Goal: Task Accomplishment & Management: Complete application form

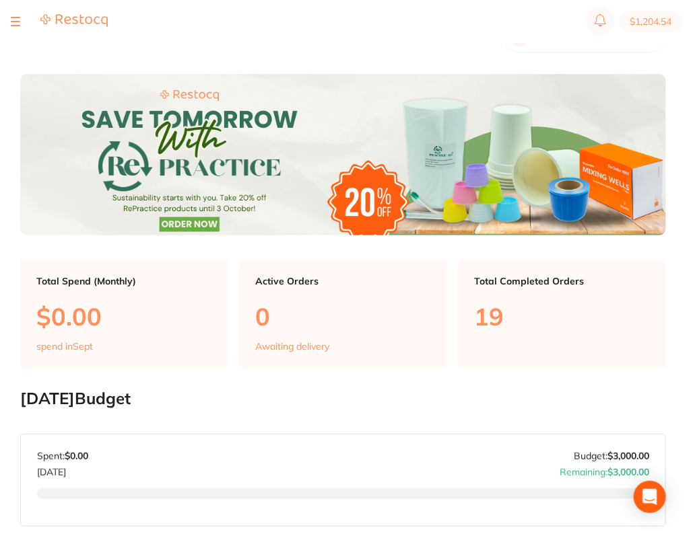
click at [22, 27] on div at bounding box center [59, 21] width 97 height 16
click at [9, 13] on section "$1,204.54" at bounding box center [346, 21] width 693 height 43
click at [11, 21] on button at bounding box center [15, 21] width 9 height 1
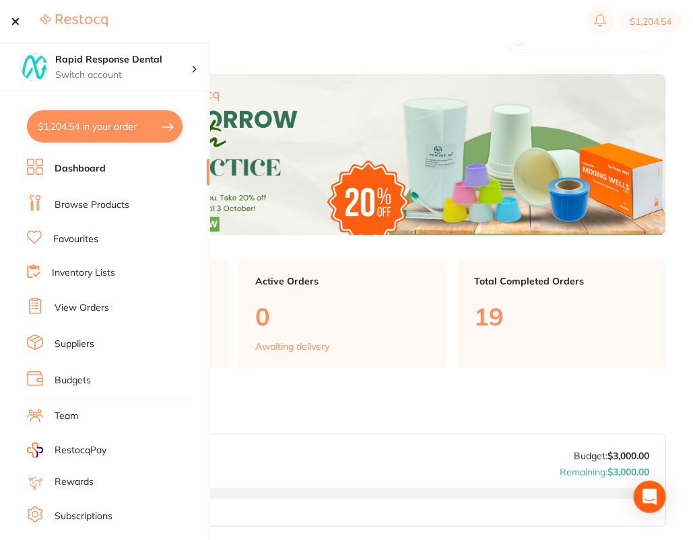
click at [89, 213] on li "Browse Products" at bounding box center [118, 205] width 182 height 20
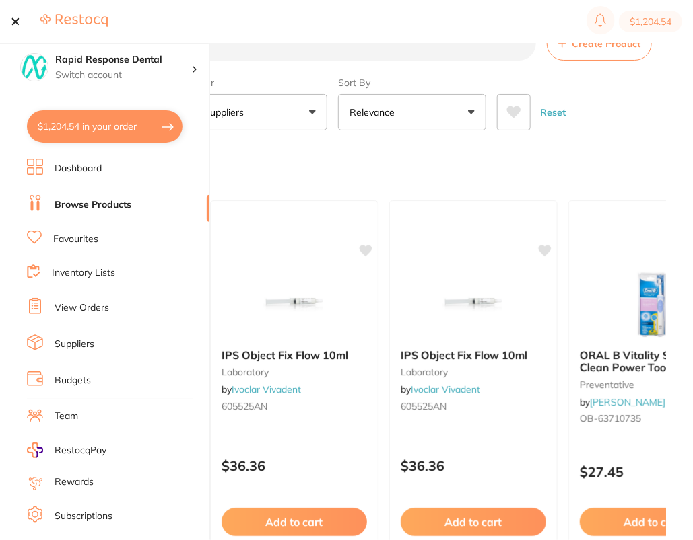
click at [656, 100] on div "Category All Categories All Categories 3D Printing anaesthetic articulating bur…" at bounding box center [342, 100] width 645 height 59
click at [606, 44] on span "Create Product" at bounding box center [605, 43] width 69 height 11
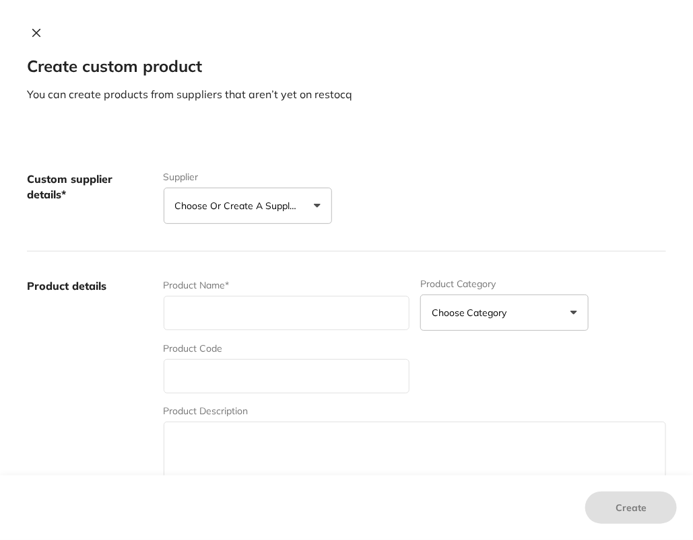
click at [312, 194] on button "Choose or create a supplier" at bounding box center [248, 206] width 168 height 36
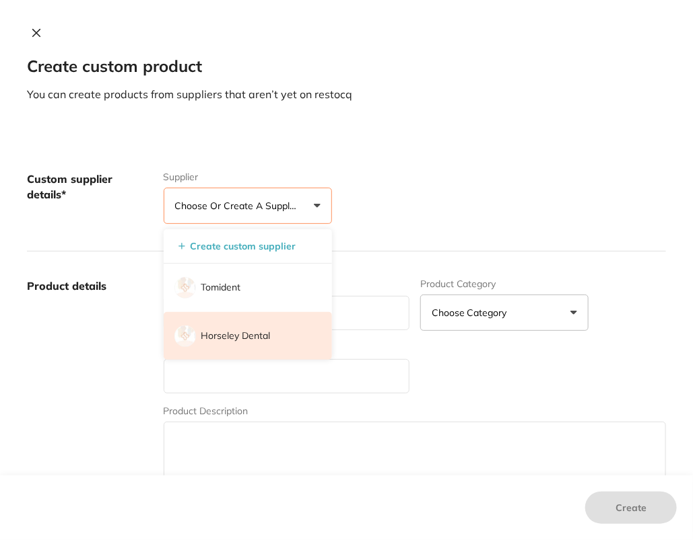
click at [297, 329] on li "Horseley Dental" at bounding box center [248, 336] width 168 height 48
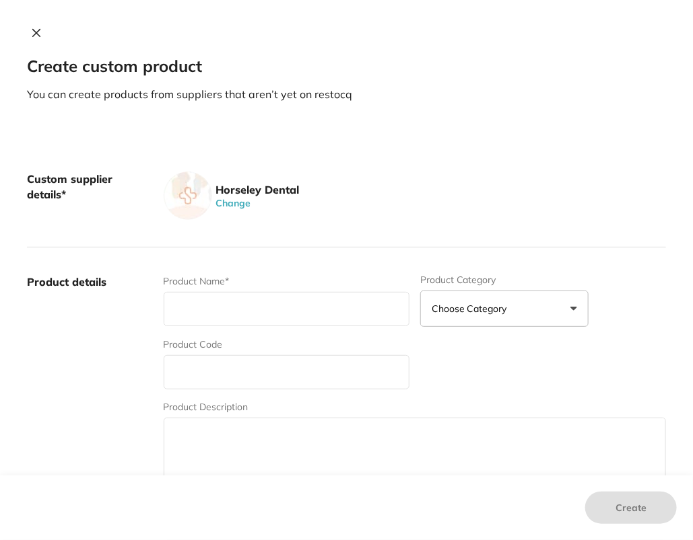
click at [452, 238] on div "Custom supplier details* Horseley Dental Change" at bounding box center [346, 196] width 639 height 103
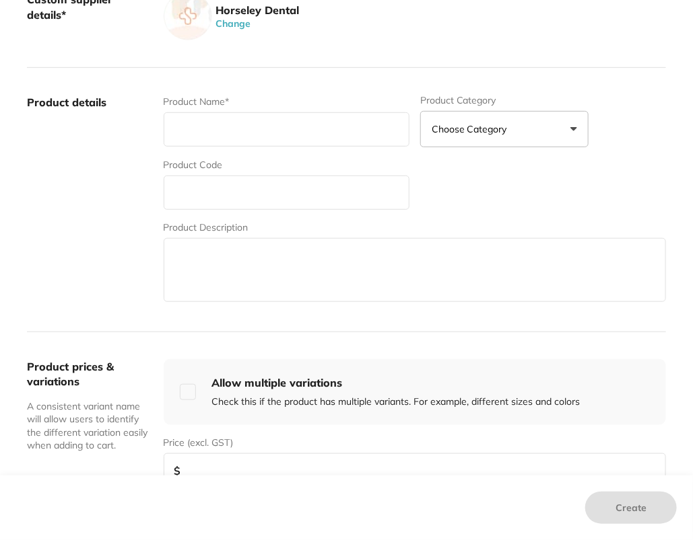
scroll to position [184, 0]
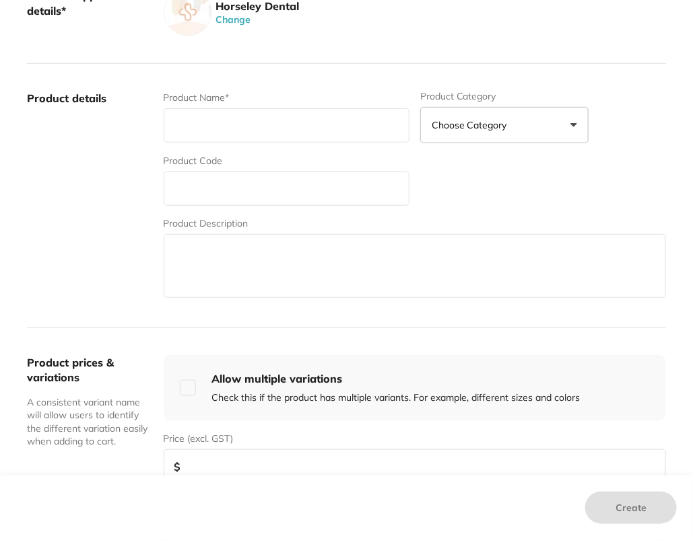
click at [209, 177] on input "text" at bounding box center [287, 189] width 246 height 34
paste input "LID-6800LV LIDO"
type input "LID-6800LV LIDO"
click at [254, 133] on input "text" at bounding box center [287, 125] width 246 height 34
drag, startPoint x: 283, startPoint y: 114, endPoint x: 281, endPoint y: 123, distance: 9.2
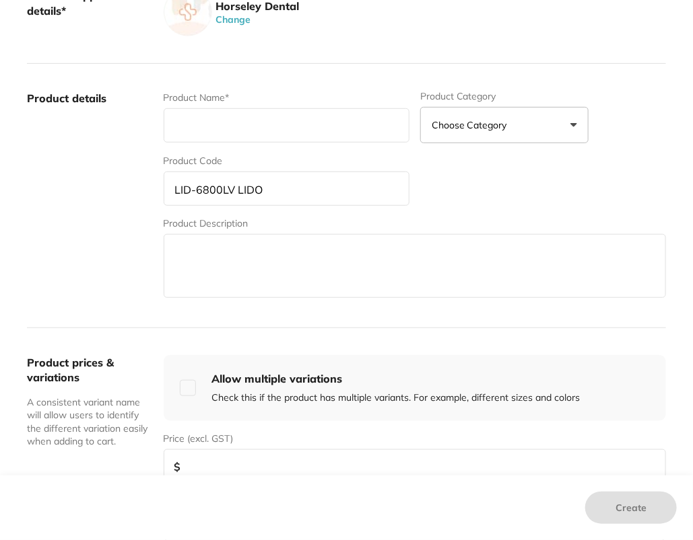
click at [283, 115] on input "text" at bounding box center [287, 125] width 246 height 34
click at [280, 127] on input "text" at bounding box center [287, 125] width 246 height 34
paste input "6800LV Paper CuPs 1000's Lavender"
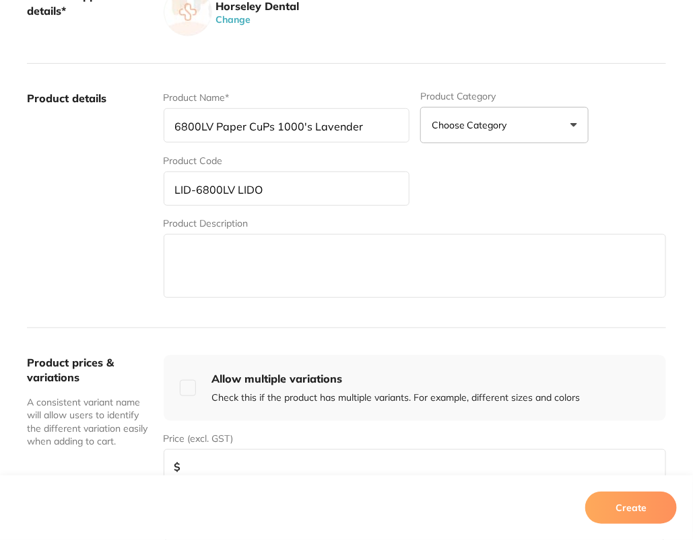
click at [255, 127] on input "6800LV Paper CuPs 1000's Lavender" at bounding box center [287, 125] width 246 height 34
type input "6800LV Paper Cups 1000's Lavender"
click at [123, 246] on label "Product details" at bounding box center [90, 196] width 126 height 210
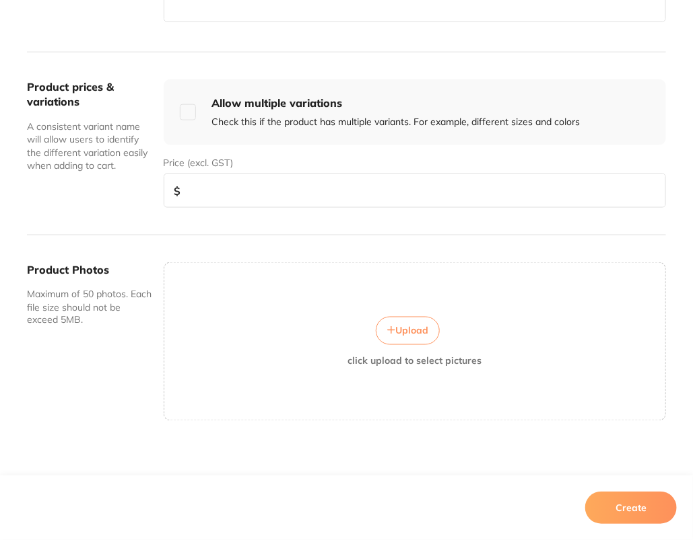
scroll to position [464, 0]
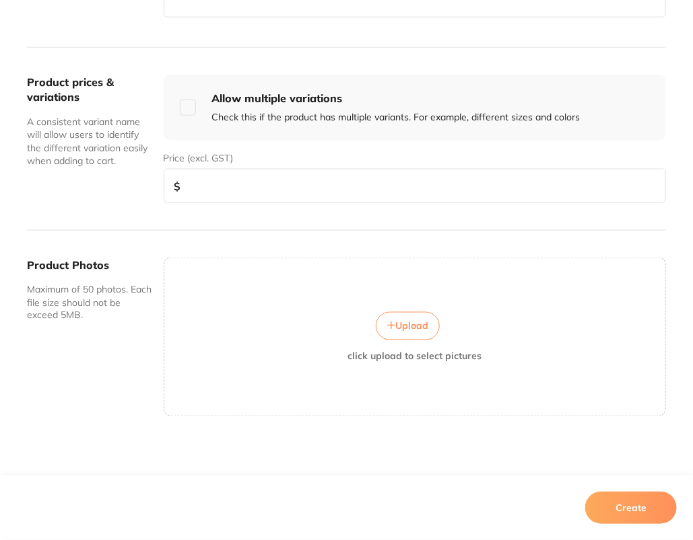
click at [357, 181] on input "number" at bounding box center [415, 186] width 502 height 34
paste input "53.41"
type input "53.41"
click at [629, 504] on button "Create" at bounding box center [631, 508] width 92 height 32
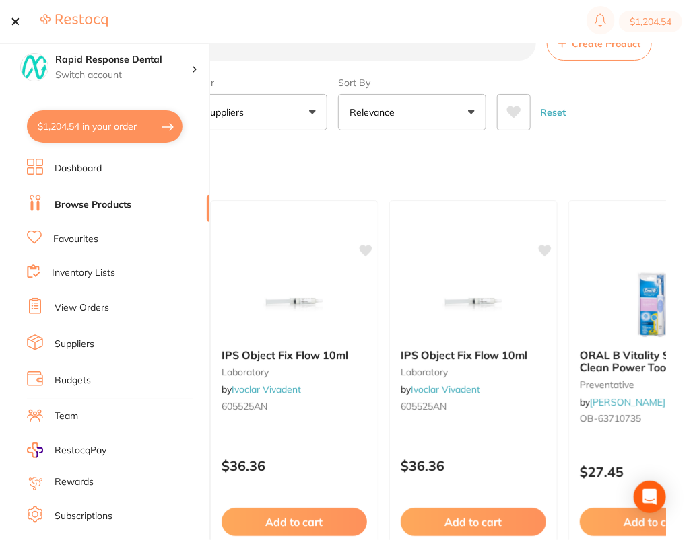
click at [608, 51] on button "Create Product" at bounding box center [599, 44] width 105 height 34
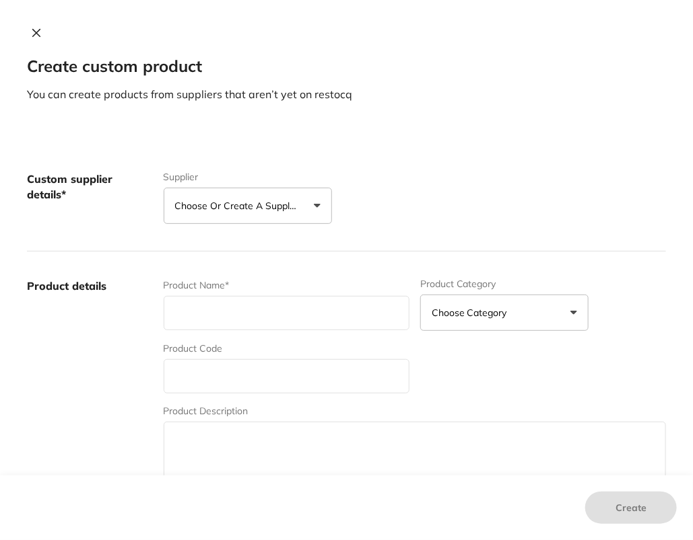
click at [278, 211] on p "Choose or create a supplier" at bounding box center [239, 205] width 128 height 13
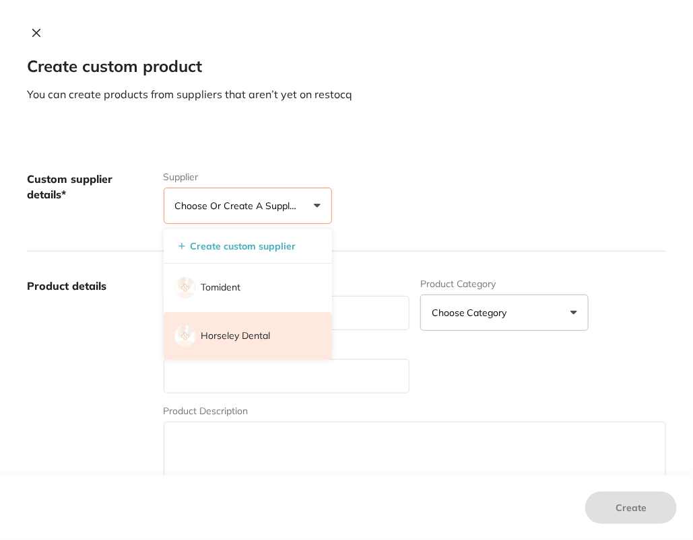
click at [289, 336] on li "Horseley Dental" at bounding box center [248, 336] width 168 height 48
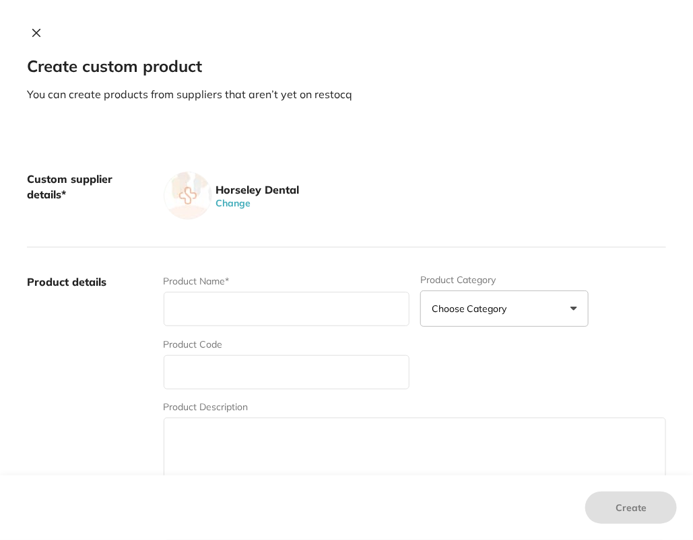
click at [415, 234] on div "Custom supplier details* Horseley Dental Change" at bounding box center [346, 196] width 639 height 103
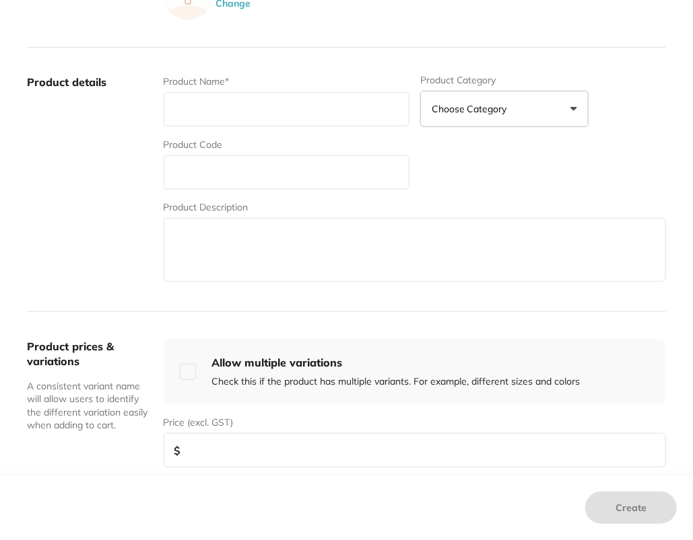
scroll to position [206, 0]
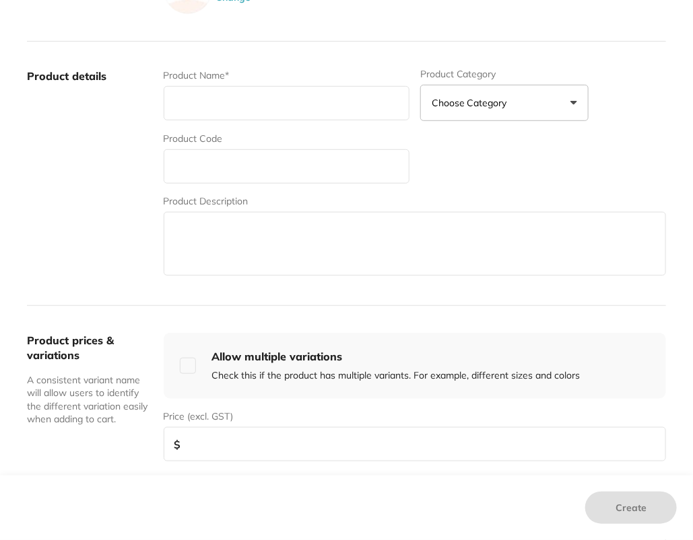
click at [299, 165] on input "text" at bounding box center [287, 166] width 246 height 34
paste input "LID_5 8 O OBL LIDO"
type input "LID_6800 LIDO"
click at [327, 170] on input "LID_6800 LIDO" at bounding box center [287, 166] width 246 height 34
click at [254, 108] on input "text" at bounding box center [287, 103] width 246 height 34
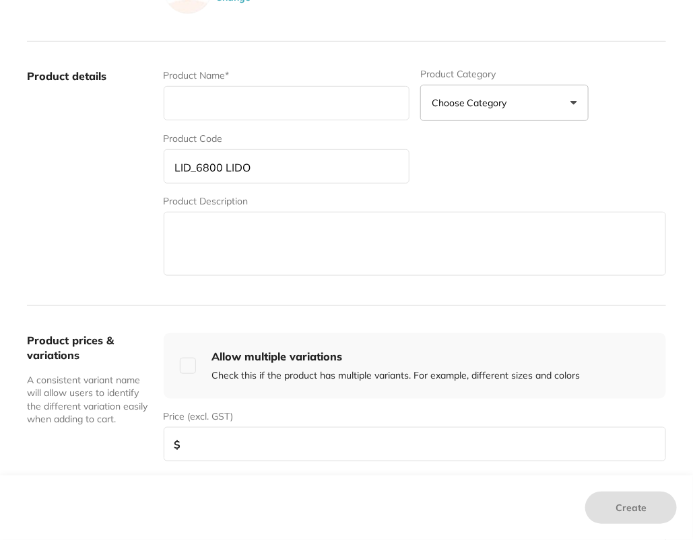
paste input "LID_5 8 O OBL LIDO"
type input "LID_5 8 O OBL LIDO"
click at [258, 111] on input "text" at bounding box center [287, 103] width 246 height 34
paste input "680OBL Paper CuPs 1000rs Bfue"
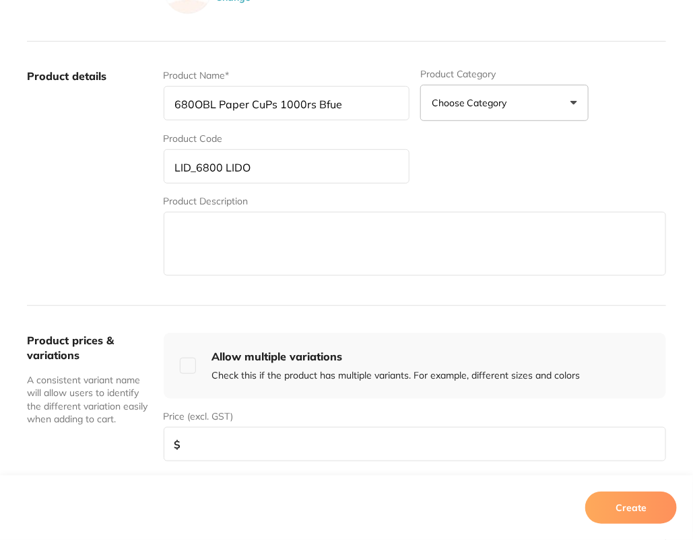
click at [197, 103] on input "680OBL Paper CuPs 1000rs Bfue" at bounding box center [287, 103] width 246 height 34
click at [263, 106] on input "6800BL Paper CuPs 1000rs Bfue" at bounding box center [287, 103] width 246 height 34
type input "6800BL Paper Cups 1000's Blue"
click at [37, 209] on label "Product details" at bounding box center [90, 174] width 126 height 210
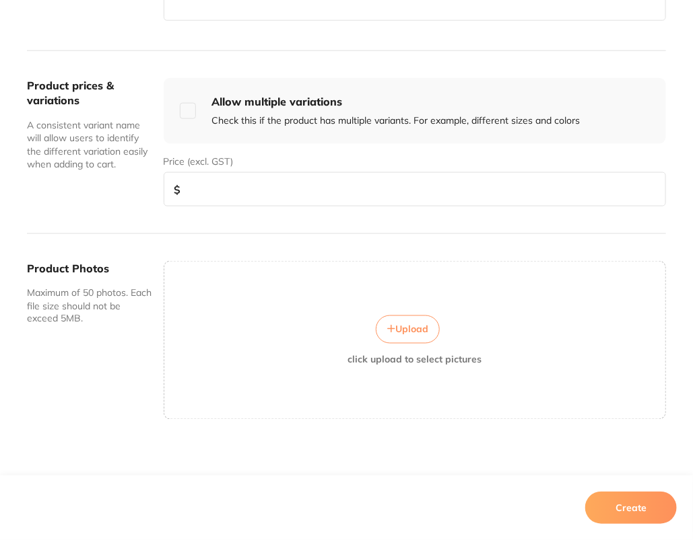
scroll to position [464, 0]
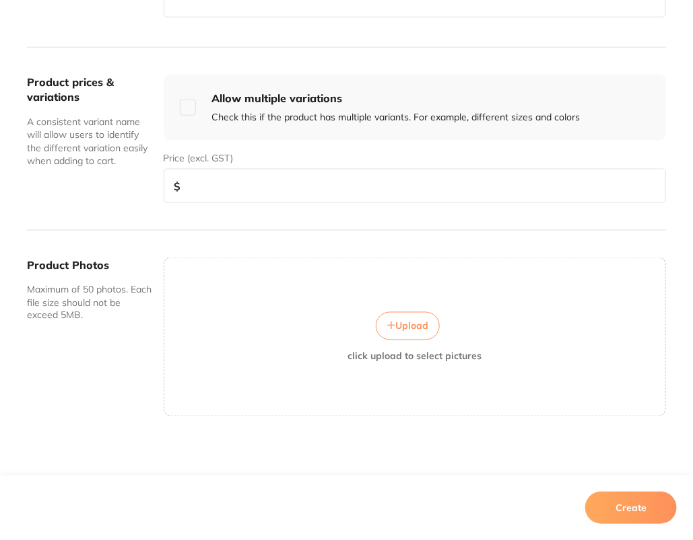
click at [331, 194] on input "number" at bounding box center [415, 186] width 502 height 34
paste input "53.41"
type input "53.41"
click at [630, 511] on button "Create" at bounding box center [631, 508] width 92 height 32
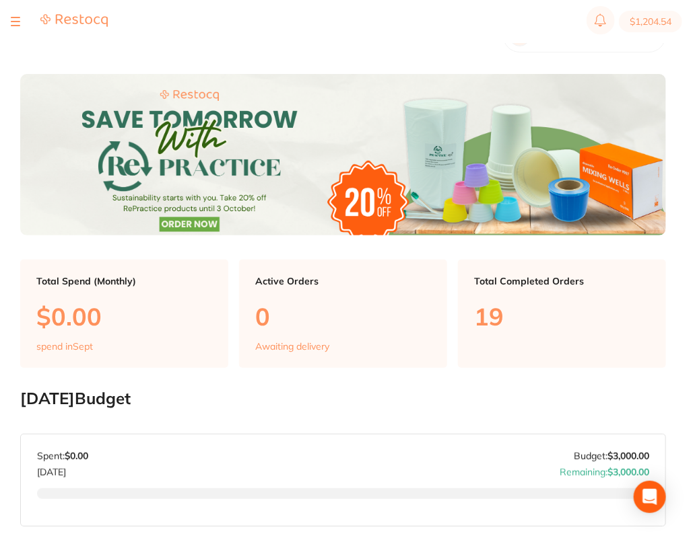
click at [13, 32] on section "$1,204.54" at bounding box center [346, 21] width 693 height 43
click at [15, 22] on button at bounding box center [15, 21] width 9 height 1
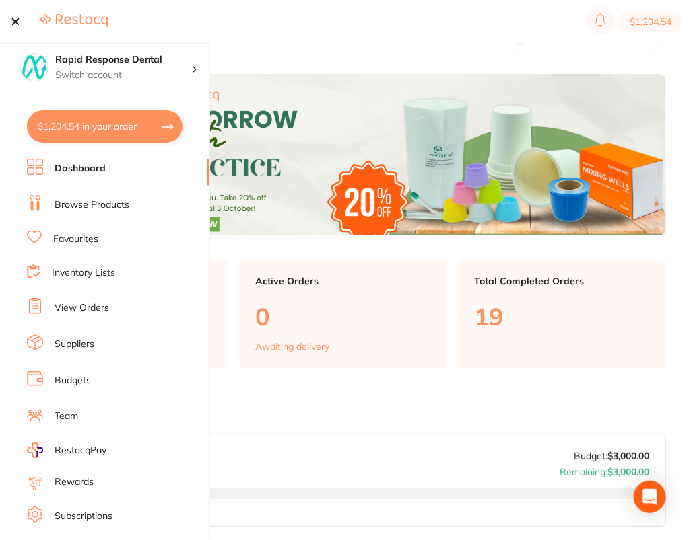
click at [108, 195] on li "Browse Products" at bounding box center [118, 205] width 182 height 20
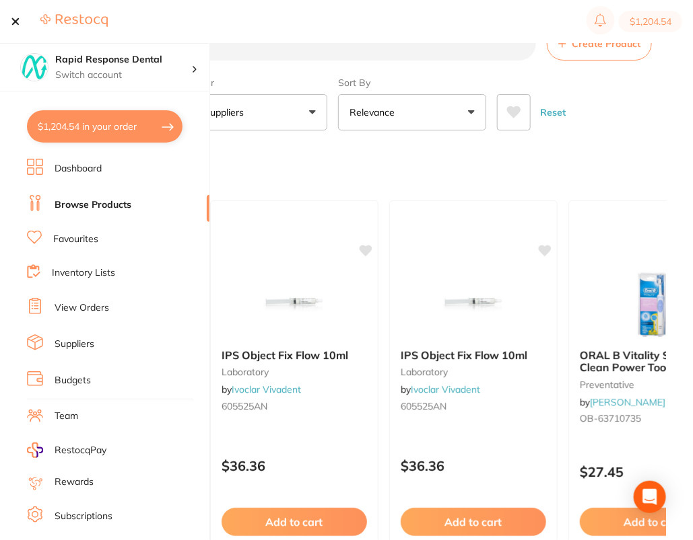
click at [417, 76] on div "Sort By Relevance Highest Price Lowest Price On Sale Relevance Clear" at bounding box center [412, 100] width 148 height 59
click at [444, 69] on section "Create Product Category All Categories All Categories 3D Printing anaesthetic a…" at bounding box center [342, 79] width 645 height 104
click at [18, 22] on button at bounding box center [15, 21] width 9 height 1
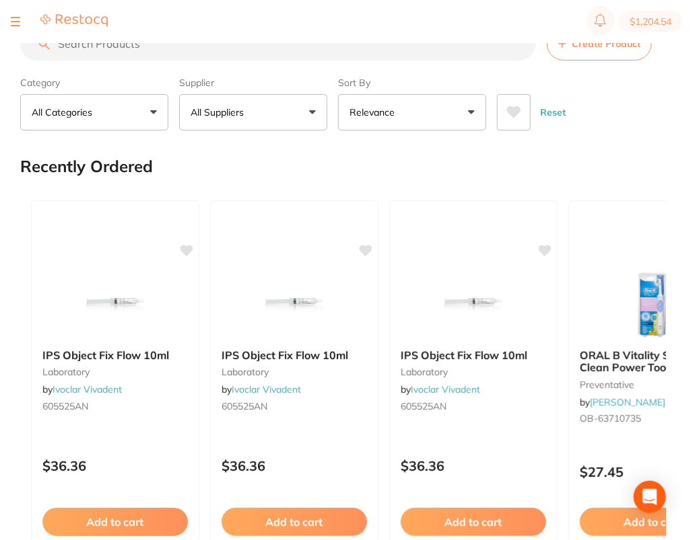
click at [239, 110] on p "All Suppliers" at bounding box center [219, 112] width 59 height 13
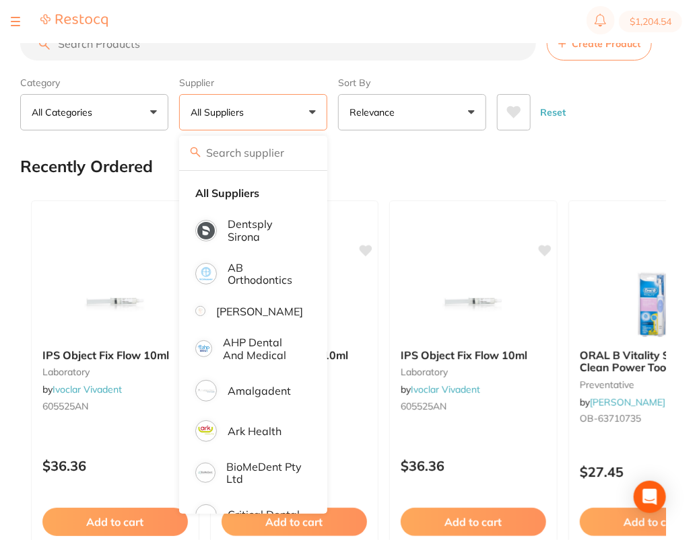
click at [596, 50] on button "Create Product" at bounding box center [599, 44] width 105 height 34
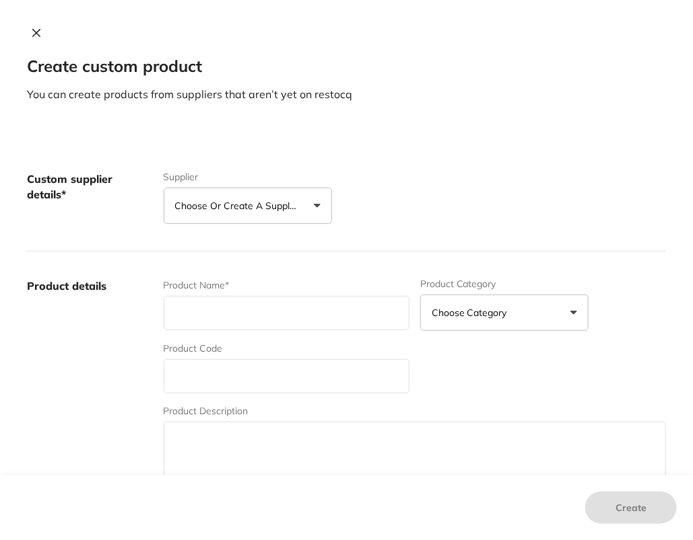
click at [254, 213] on button "Choose or create a supplier" at bounding box center [248, 206] width 168 height 36
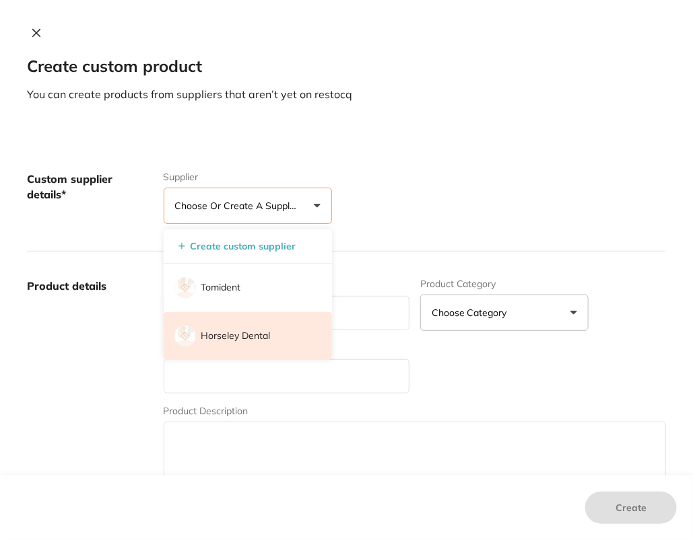
click at [237, 337] on p "Horseley Dental" at bounding box center [235, 336] width 69 height 13
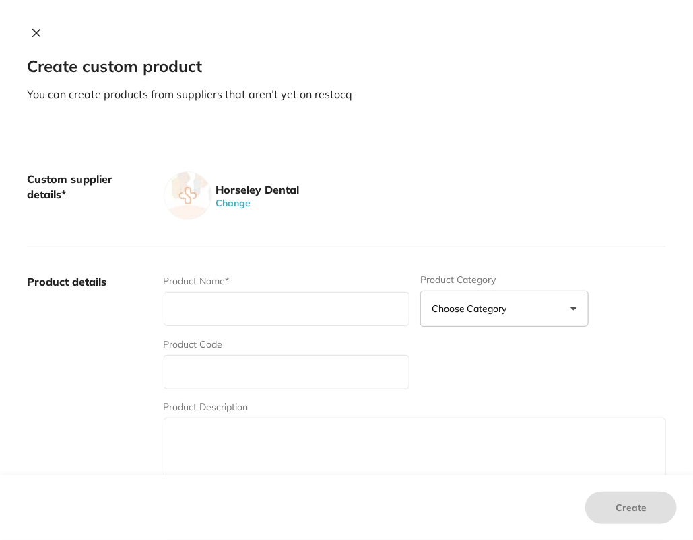
click at [425, 203] on div "Horseley Dental Change" at bounding box center [415, 196] width 502 height 48
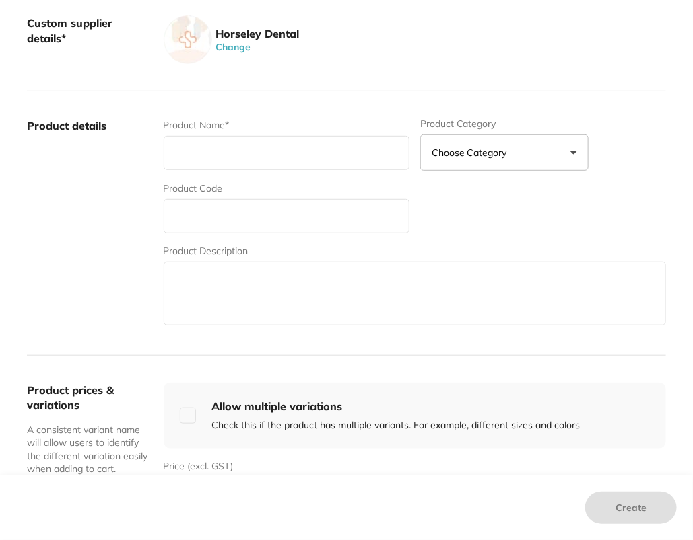
scroll to position [157, 0]
click at [240, 221] on input "text" at bounding box center [287, 216] width 246 height 34
paste input "HDW---7 002 PREMIUM +"
click at [223, 221] on input "HDW---7 002 PREMIUM +" at bounding box center [287, 216] width 246 height 34
type input "HDW---7002 PREMIUM +"
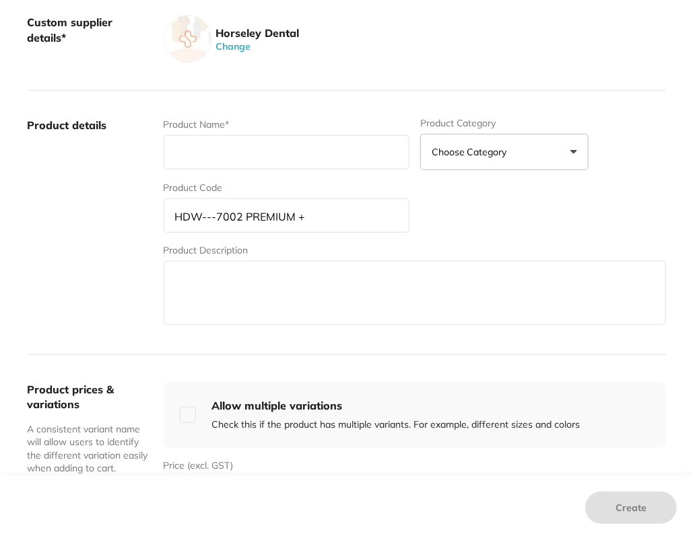
click at [258, 158] on input "text" at bounding box center [287, 152] width 246 height 34
click at [313, 149] on input "text" at bounding box center [287, 152] width 246 height 34
paste input "7002 Mixing Tips 48's Aqua"
type input "7002 Mixing Tips 48's Aqua"
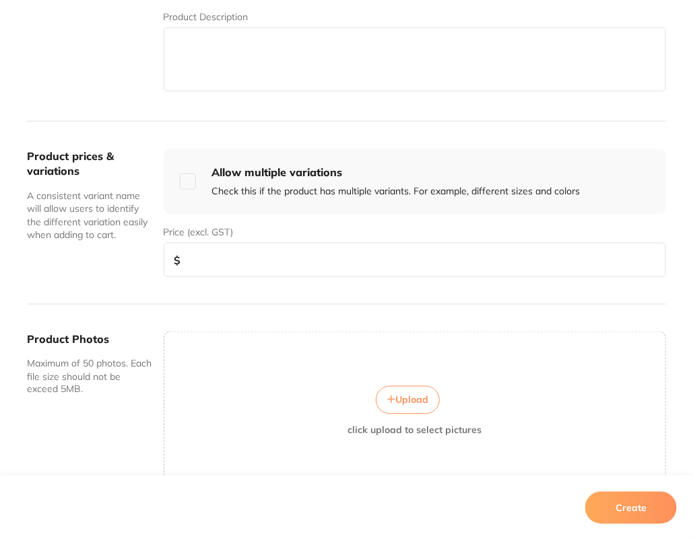
scroll to position [464, 0]
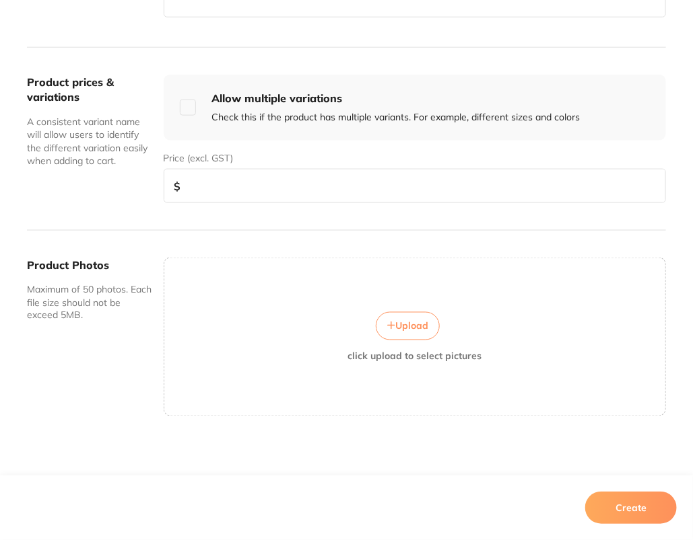
click at [237, 191] on input "number" at bounding box center [415, 186] width 502 height 34
paste input "17.64"
type input "17.64"
click at [662, 496] on button "Create" at bounding box center [631, 508] width 92 height 32
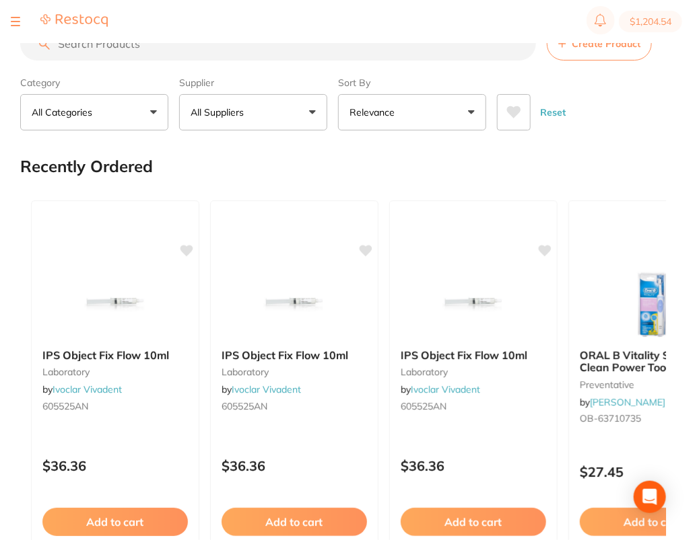
click at [353, 164] on div "Recently Ordered" at bounding box center [342, 166] width 645 height 45
click at [261, 108] on button "All Suppliers" at bounding box center [253, 112] width 148 height 36
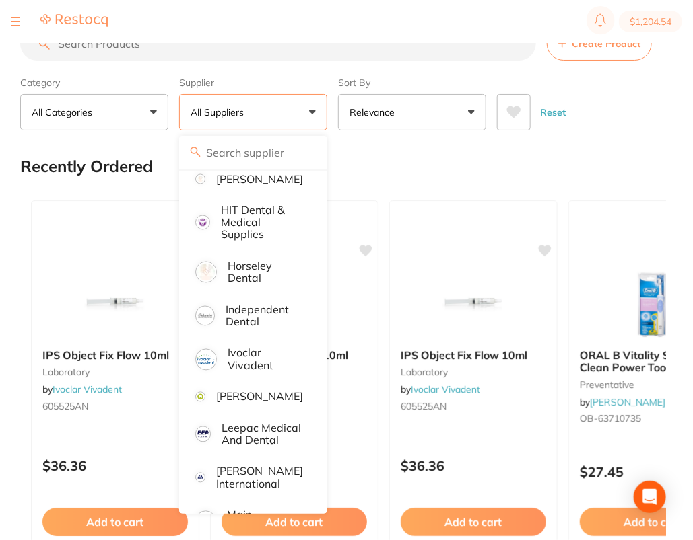
scroll to position [721, 0]
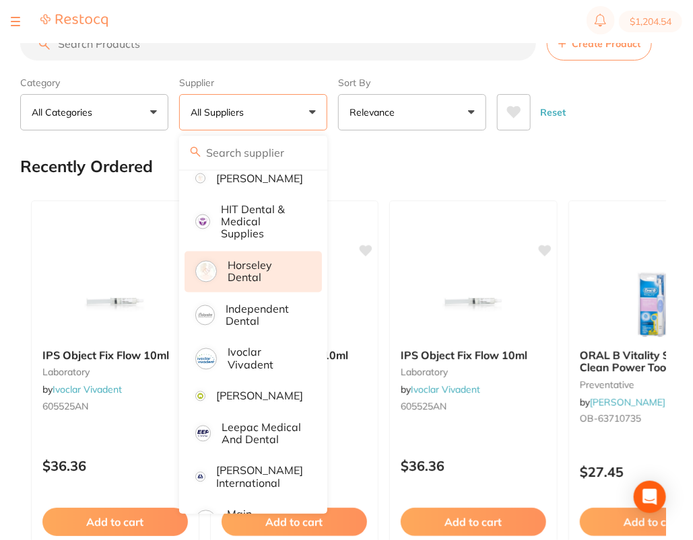
click at [256, 285] on p "Horseley Dental" at bounding box center [265, 272] width 75 height 25
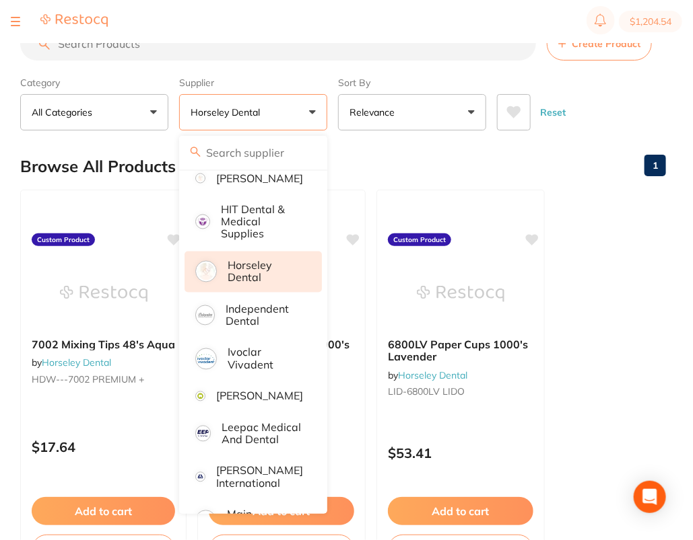
click at [569, 145] on div "Browse All Products 1" at bounding box center [342, 166] width 645 height 45
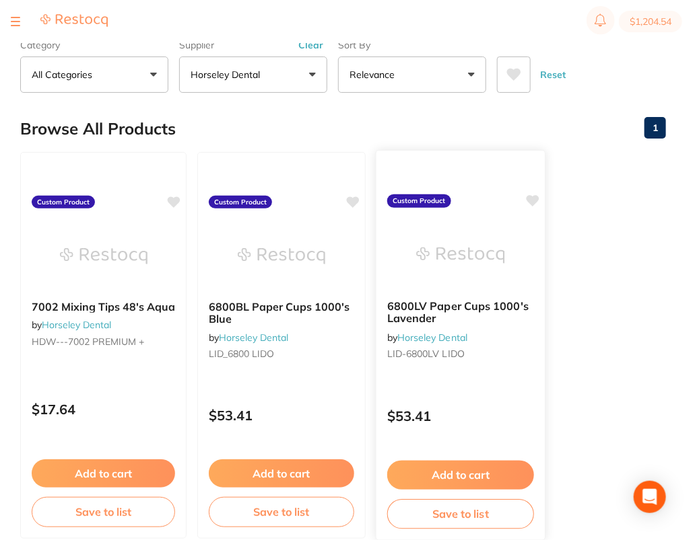
scroll to position [63, 0]
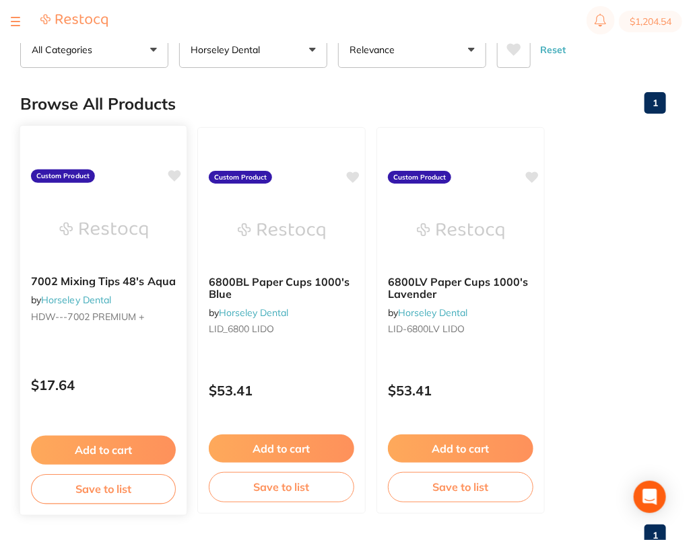
click at [172, 172] on icon at bounding box center [174, 175] width 13 height 11
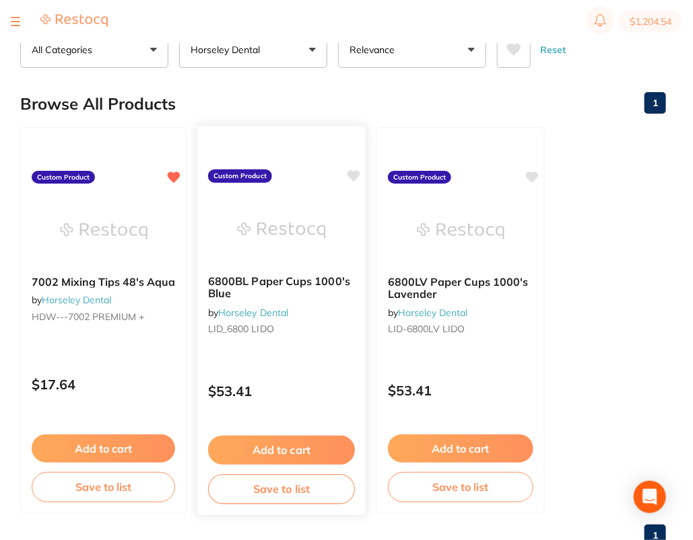
click at [353, 174] on icon at bounding box center [353, 175] width 13 height 11
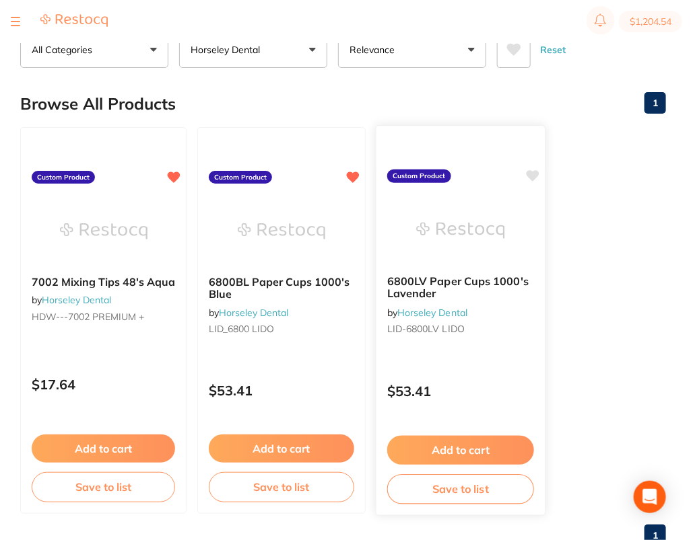
click at [529, 170] on icon at bounding box center [532, 175] width 13 height 11
click at [627, 241] on ul "7002 Mixing Tips 48's Aqua by Horseley Dental HDW---7002 PREMIUM + Custom Produ…" at bounding box center [342, 320] width 645 height 387
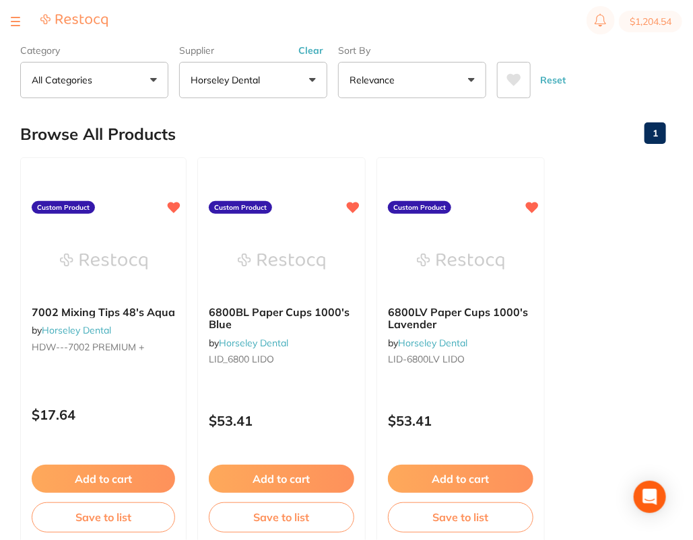
scroll to position [0, 0]
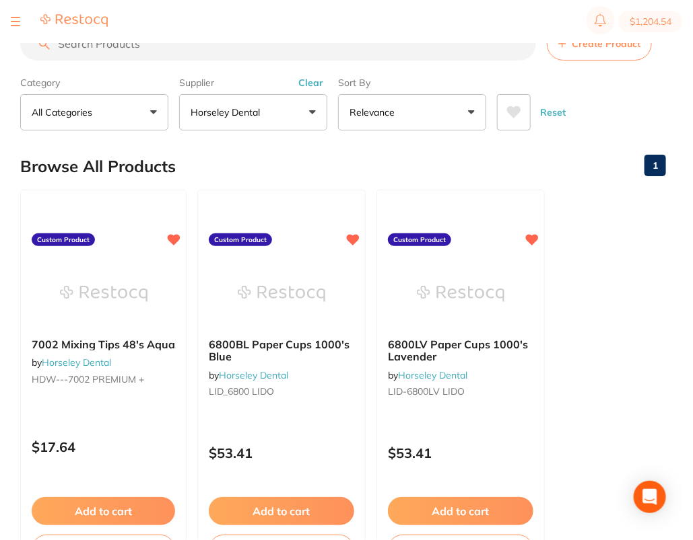
click at [604, 54] on button "Create Product" at bounding box center [599, 44] width 105 height 34
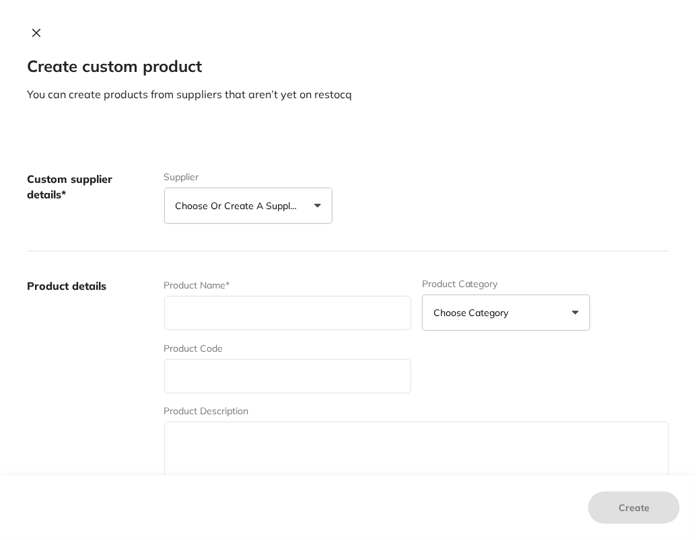
click at [252, 227] on div "Custom supplier details* Supplier Choose or create a supplier Create custom sup…" at bounding box center [348, 198] width 642 height 107
click at [281, 210] on p "Choose or create a supplier" at bounding box center [239, 205] width 128 height 13
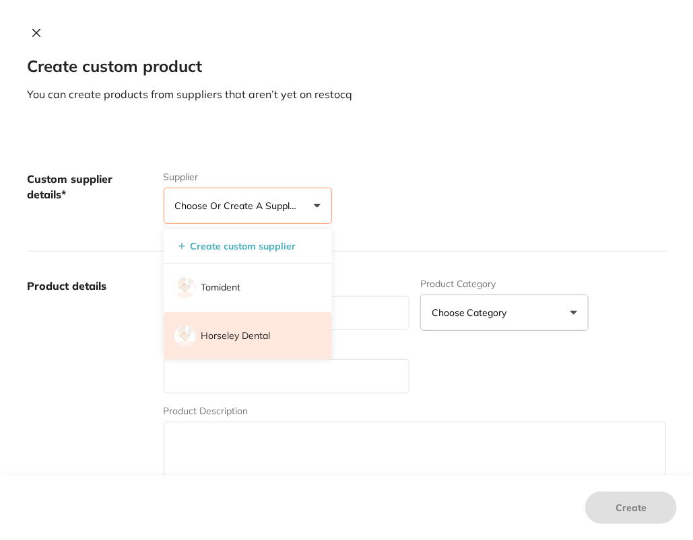
click at [247, 339] on p "Horseley Dental" at bounding box center [235, 336] width 69 height 13
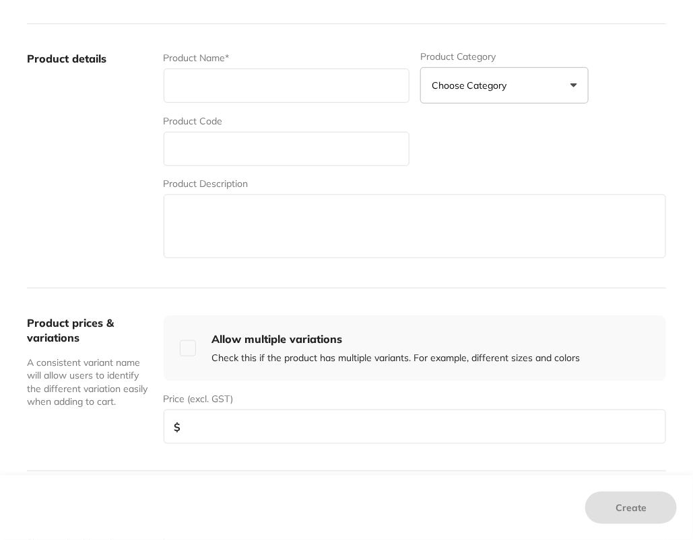
scroll to position [229, 0]
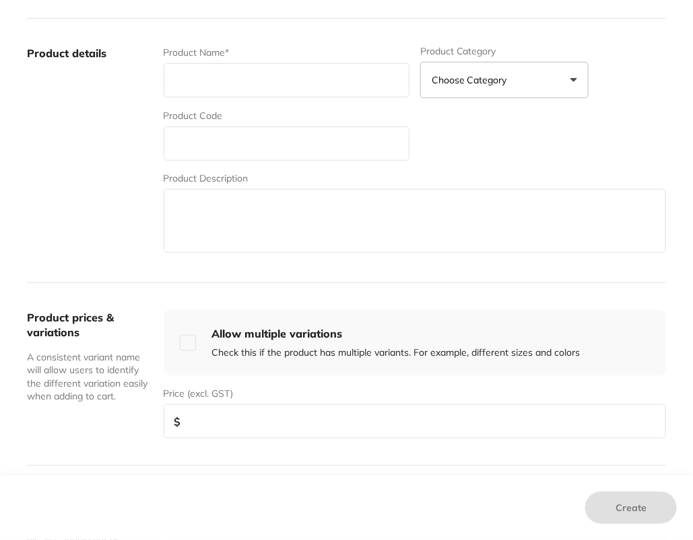
click at [229, 85] on input "text" at bounding box center [287, 80] width 246 height 34
click at [205, 141] on input "text" at bounding box center [287, 144] width 246 height 34
paste input "^ ^ n ------O PREMIUM +"
drag, startPoint x: 200, startPoint y: 143, endPoint x: 279, endPoint y: 178, distance: 86.5
click at [200, 143] on input "^ ^ n ------O PREMIUM +" at bounding box center [287, 144] width 246 height 34
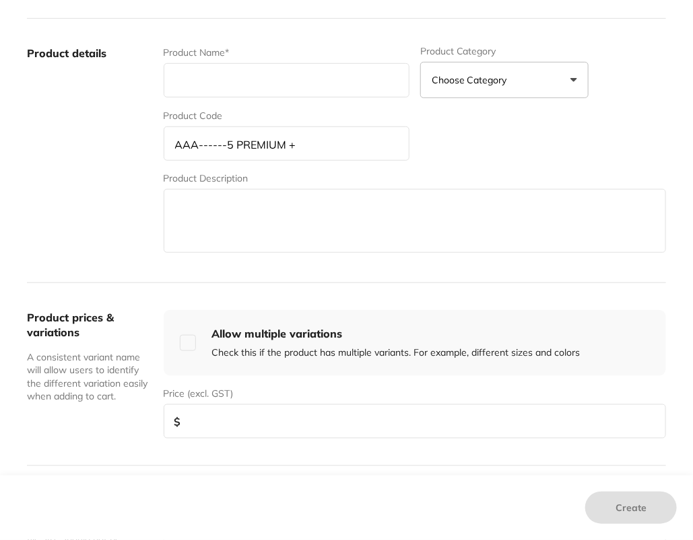
type input "AAA------5 PREMIUM +"
click at [257, 44] on div "Product details Product Name* Product Category Choose Category 3d Printing Anae…" at bounding box center [346, 151] width 639 height 265
click at [268, 73] on input "text" at bounding box center [287, 80] width 246 height 34
paste input "AW10 Syrlnge TiPS 1500rs Ass'"
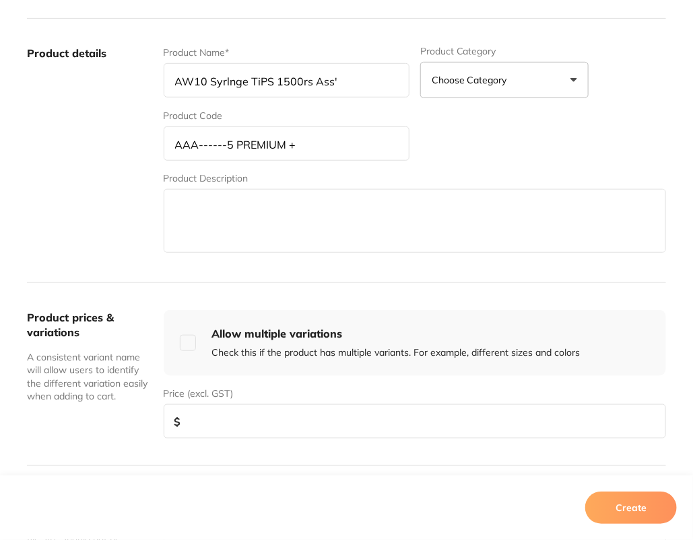
click at [92, 109] on label "Product details" at bounding box center [90, 151] width 126 height 210
click at [259, 83] on input "AW10 Syrlnge TiPS 1500rs Ass'" at bounding box center [287, 80] width 246 height 34
click at [298, 79] on input "AW10 Syrlnge Tips 1500rs Ass'" at bounding box center [287, 80] width 246 height 34
click at [346, 61] on div "Product Name* AW10 Syrlnge Tips 1500's Ass'" at bounding box center [287, 72] width 246 height 53
click at [358, 78] on input "AW10 Syrlnge Tips 1500's Ass'" at bounding box center [287, 80] width 246 height 34
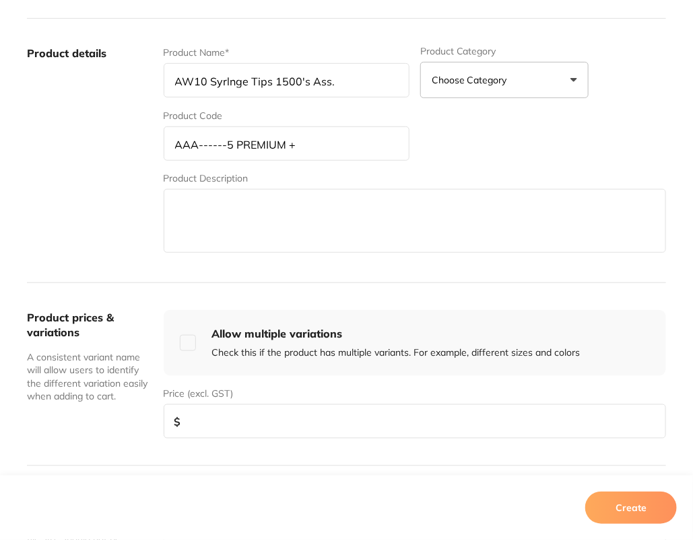
click at [227, 81] on input "AW10 Syrlnge Tips 1500's Ass." at bounding box center [287, 80] width 246 height 34
type input "AW10 Syringe Tips 1500's Ass."
click at [125, 184] on label "Product details" at bounding box center [90, 151] width 126 height 210
click at [288, 434] on input "number" at bounding box center [415, 422] width 502 height 34
paste input "176.40"
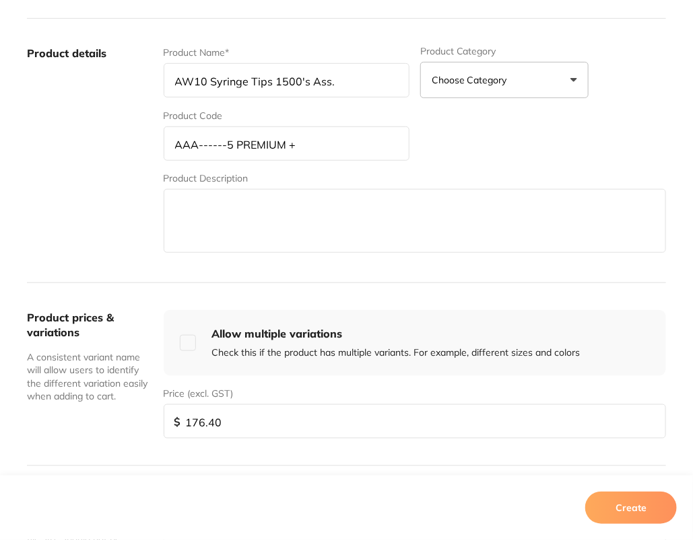
type input "176.40"
click at [629, 516] on button "Create" at bounding box center [631, 508] width 92 height 32
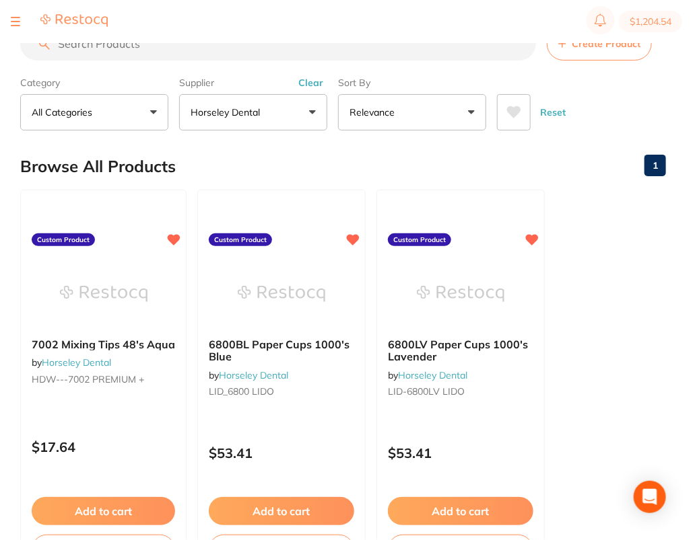
click at [304, 82] on button "Clear" at bounding box center [310, 83] width 33 height 12
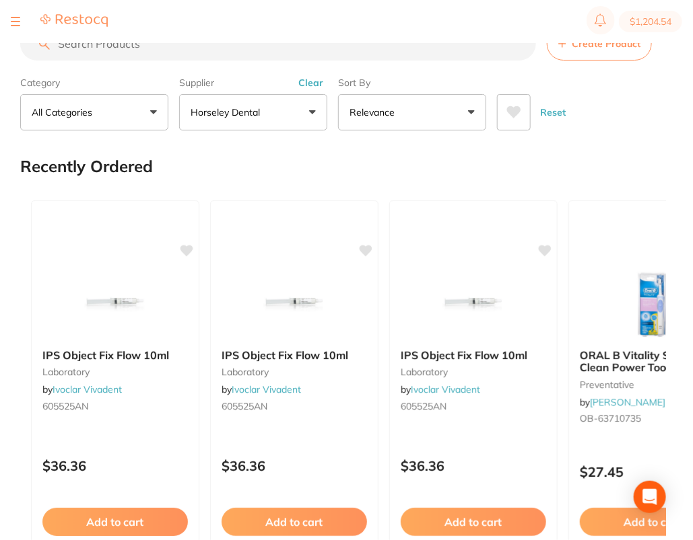
click at [295, 113] on button "Horseley Dental" at bounding box center [253, 112] width 148 height 36
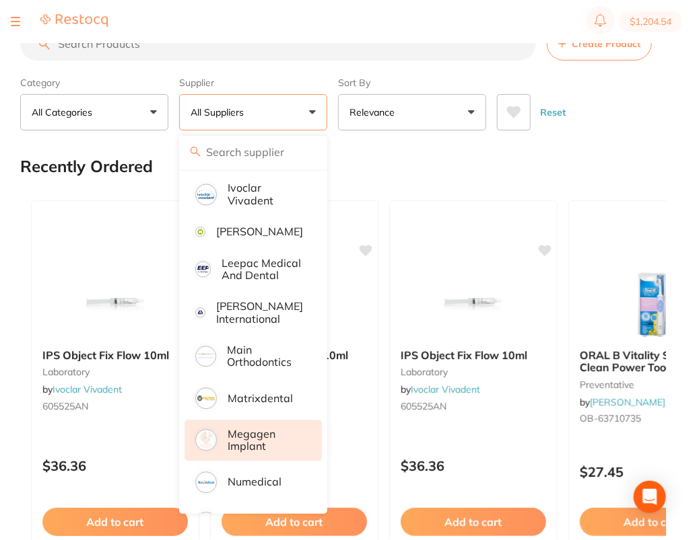
scroll to position [771, 0]
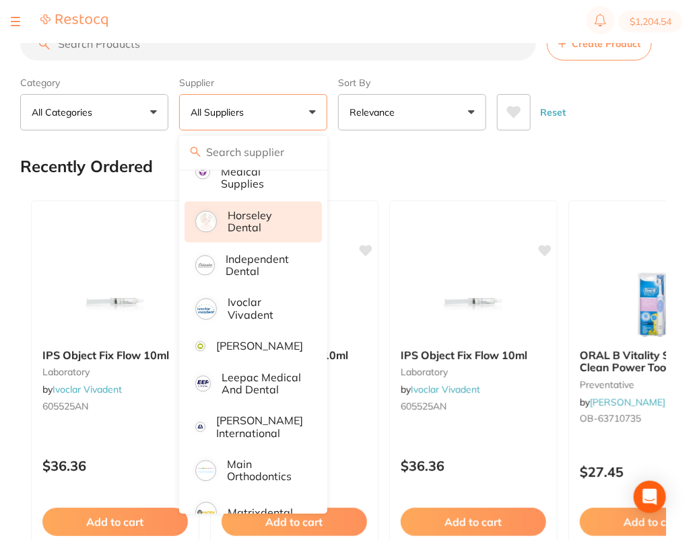
click at [287, 235] on p "Horseley Dental" at bounding box center [265, 222] width 75 height 25
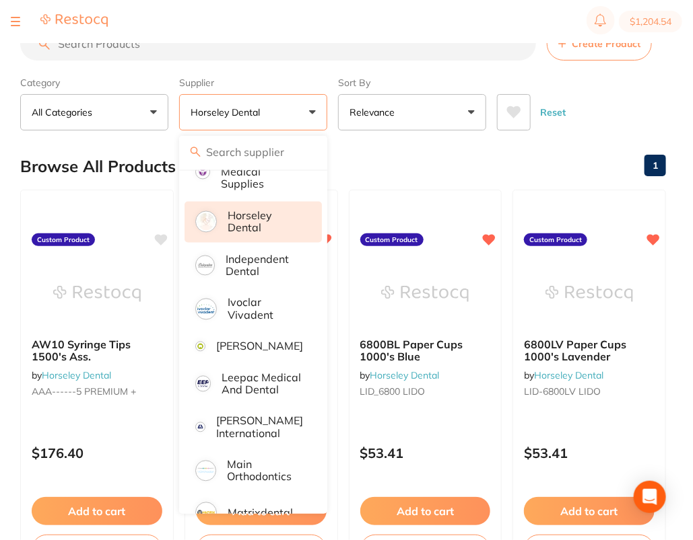
click at [637, 112] on div "Reset" at bounding box center [576, 106] width 158 height 47
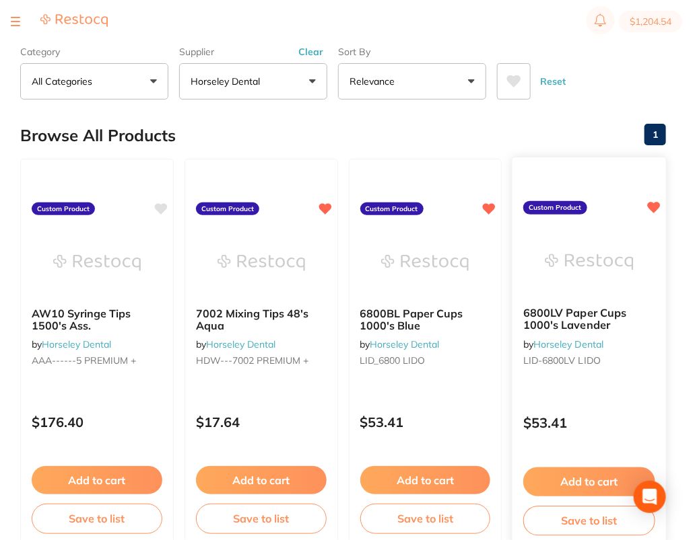
scroll to position [105, 0]
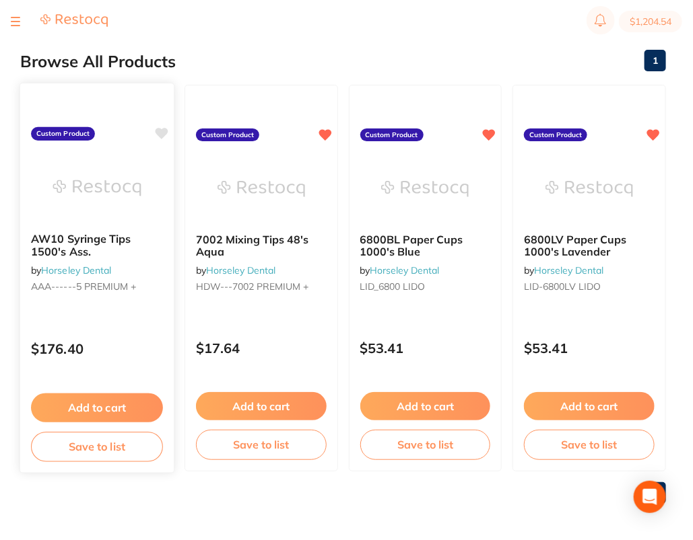
click at [155, 131] on icon at bounding box center [161, 133] width 13 height 11
click at [297, 34] on section "$1,204.54" at bounding box center [346, 21] width 693 height 43
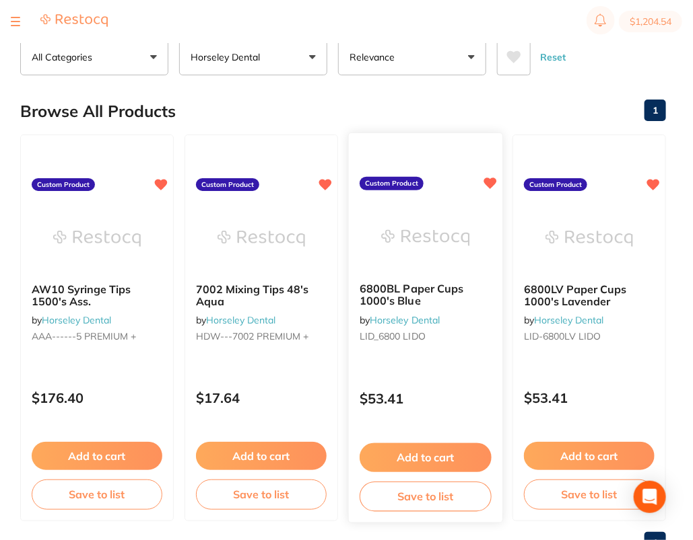
scroll to position [0, 0]
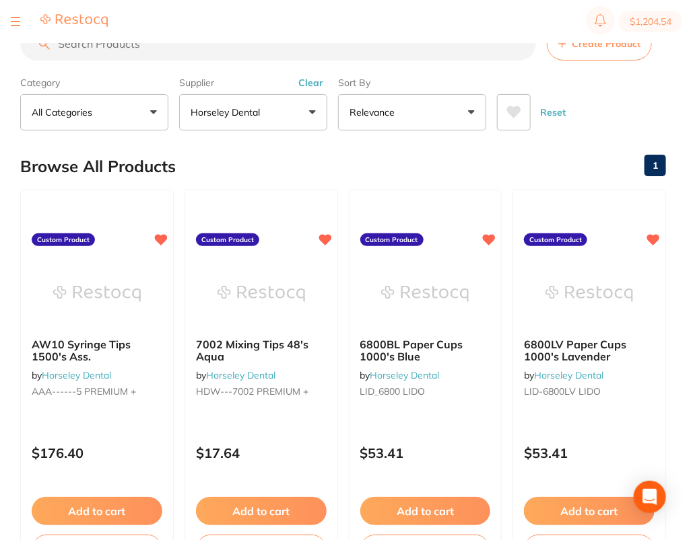
click at [616, 63] on section "Create Product Category All Categories All Categories No categories found Clear…" at bounding box center [342, 79] width 645 height 104
click at [314, 79] on button "Clear" at bounding box center [310, 83] width 33 height 12
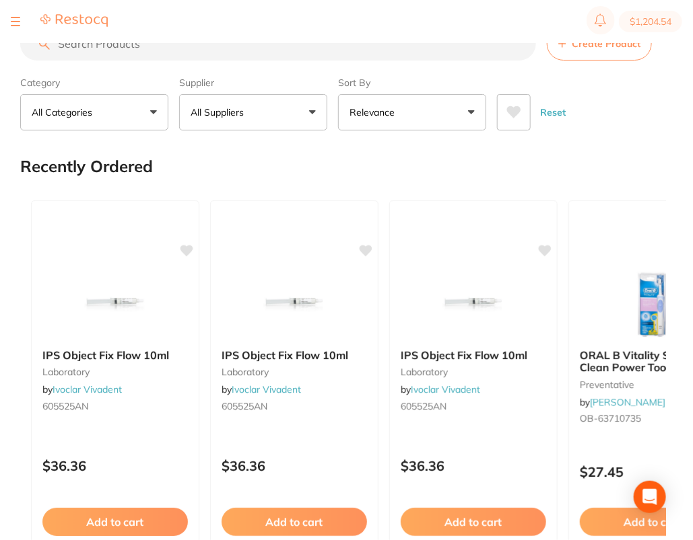
click at [293, 121] on button "All Suppliers" at bounding box center [253, 112] width 148 height 36
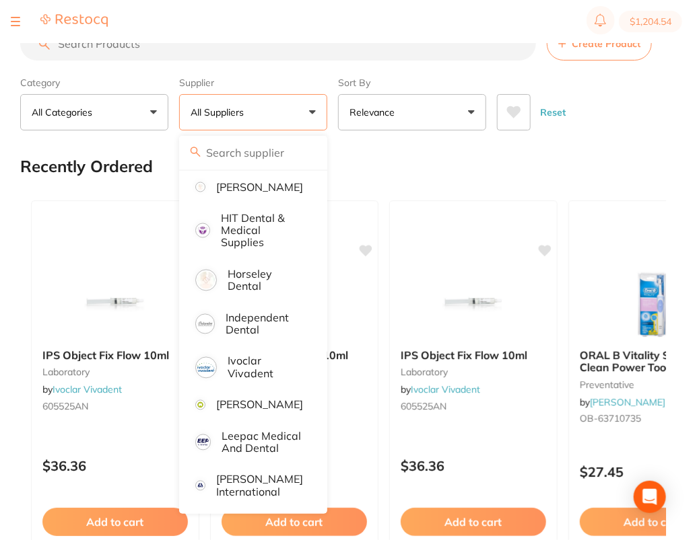
scroll to position [771, 0]
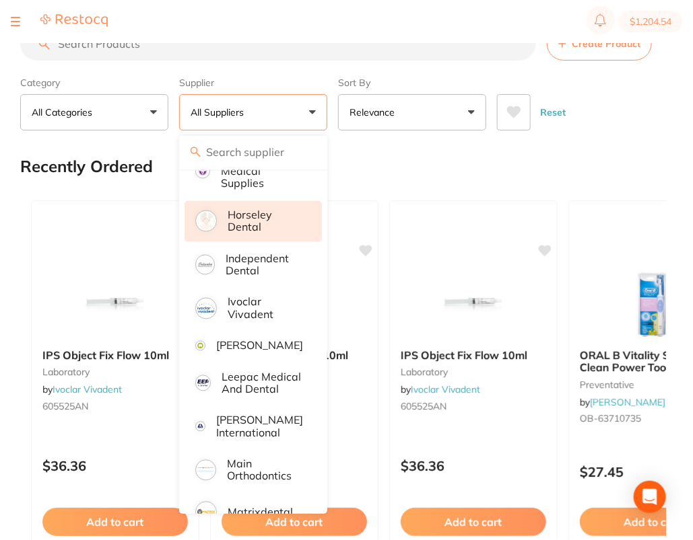
click at [279, 230] on p "Horseley Dental" at bounding box center [265, 221] width 75 height 25
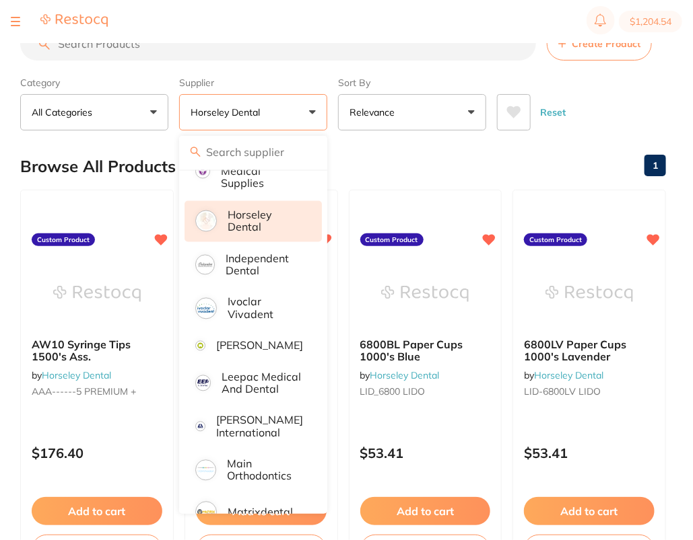
click at [635, 92] on div "Reset" at bounding box center [576, 106] width 158 height 47
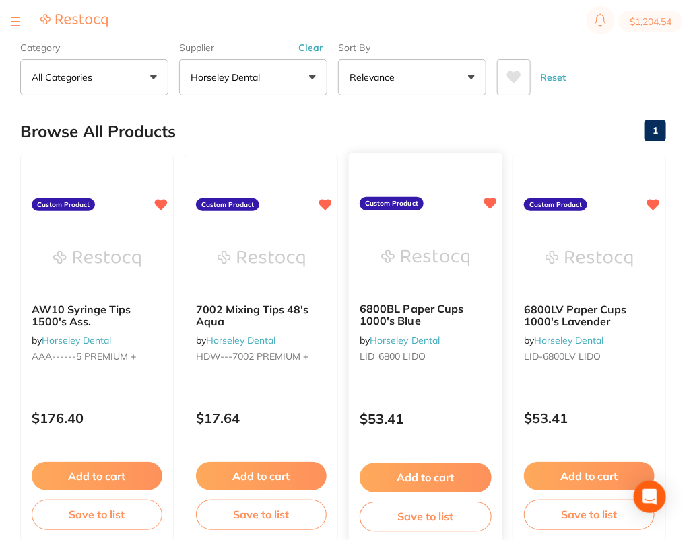
scroll to position [0, 0]
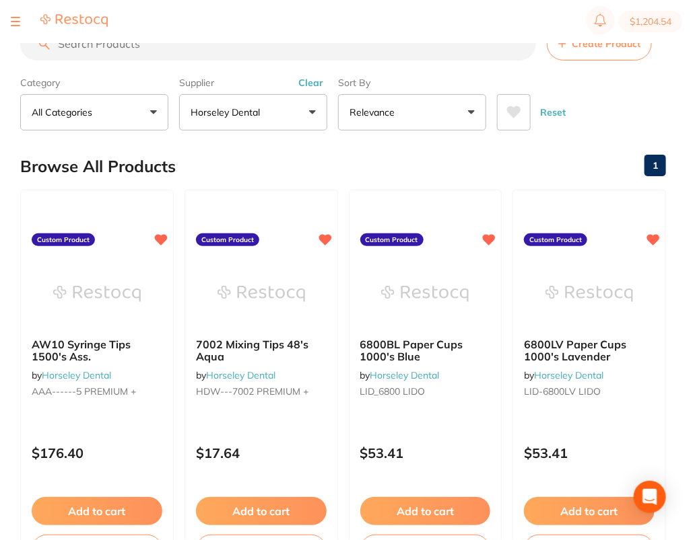
click at [623, 61] on div "Create Product" at bounding box center [342, 44] width 645 height 34
click at [621, 54] on button "Create Product" at bounding box center [599, 44] width 105 height 34
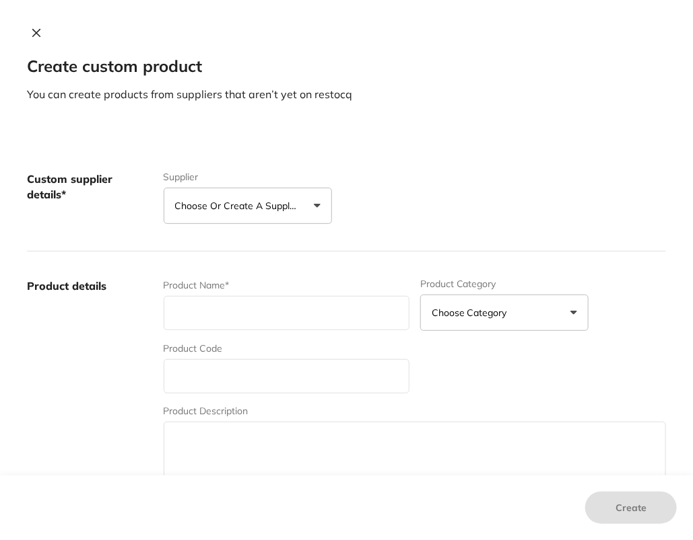
click at [261, 204] on p "Choose or create a supplier" at bounding box center [239, 205] width 128 height 13
drag, startPoint x: 297, startPoint y: 324, endPoint x: 333, endPoint y: 299, distance: 43.9
click at [297, 324] on li "Horseley Dental" at bounding box center [248, 336] width 168 height 48
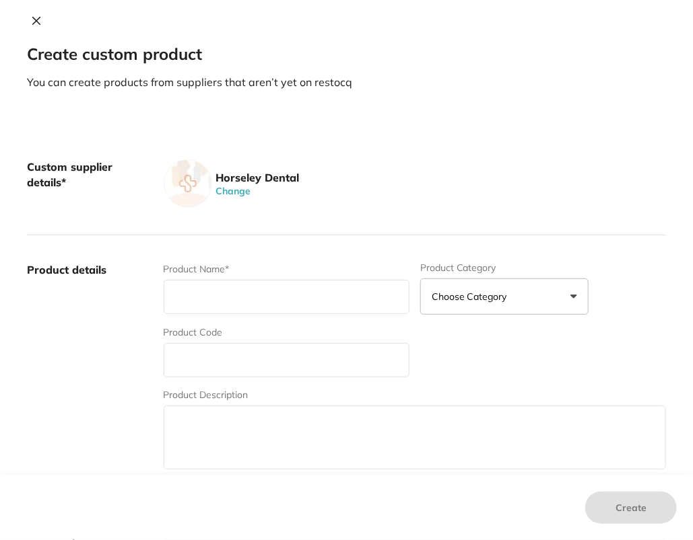
click at [468, 184] on div "Horseley Dental Change" at bounding box center [415, 184] width 502 height 48
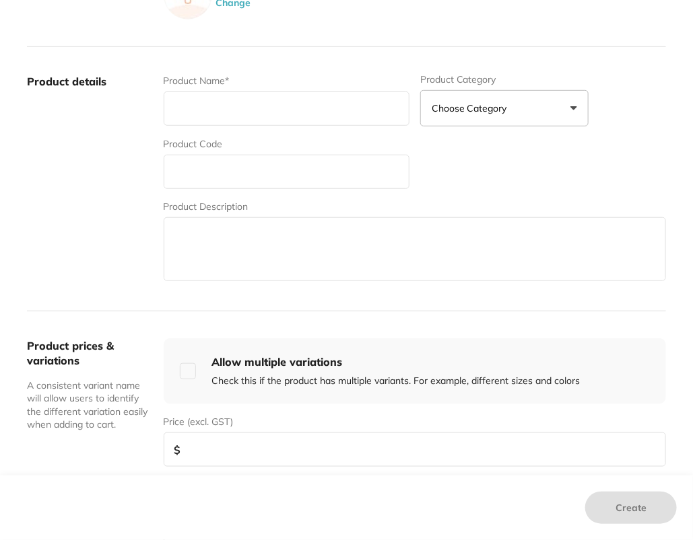
scroll to position [224, 0]
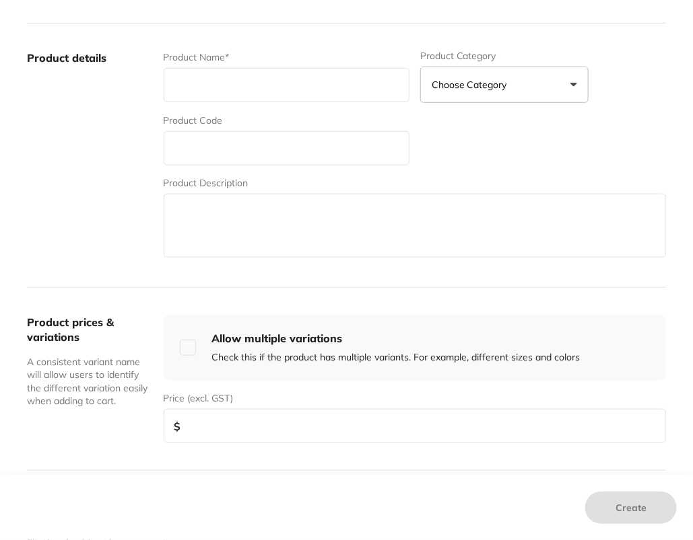
click at [205, 144] on input "text" at bounding box center [287, 148] width 246 height 34
paste input "MEP---6005 PREMTUM +"
type input "MEP---6005 PREMIUM +"
click at [253, 93] on input "text" at bounding box center [287, 85] width 246 height 34
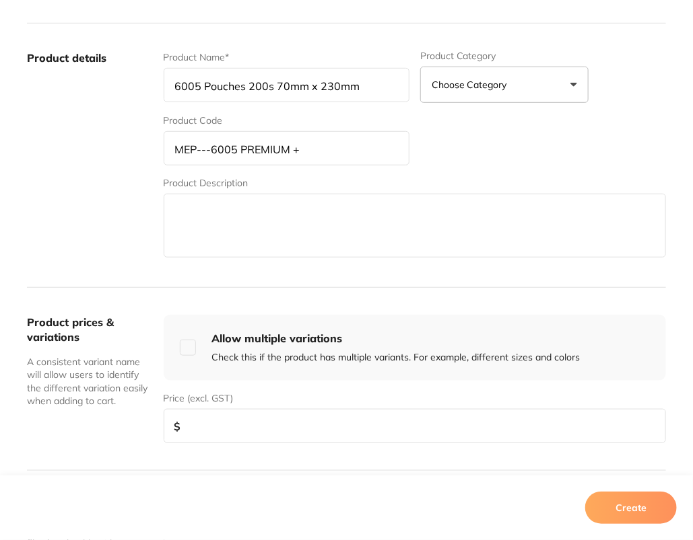
type input "6005 Pouches 200s 70mm x 230mm"
click at [299, 419] on input "number" at bounding box center [415, 426] width 502 height 34
paste input "8.64"
type input "8.64"
click at [639, 516] on button "Create" at bounding box center [631, 508] width 92 height 32
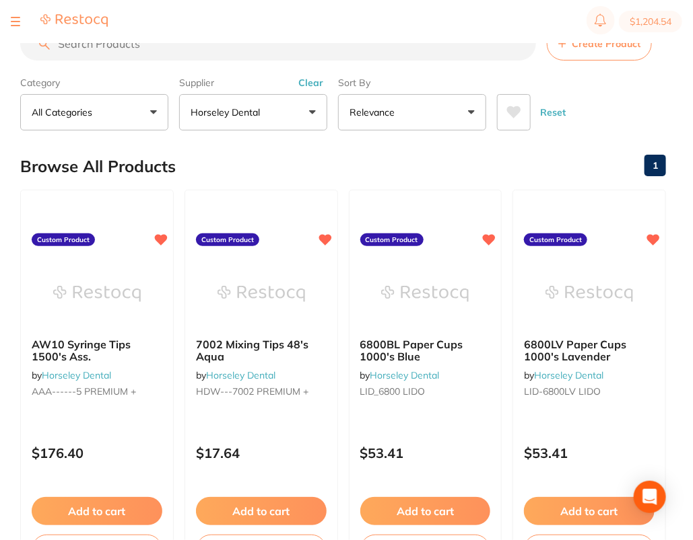
click at [617, 45] on span "Create Product" at bounding box center [605, 43] width 69 height 11
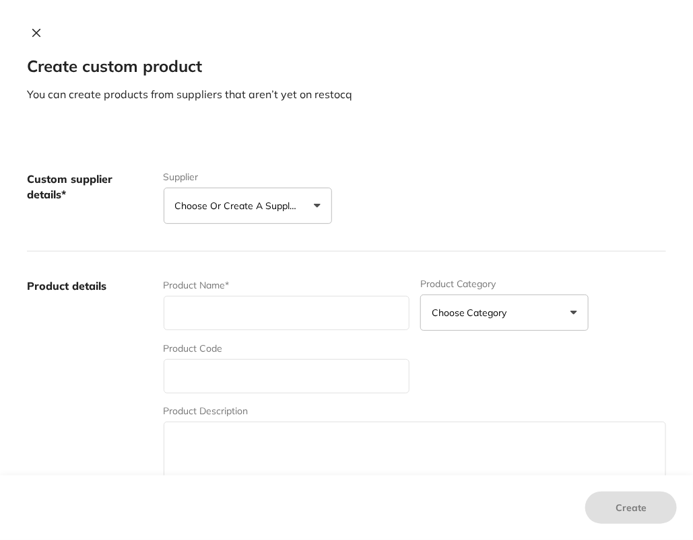
click at [277, 207] on p "Choose or create a supplier" at bounding box center [239, 205] width 128 height 13
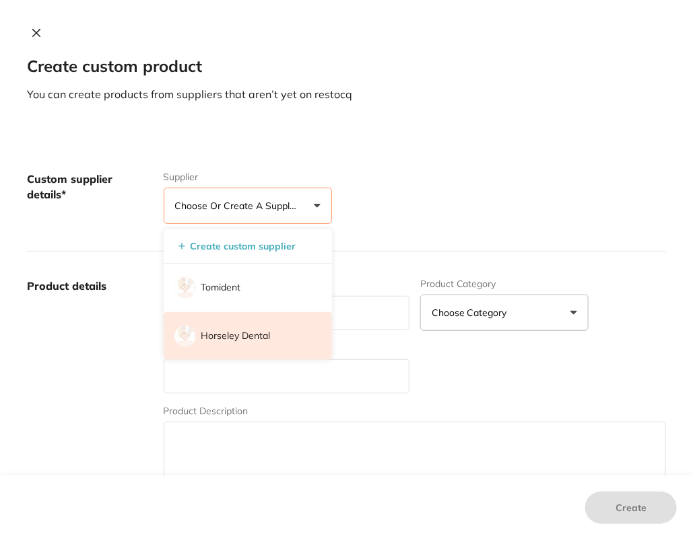
click at [267, 341] on li "Horseley Dental" at bounding box center [248, 336] width 168 height 48
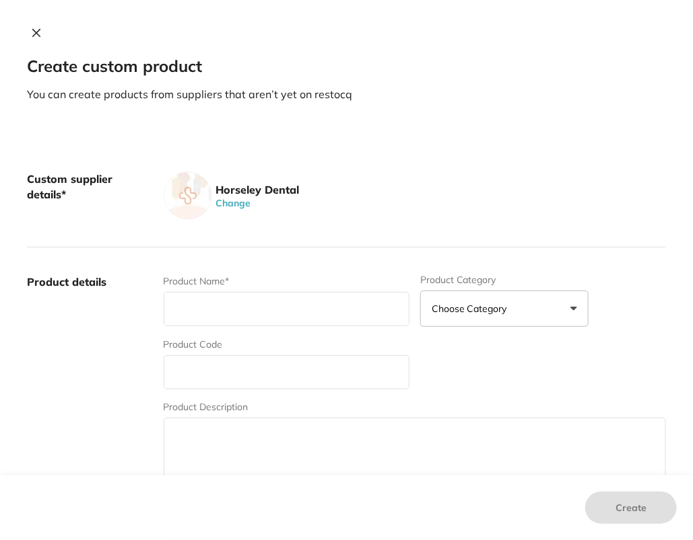
click at [117, 378] on label "Product details" at bounding box center [90, 380] width 126 height 210
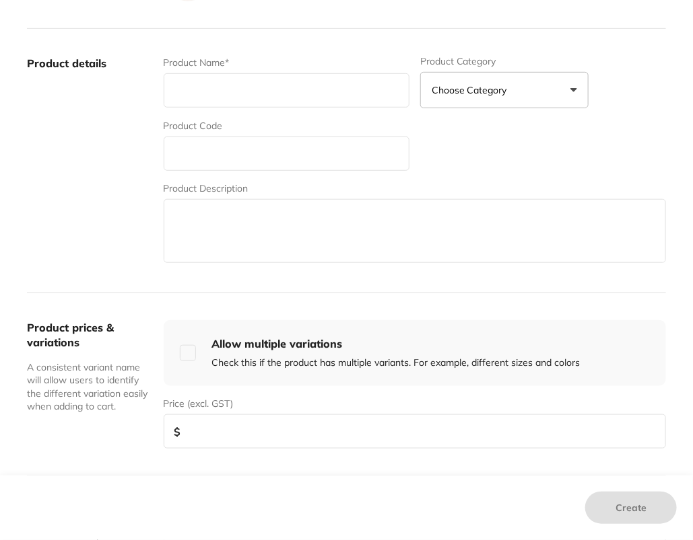
scroll to position [228, 0]
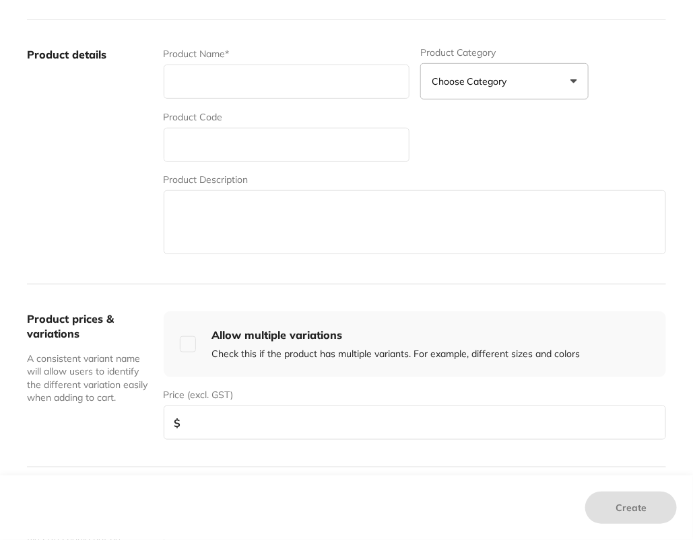
click at [229, 160] on input "text" at bounding box center [287, 145] width 246 height 34
paste input "MEP---6003 PREMIUM +"
type input "MEP---6003 PREMIUM +"
click at [269, 82] on input "text" at bounding box center [287, 82] width 246 height 34
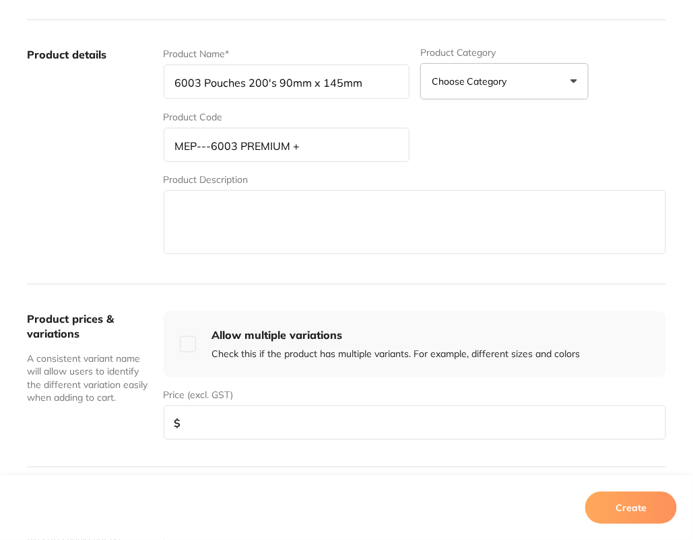
type input "6003 Pouches 200's 90mm x 145mm"
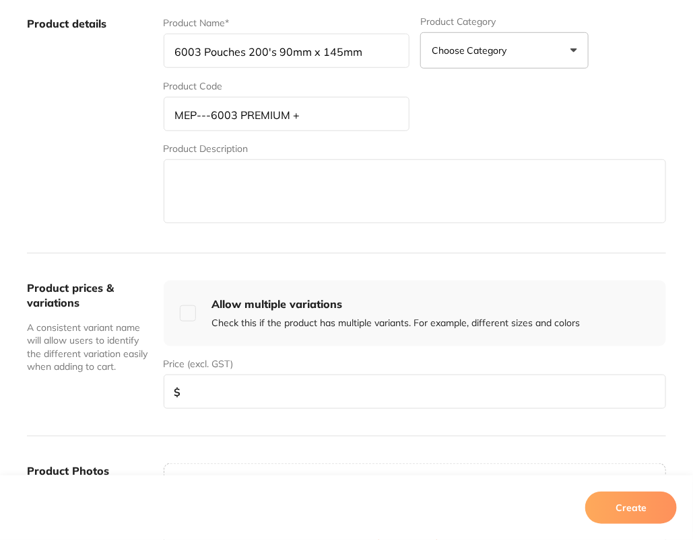
scroll to position [447, 0]
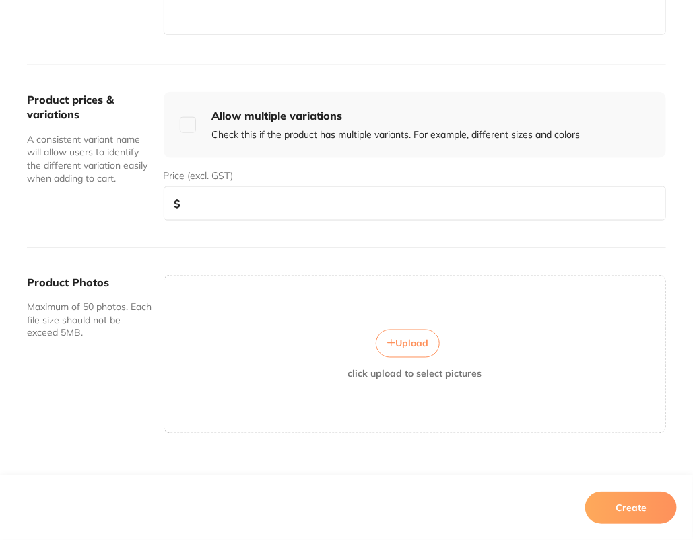
click at [357, 188] on input "number" at bounding box center [415, 203] width 502 height 34
type input "8.50"
click at [625, 514] on button "Create" at bounding box center [631, 508] width 92 height 32
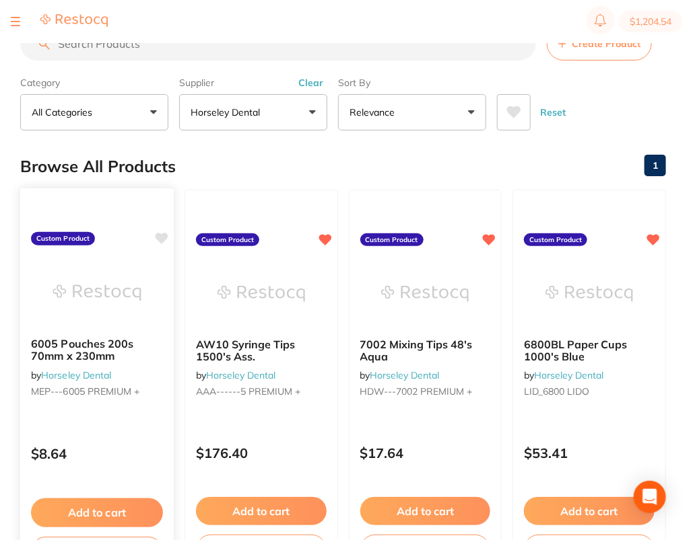
click at [166, 236] on icon at bounding box center [161, 238] width 13 height 11
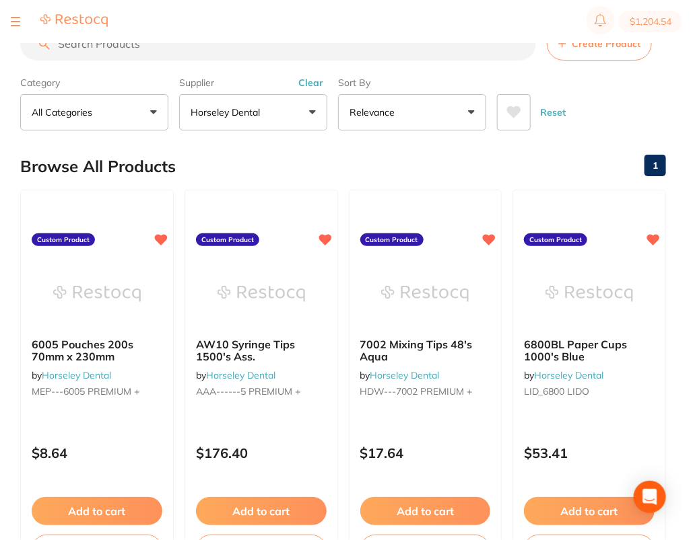
click at [611, 54] on button "Create Product" at bounding box center [599, 44] width 105 height 34
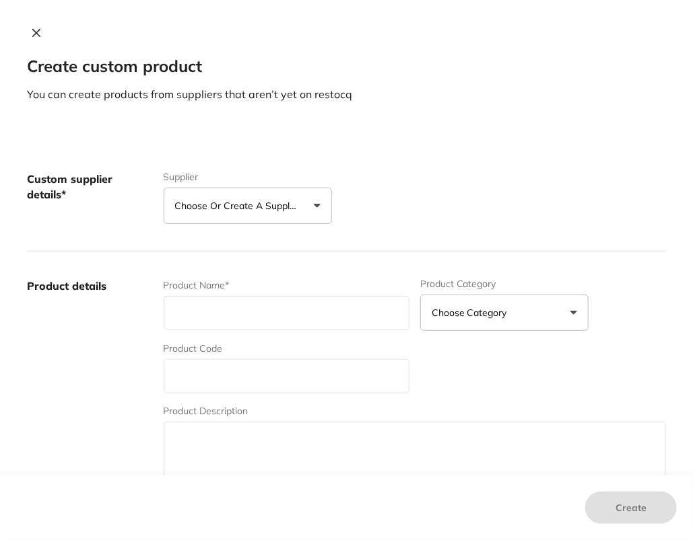
click at [283, 209] on p "Choose or create a supplier" at bounding box center [239, 205] width 128 height 13
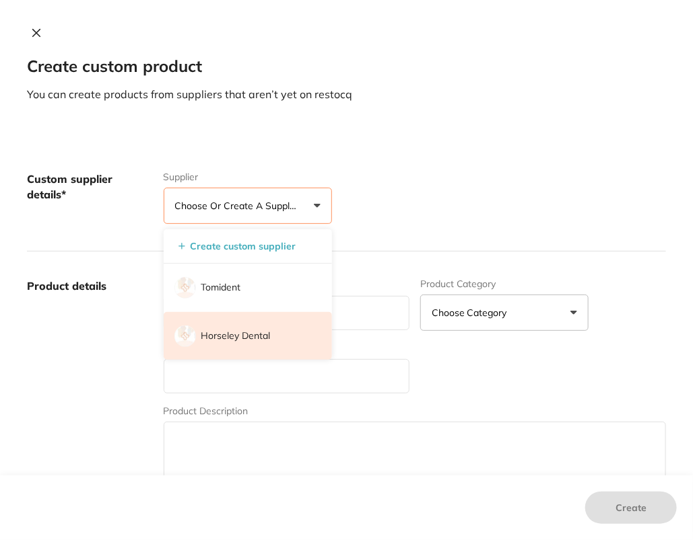
click at [271, 337] on li "Horseley Dental" at bounding box center [248, 336] width 168 height 48
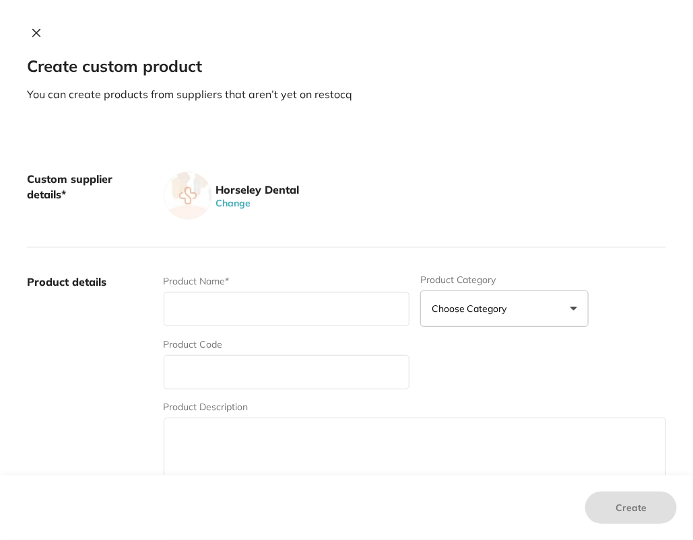
click at [503, 98] on p "You can create products from suppliers that aren’t yet on restocq" at bounding box center [346, 94] width 639 height 15
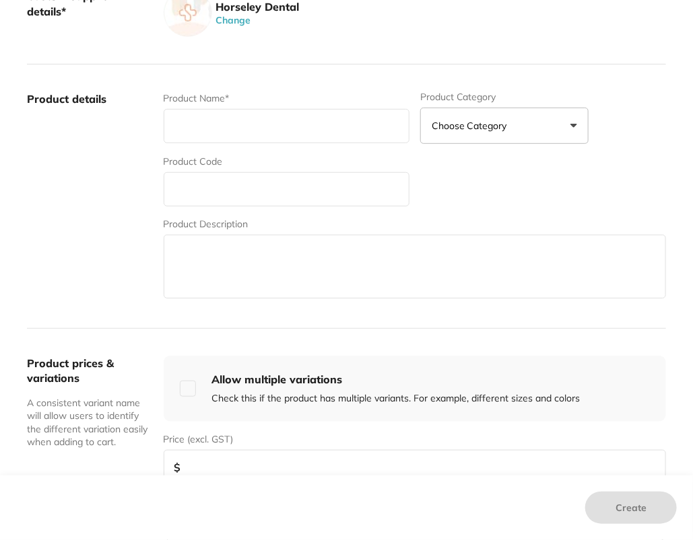
scroll to position [183, 0]
click at [289, 168] on div "Product Code" at bounding box center [287, 181] width 246 height 52
click at [291, 177] on input "text" at bounding box center [287, 189] width 246 height 34
paste input "HCL_-_O O2L PREMIUM +"
click at [207, 193] on input "HCL_-_O O2L PREMIUM +" at bounding box center [287, 189] width 246 height 34
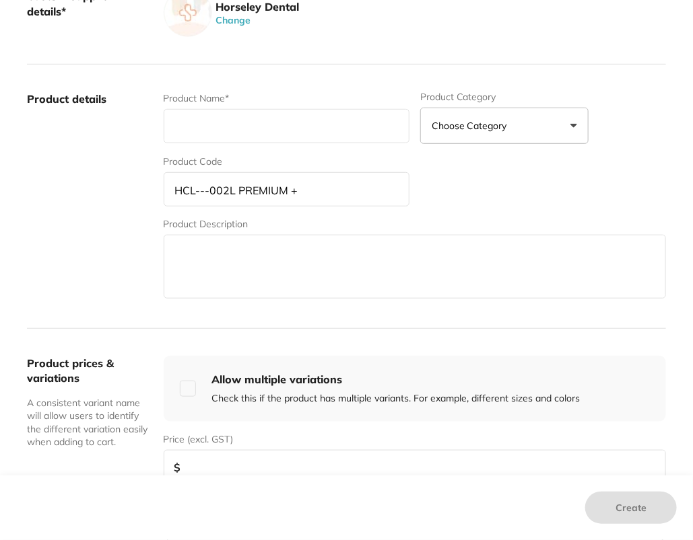
type input "HCL---002L PREMIUM +"
click at [277, 131] on input "text" at bounding box center [287, 126] width 246 height 34
paste input "ST001 Evacuators Bul_k Lavender"
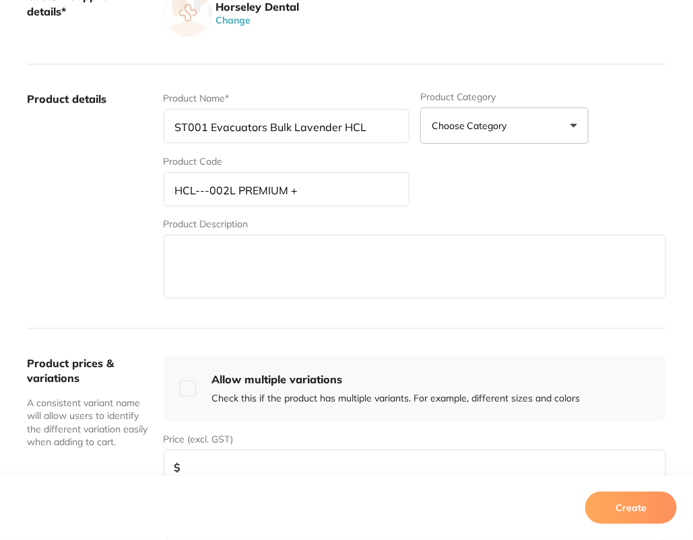
type input "ST001 Evacuators Bulk Lavender HCL"
click at [65, 251] on label "Product details" at bounding box center [90, 197] width 126 height 210
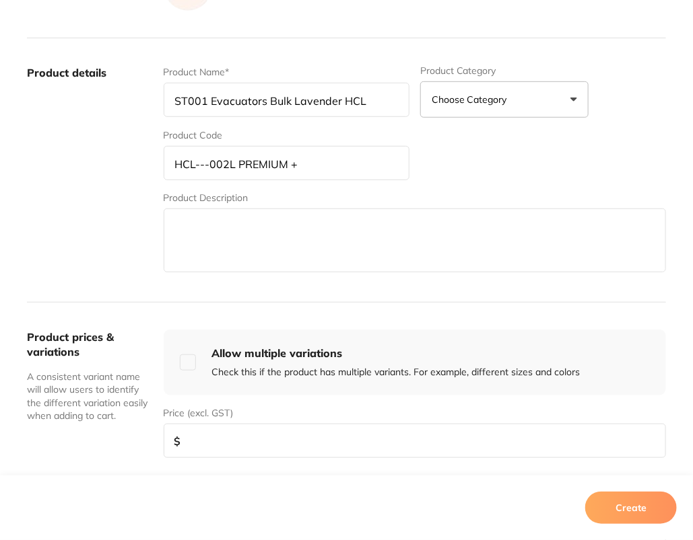
scroll to position [268, 0]
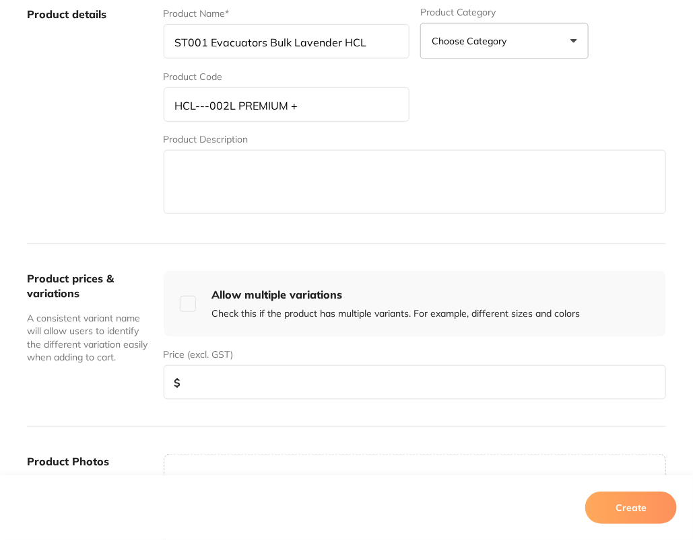
click at [387, 365] on input "number" at bounding box center [415, 382] width 502 height 34
type input "90"
click at [621, 499] on button "Create" at bounding box center [631, 508] width 92 height 32
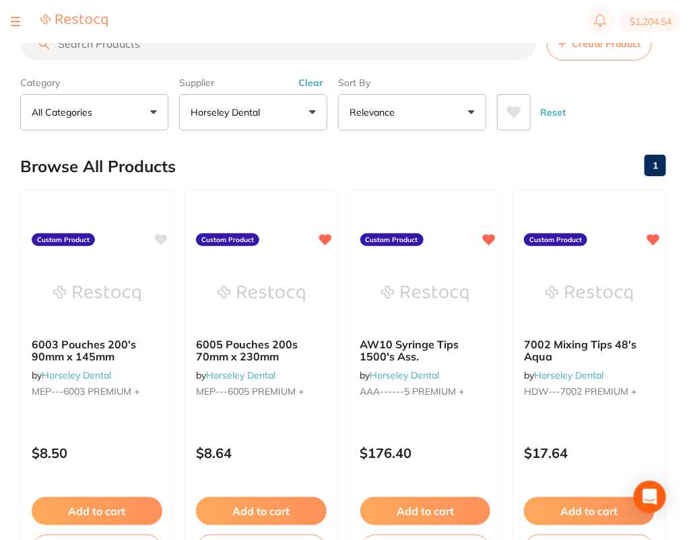
click at [314, 82] on button "Clear" at bounding box center [310, 83] width 33 height 12
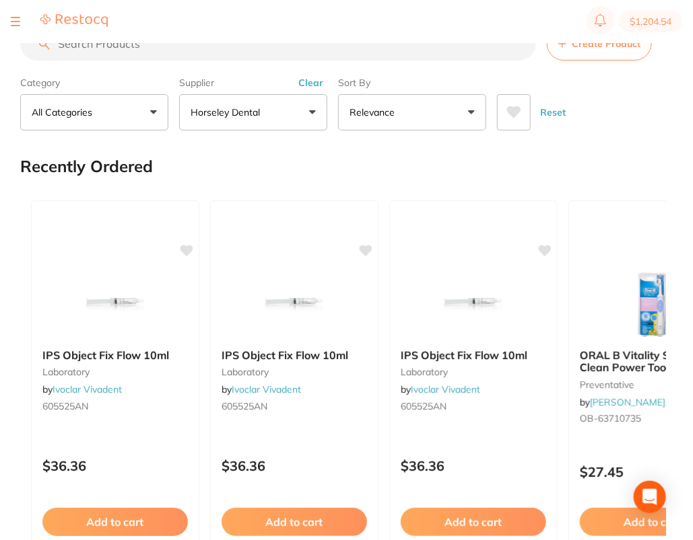
click at [581, 90] on div "Reset" at bounding box center [576, 106] width 158 height 47
click at [294, 110] on button "Horseley Dental" at bounding box center [253, 112] width 148 height 36
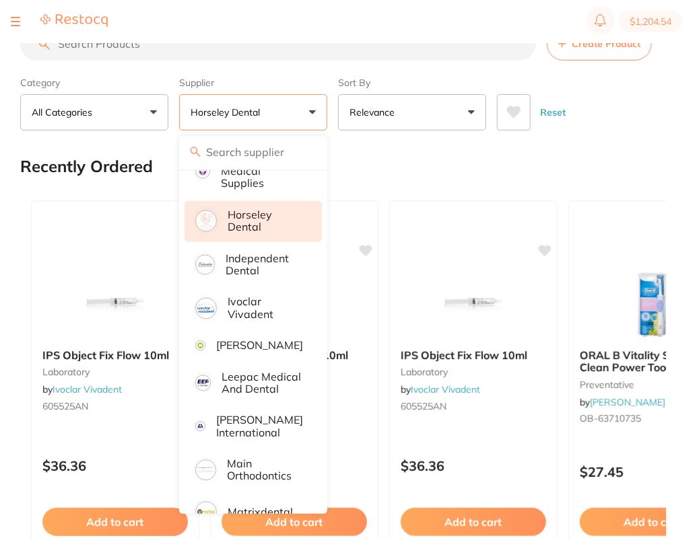
click at [308, 67] on section "Create Product Category All Categories All Categories No categories found Clear…" at bounding box center [342, 79] width 645 height 104
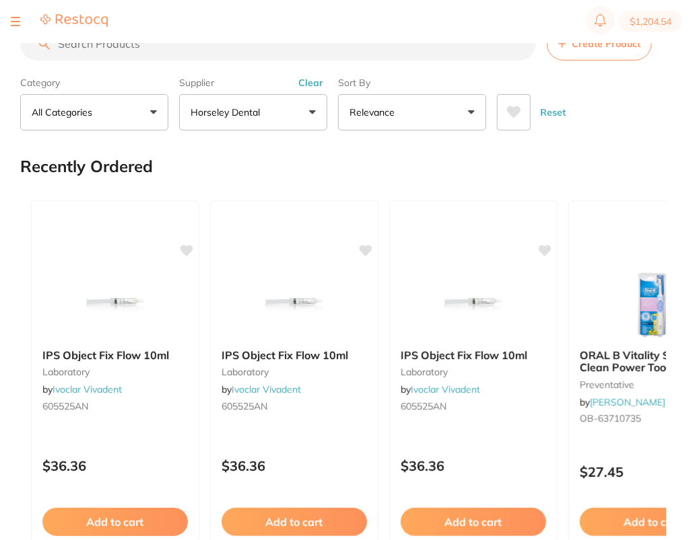
click at [308, 78] on button "Clear" at bounding box center [310, 83] width 33 height 12
click at [66, 20] on img at bounding box center [73, 20] width 67 height 14
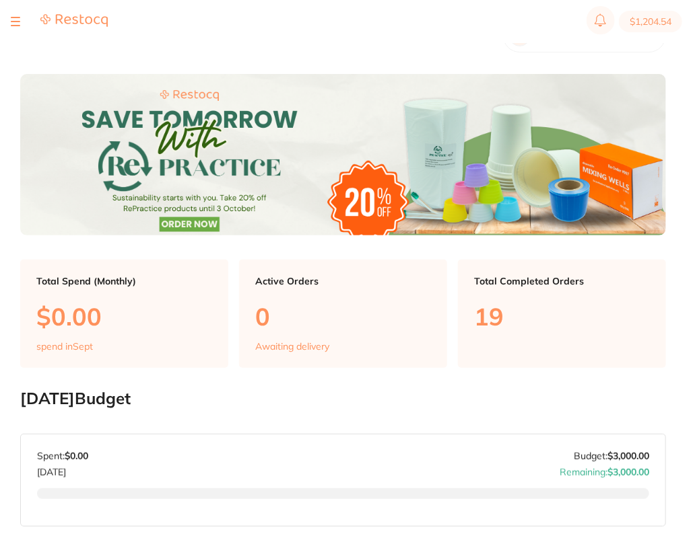
click at [9, 25] on section "$1,204.54" at bounding box center [346, 21] width 693 height 43
click at [20, 21] on button at bounding box center [15, 21] width 9 height 1
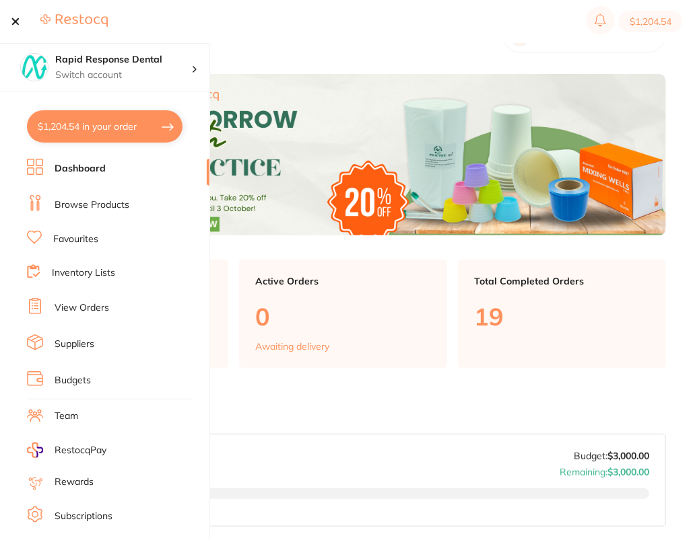
click at [90, 213] on li "Browse Products" at bounding box center [118, 205] width 182 height 20
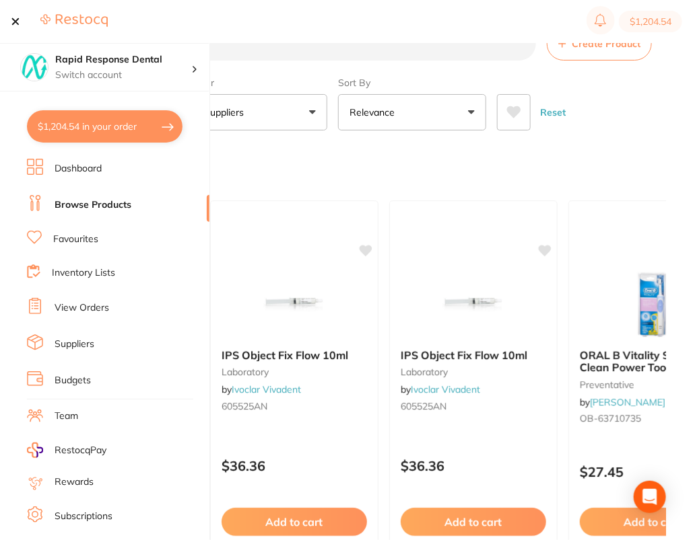
click at [269, 118] on button "All Suppliers" at bounding box center [253, 112] width 148 height 36
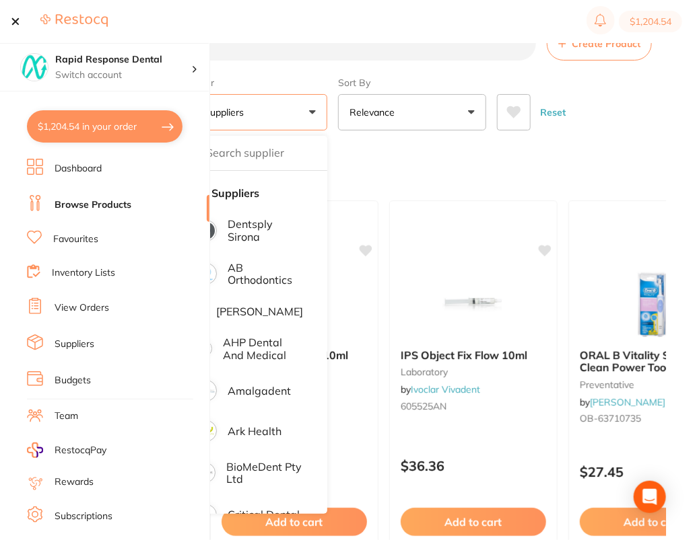
click at [13, 21] on button at bounding box center [15, 21] width 9 height 1
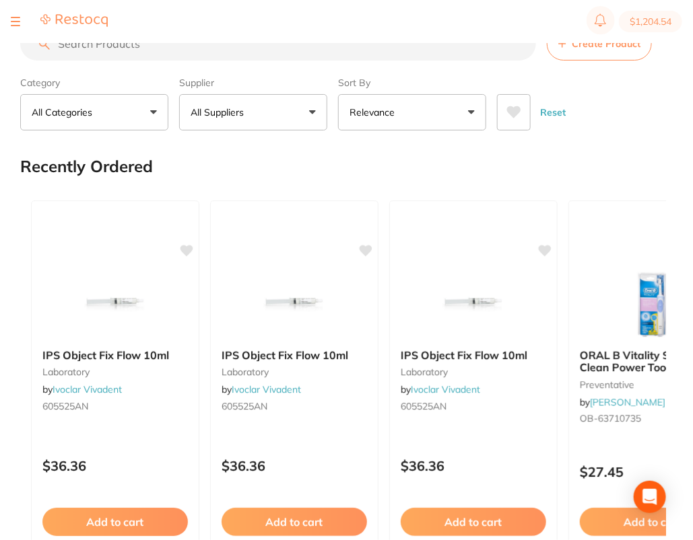
click at [617, 125] on div "Reset" at bounding box center [576, 106] width 158 height 47
click at [224, 117] on p "All Suppliers" at bounding box center [219, 112] width 59 height 13
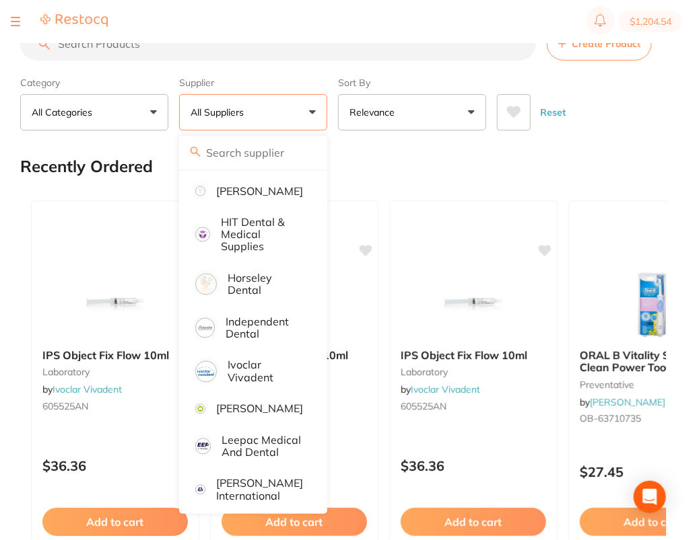
scroll to position [737, 0]
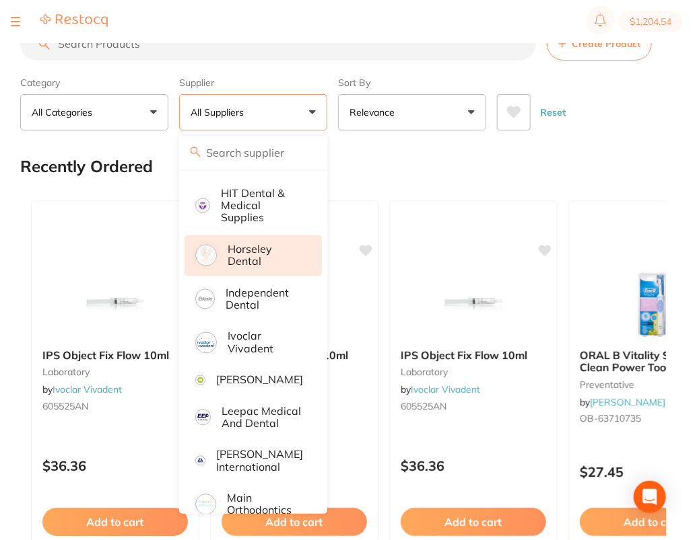
click at [263, 265] on p "Horseley Dental" at bounding box center [265, 256] width 75 height 25
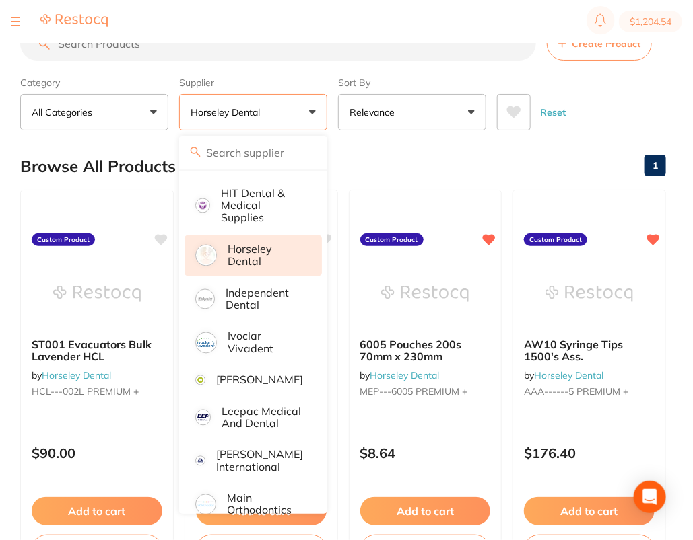
click at [645, 97] on div "Reset" at bounding box center [576, 106] width 158 height 47
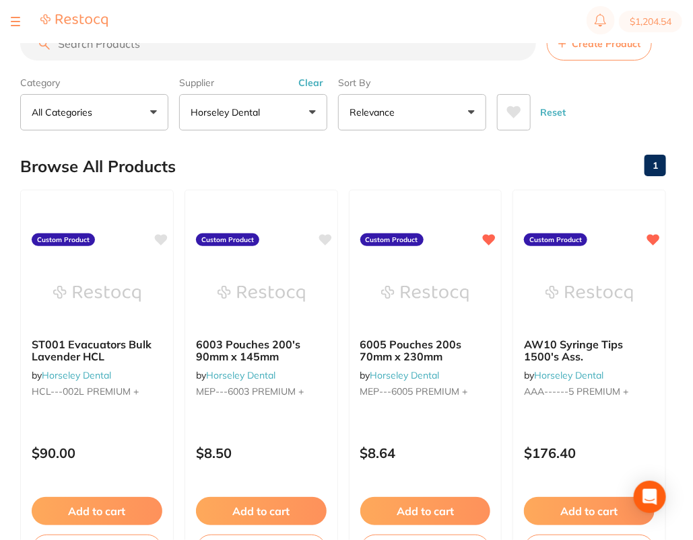
click at [304, 81] on button "Clear" at bounding box center [310, 83] width 33 height 12
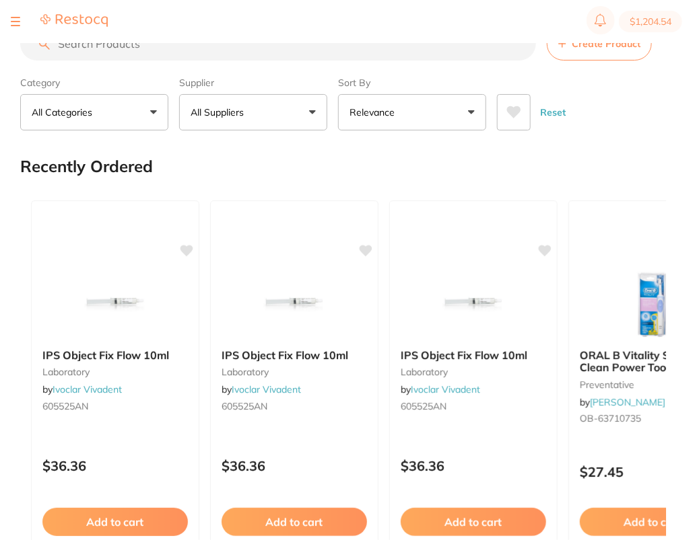
click at [619, 45] on span "Create Product" at bounding box center [605, 43] width 69 height 11
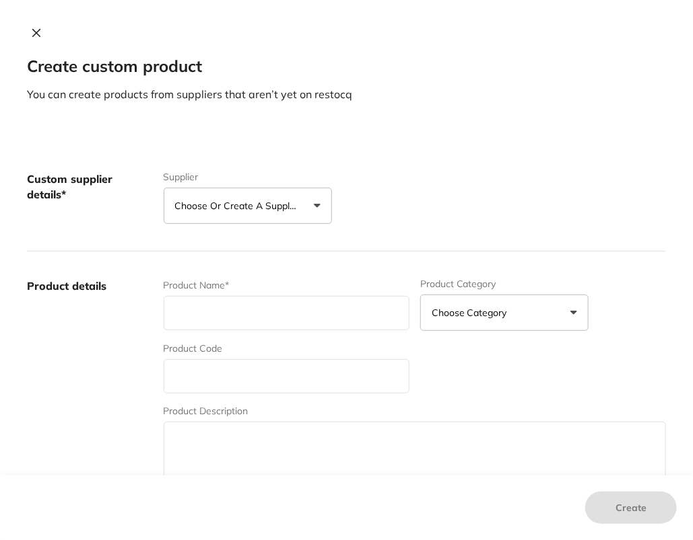
click at [274, 214] on button "Choose or create a supplier" at bounding box center [248, 206] width 168 height 36
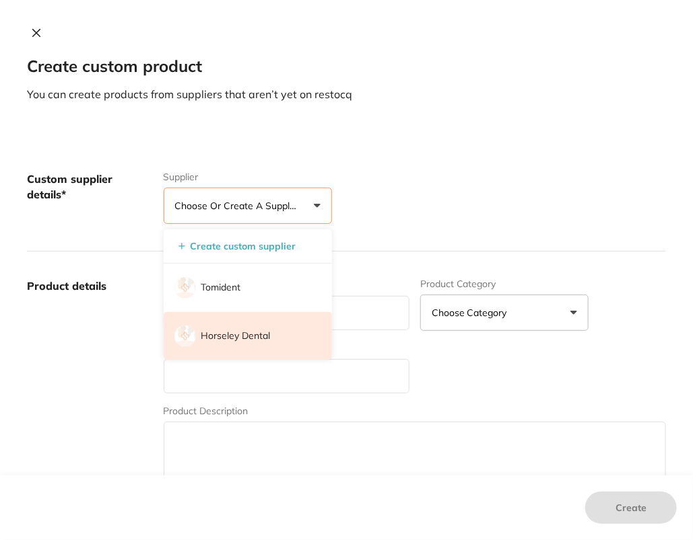
click at [258, 332] on p "Horseley Dental" at bounding box center [235, 336] width 69 height 13
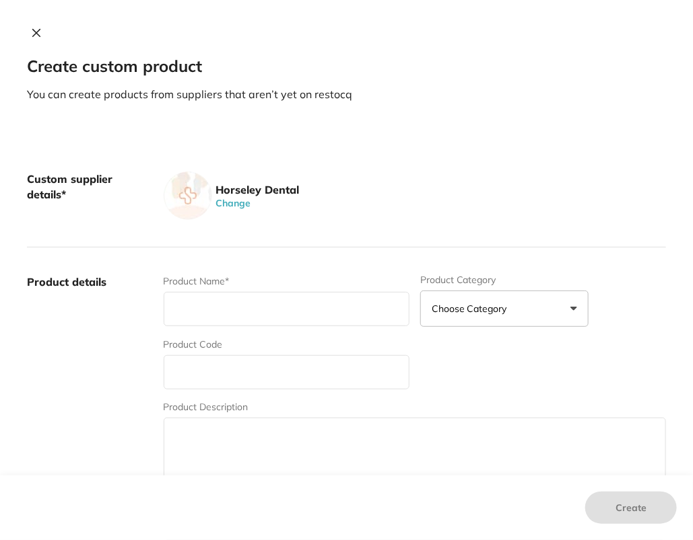
click at [403, 218] on div "Horseley Dental Change" at bounding box center [415, 196] width 502 height 48
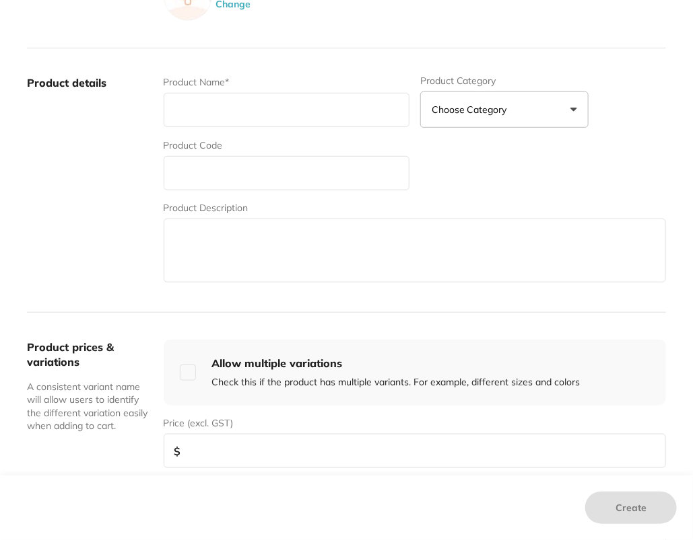
scroll to position [200, 0]
click at [273, 150] on div "Product Code" at bounding box center [287, 164] width 246 height 52
click at [283, 164] on input "text" at bounding box center [287, 172] width 246 height 34
paste input "HCL--3OO_A PREMIUM +"
click at [197, 175] on input "HCL--3OO_A PREMIUM +" at bounding box center [287, 172] width 246 height 34
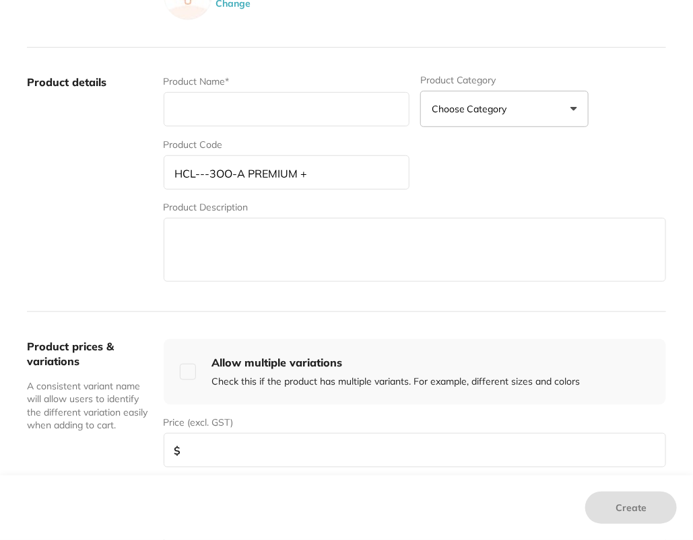
type input "HCL---3OO-A PREMIUM +"
click at [326, 105] on input "text" at bounding box center [287, 109] width 246 height 34
click at [328, 110] on input "text" at bounding box center [287, 109] width 246 height 34
paste input "300A Sativa Ejectors 100,s Colours"
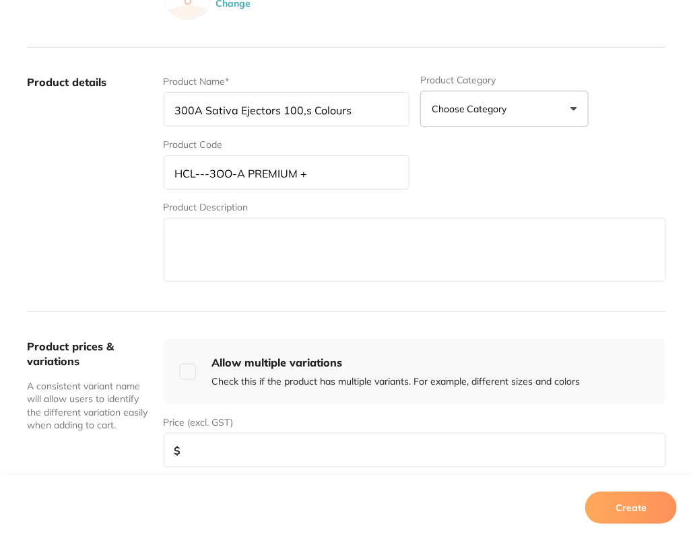
click at [302, 111] on input "300A Sativa Ejectors 100,s Colours" at bounding box center [287, 109] width 246 height 34
type input "300A Sativa Ejectors 100's Colours"
click at [106, 246] on label "Product details" at bounding box center [90, 180] width 126 height 210
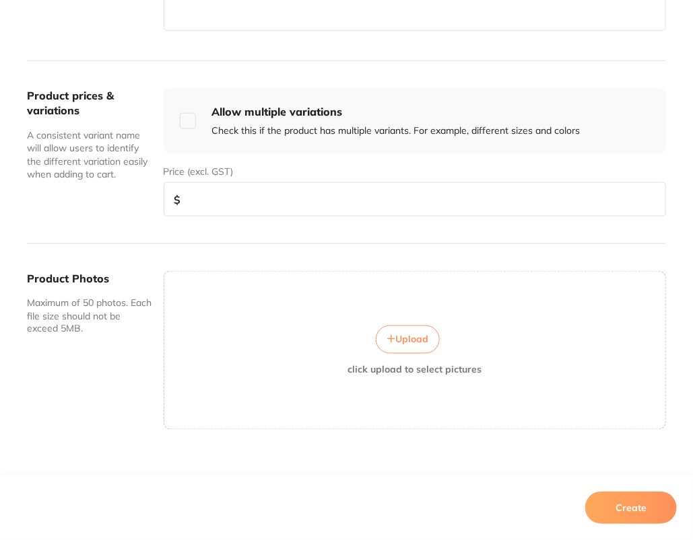
scroll to position [464, 0]
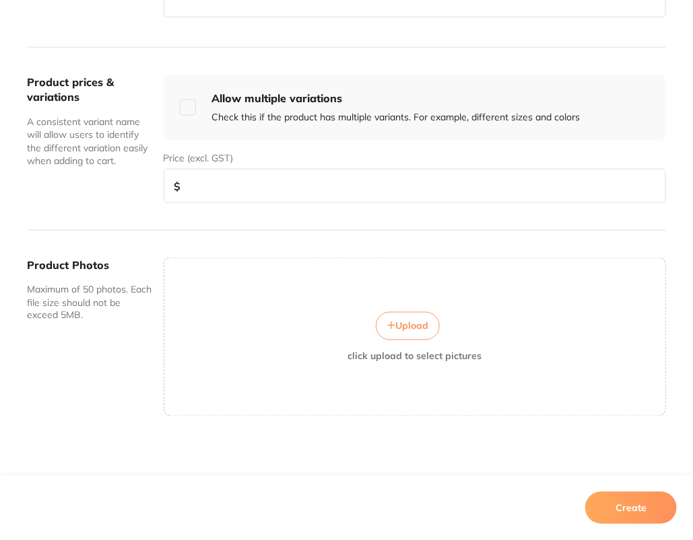
click at [318, 190] on input "number" at bounding box center [415, 186] width 502 height 34
paste input "5.45"
type input "5.45"
click at [635, 503] on button "Create" at bounding box center [631, 508] width 92 height 32
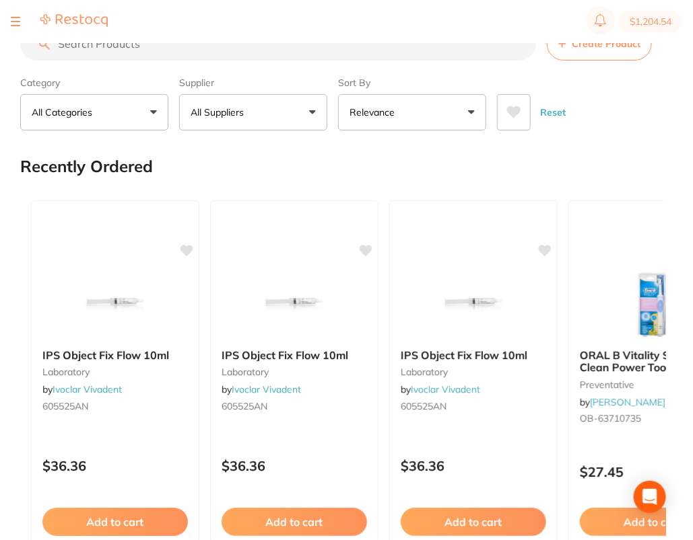
click at [621, 123] on div "Reset" at bounding box center [576, 106] width 158 height 47
click at [629, 122] on div "Reset" at bounding box center [576, 106] width 158 height 47
click at [266, 108] on button "All Suppliers" at bounding box center [253, 112] width 148 height 36
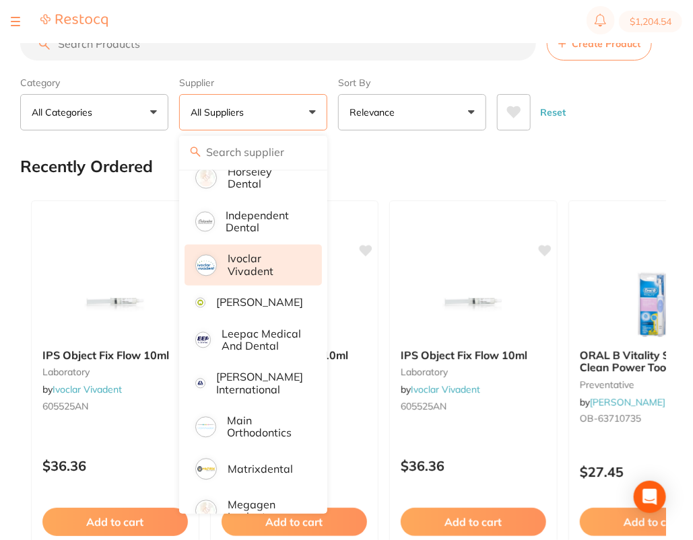
scroll to position [685, 0]
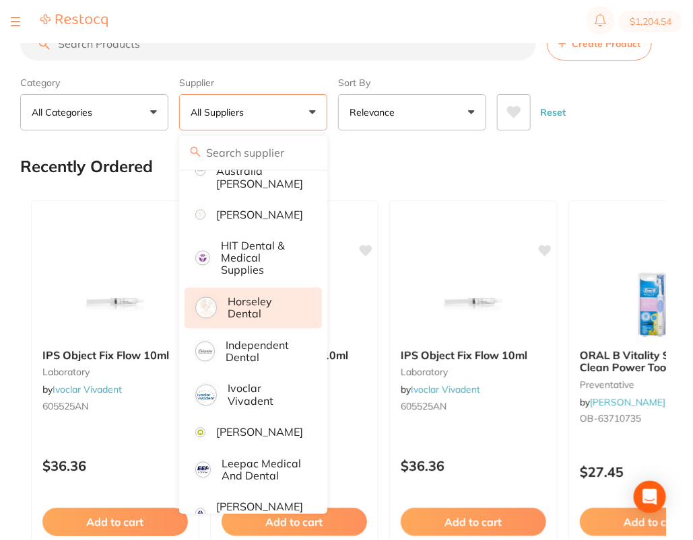
click at [277, 316] on p "Horseley Dental" at bounding box center [265, 308] width 75 height 25
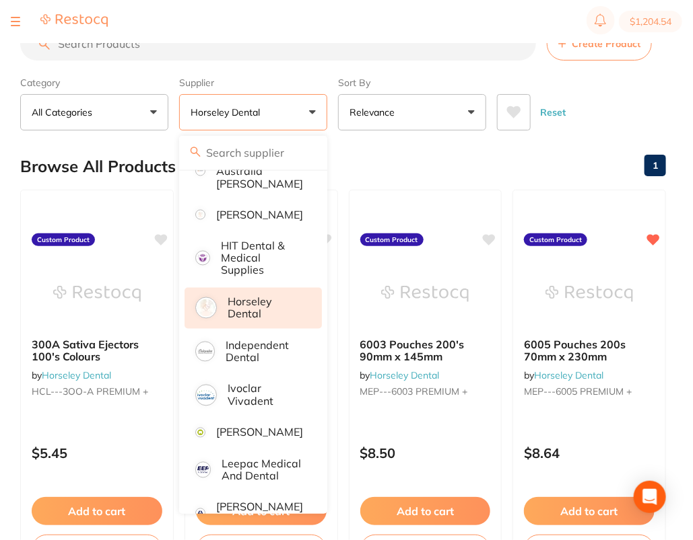
click at [631, 135] on main "Create Product Category All Categories All Categories No categories found Clear…" at bounding box center [356, 522] width 672 height 1045
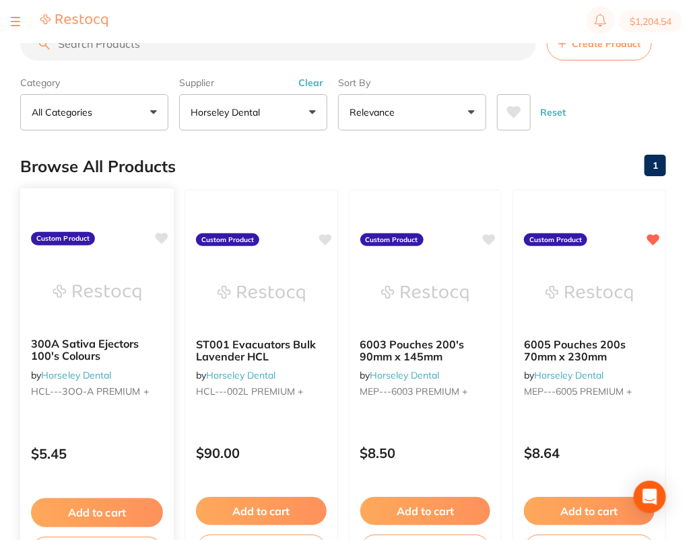
click at [165, 235] on icon at bounding box center [161, 238] width 13 height 11
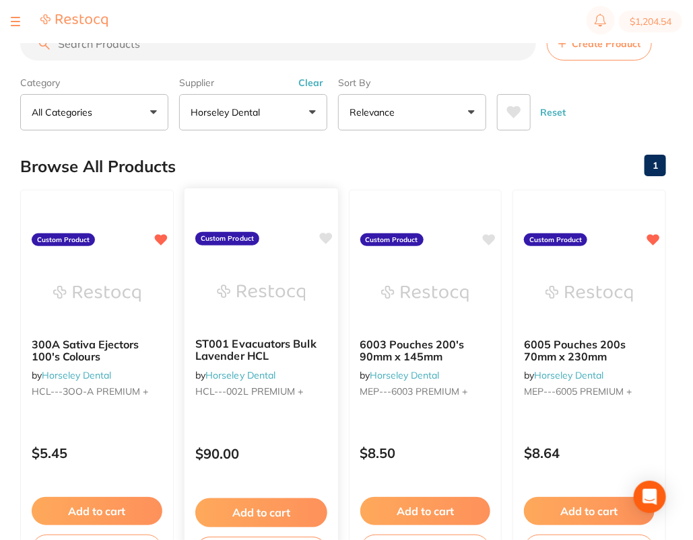
click at [322, 237] on icon at bounding box center [325, 238] width 13 height 11
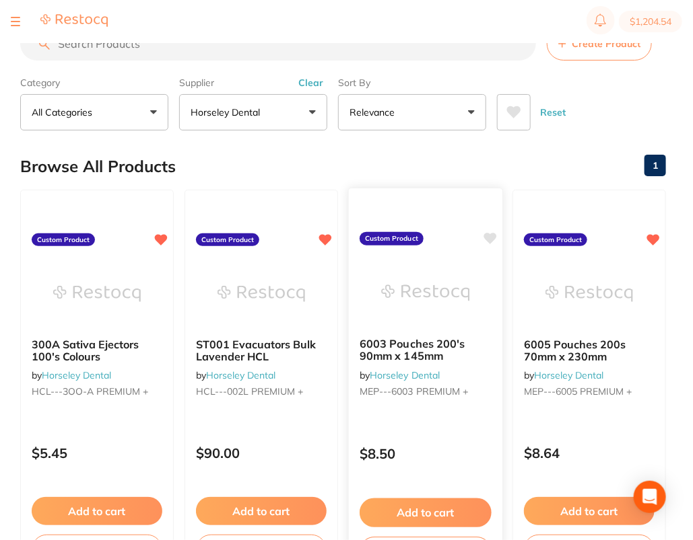
click at [487, 236] on icon at bounding box center [489, 238] width 13 height 11
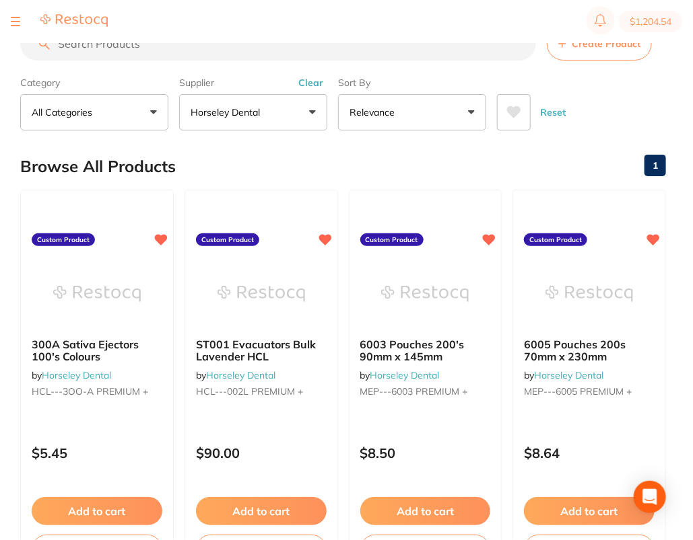
click at [308, 85] on button "Clear" at bounding box center [310, 83] width 33 height 12
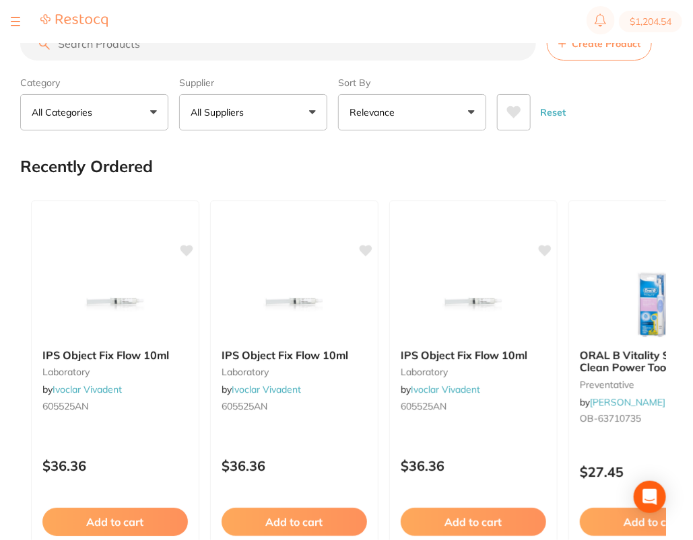
click at [626, 58] on button "Create Product" at bounding box center [599, 44] width 105 height 34
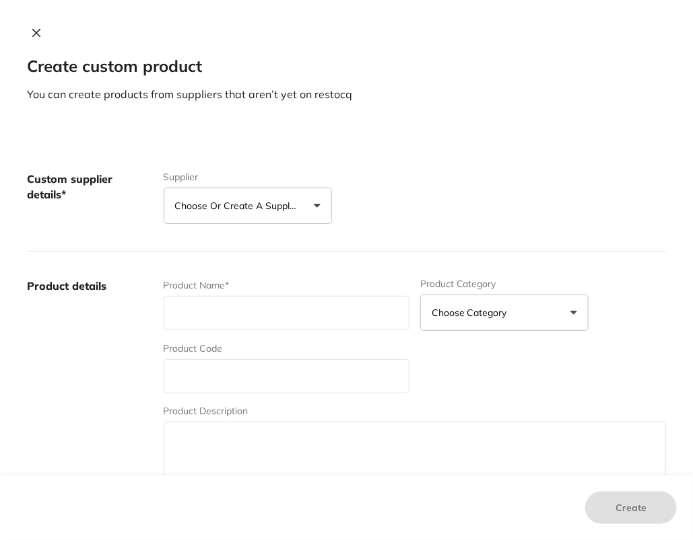
click at [625, 55] on div "Create custom product You can create products from suppliers that aren’t yet on…" at bounding box center [346, 64] width 693 height 75
click at [290, 209] on p "Choose or create a supplier" at bounding box center [239, 205] width 128 height 13
click at [282, 287] on li "Tomident" at bounding box center [248, 288] width 168 height 48
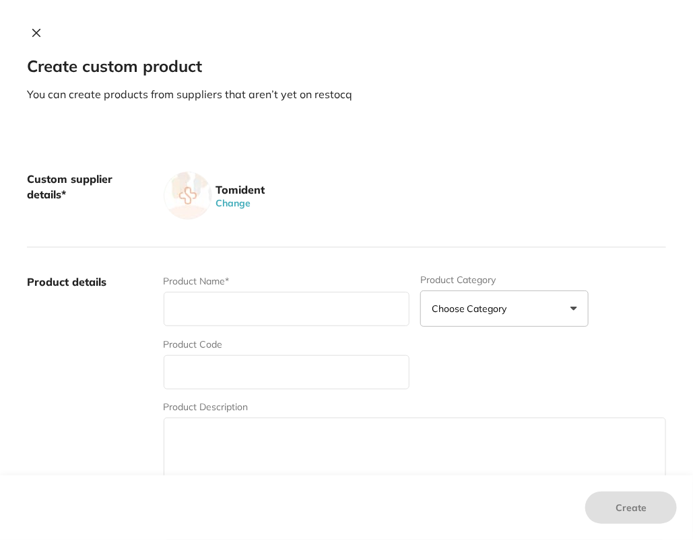
click at [467, 182] on div "Tomident Change" at bounding box center [415, 196] width 502 height 48
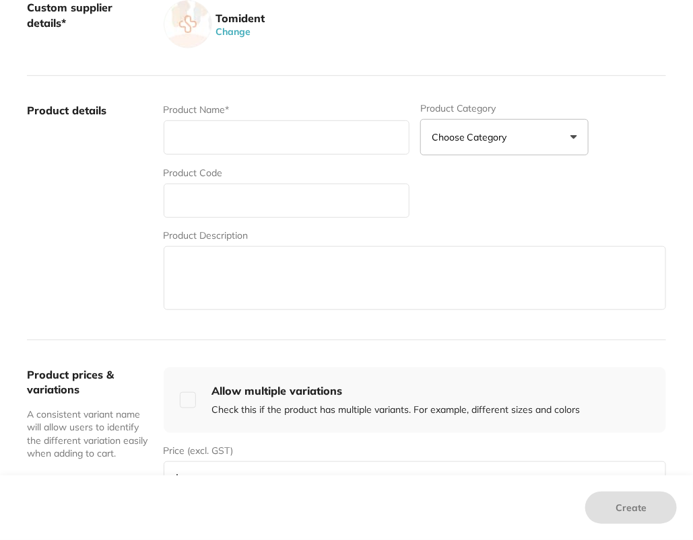
scroll to position [183, 0]
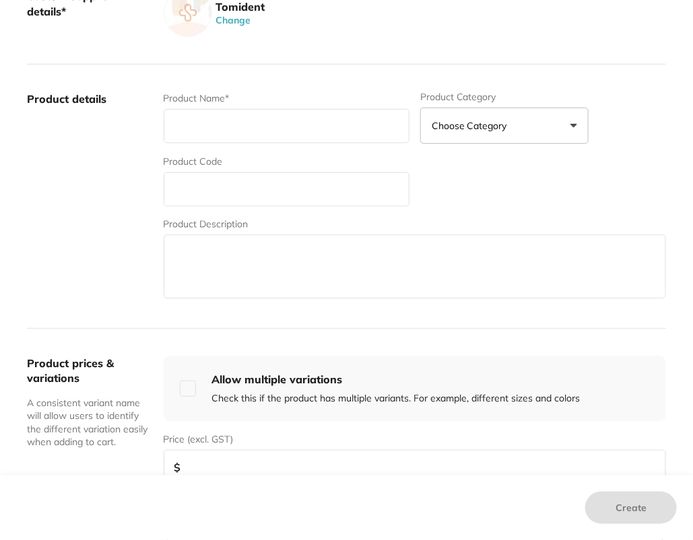
click at [248, 186] on input "text" at bounding box center [287, 189] width 246 height 34
type input "METAPP0625"
click at [197, 134] on input "text" at bounding box center [287, 126] width 246 height 34
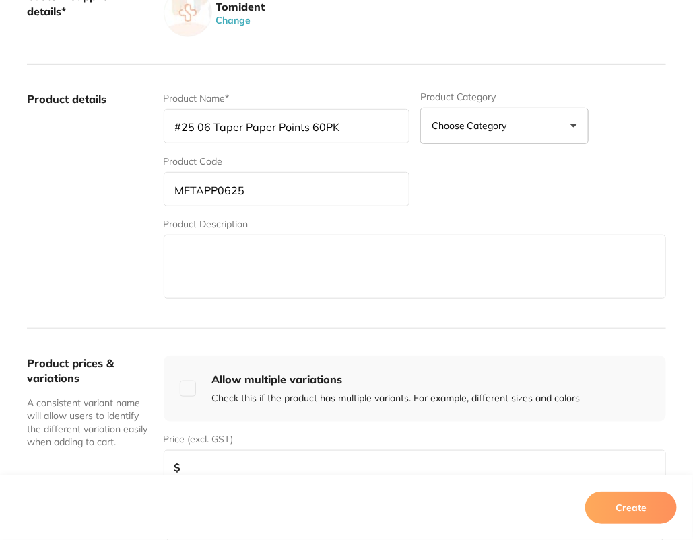
type input "#25 06 Taper Paper Points 60PK"
click at [138, 259] on label "Product details" at bounding box center [90, 197] width 126 height 210
click at [90, 287] on label "Product details" at bounding box center [90, 197] width 126 height 210
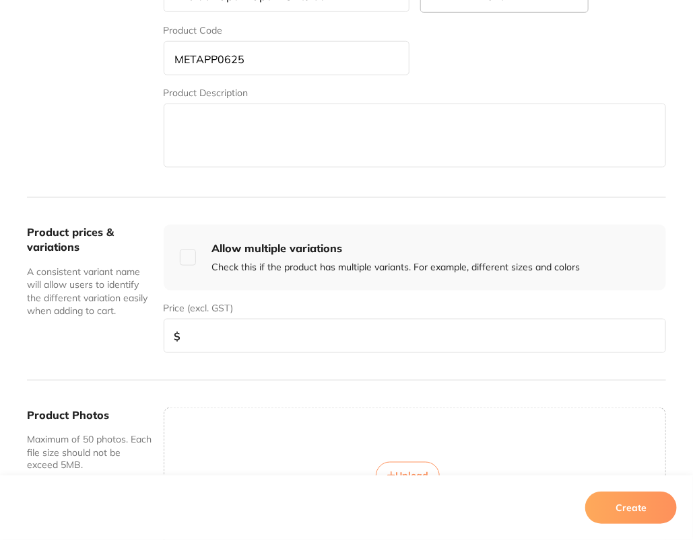
scroll to position [362, 0]
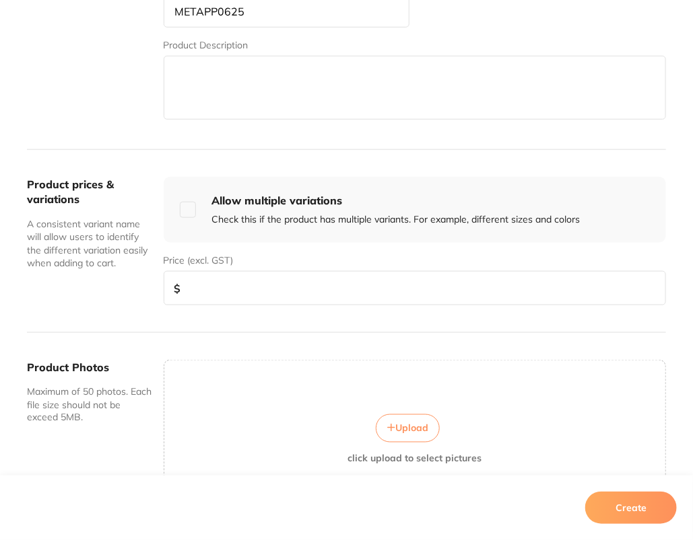
click at [273, 294] on input "number" at bounding box center [415, 288] width 502 height 34
type input "12"
click at [152, 302] on div "Product prices & variations A consistent variant name will allow users to ident…" at bounding box center [346, 241] width 639 height 183
click at [650, 521] on button "Create" at bounding box center [631, 508] width 92 height 32
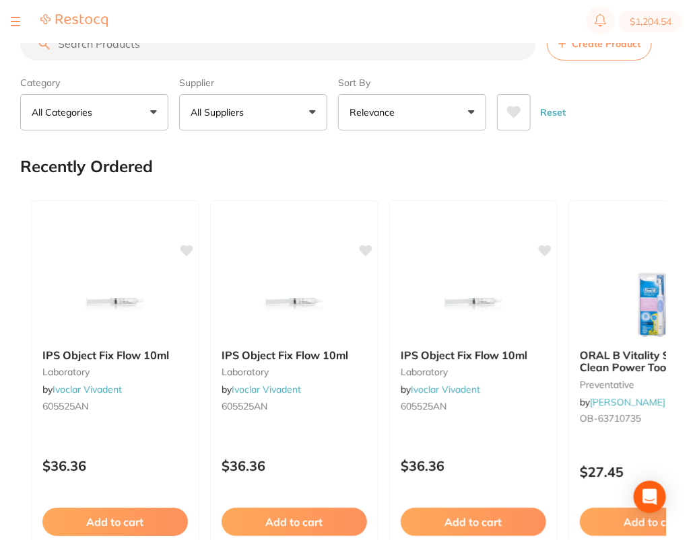
click at [281, 108] on button "All Suppliers" at bounding box center [253, 112] width 148 height 36
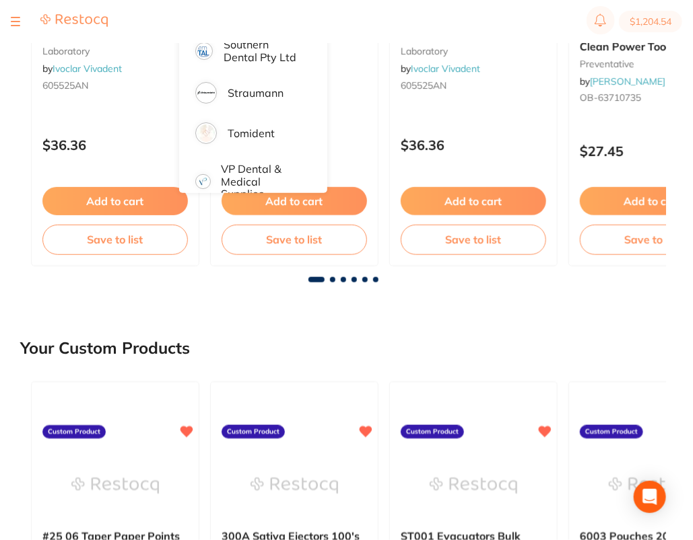
scroll to position [190, 0]
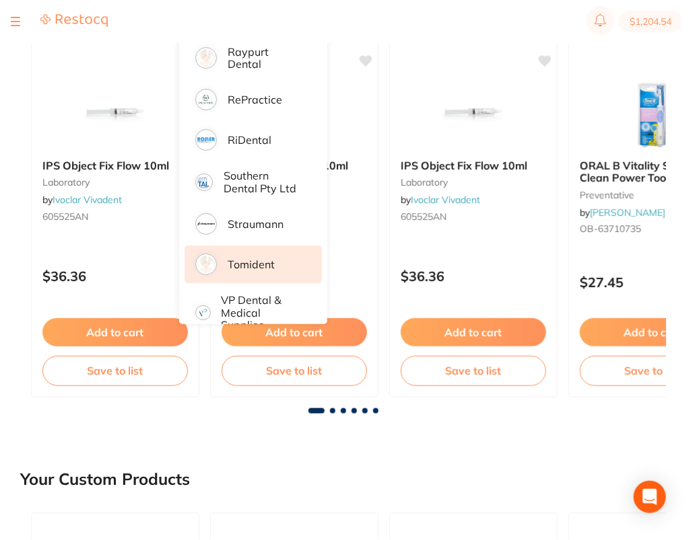
click at [248, 271] on p "Tomident" at bounding box center [251, 264] width 47 height 12
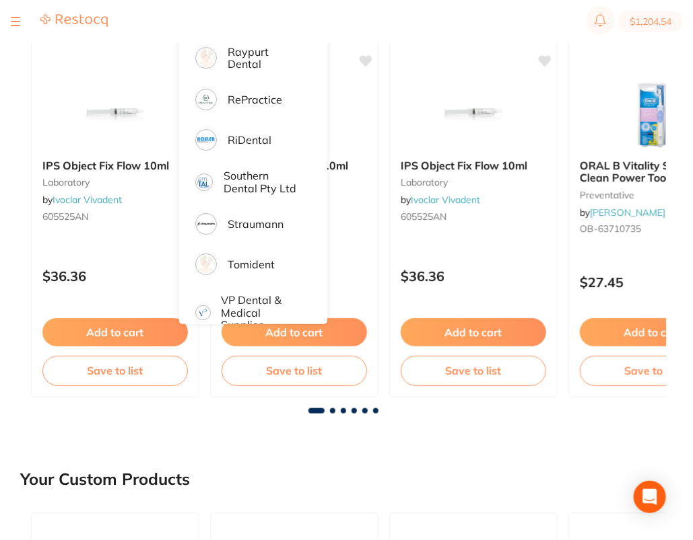
scroll to position [0, 0]
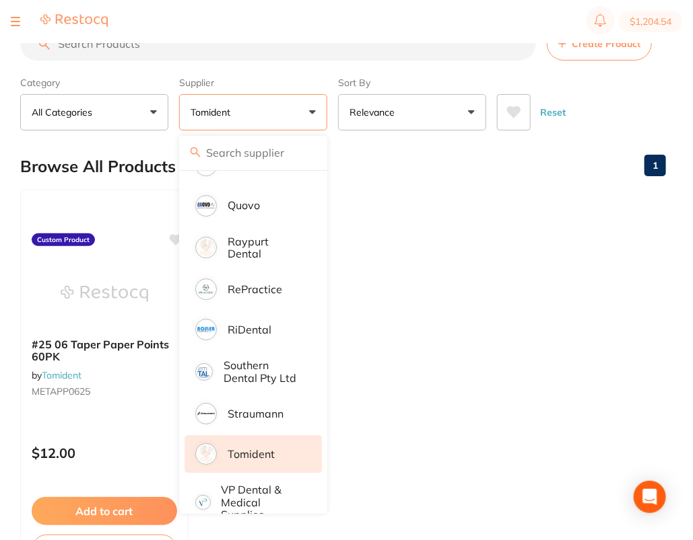
click at [637, 108] on div "Reset" at bounding box center [576, 106] width 158 height 47
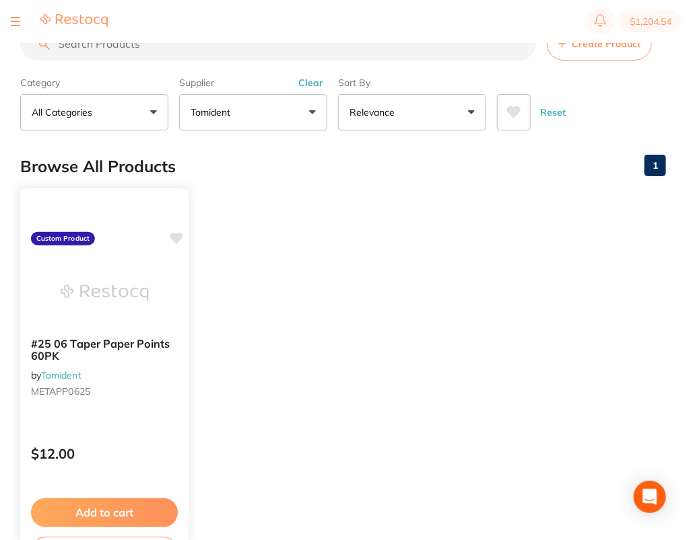
click at [174, 236] on icon at bounding box center [176, 238] width 13 height 11
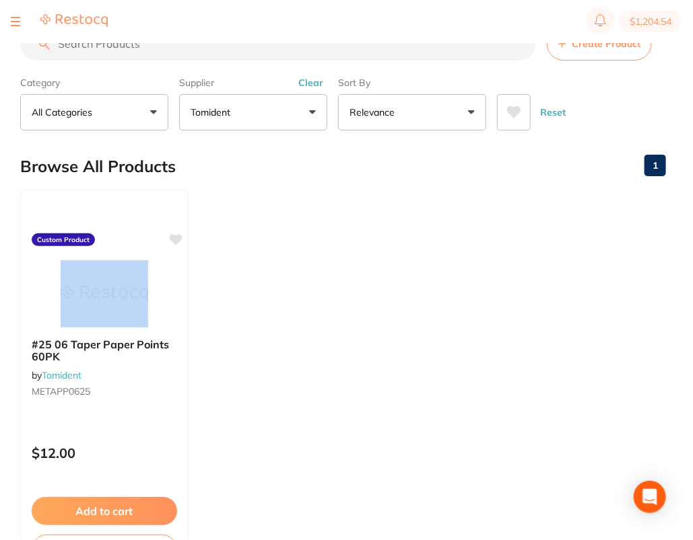
drag, startPoint x: 419, startPoint y: 242, endPoint x: 446, endPoint y: 267, distance: 36.2
click at [423, 244] on ul "#25 06 Taper Paper Points 60PK by Tomident METAPP0625 Custom Product $12.00 Add…" at bounding box center [342, 383] width 645 height 387
click at [305, 79] on button "Clear" at bounding box center [310, 83] width 33 height 12
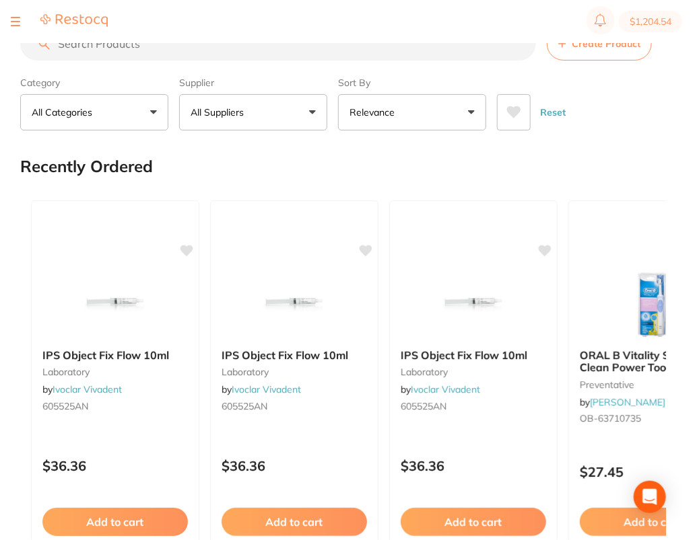
click at [275, 100] on button "All Suppliers" at bounding box center [253, 112] width 148 height 36
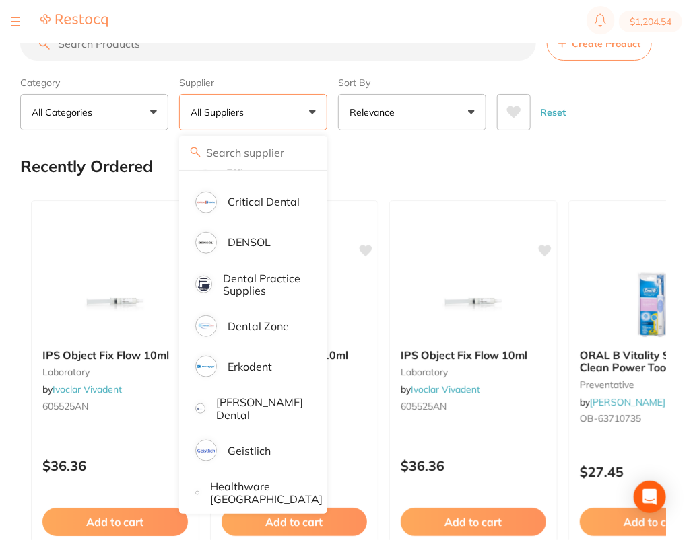
scroll to position [353, 0]
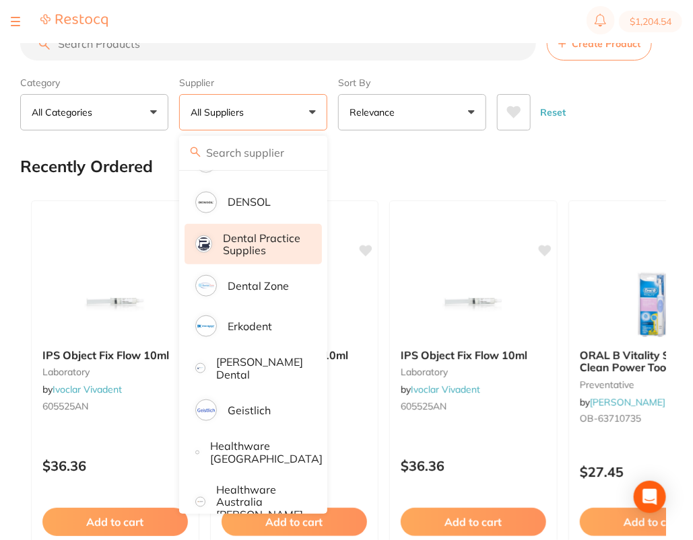
click at [269, 255] on p "Dental Practice Supplies" at bounding box center [263, 244] width 80 height 25
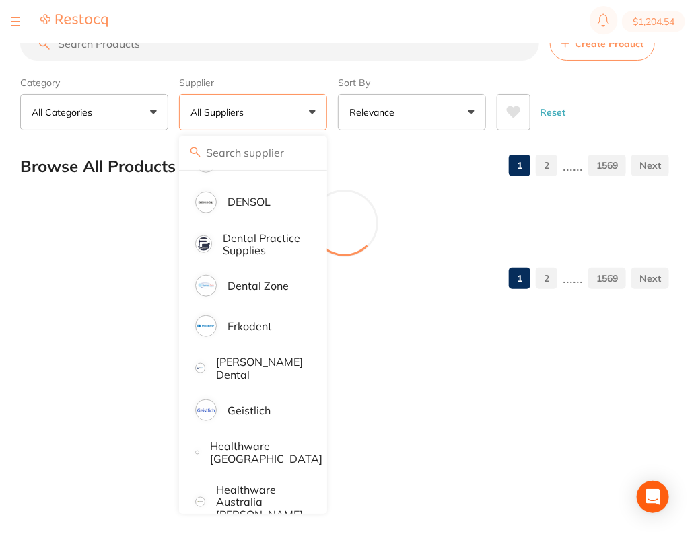
click at [625, 114] on div "Reset" at bounding box center [578, 106] width 162 height 47
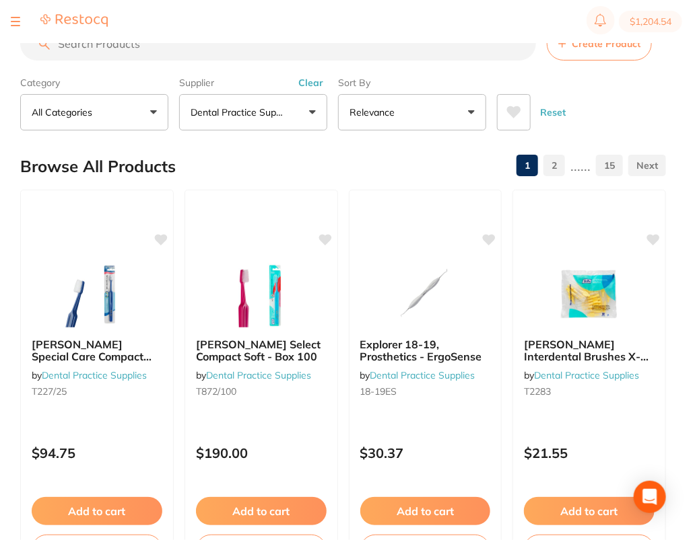
click at [298, 51] on input "search" at bounding box center [278, 44] width 516 height 34
click at [153, 44] on input "search" at bounding box center [278, 44] width 516 height 34
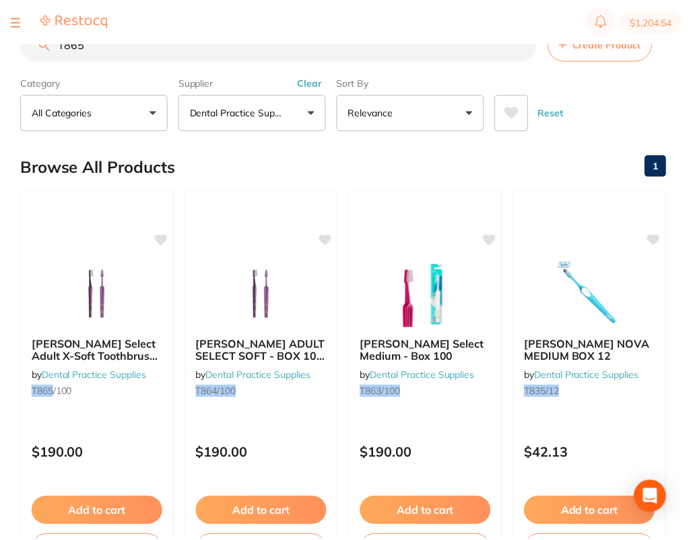
scroll to position [0, 0]
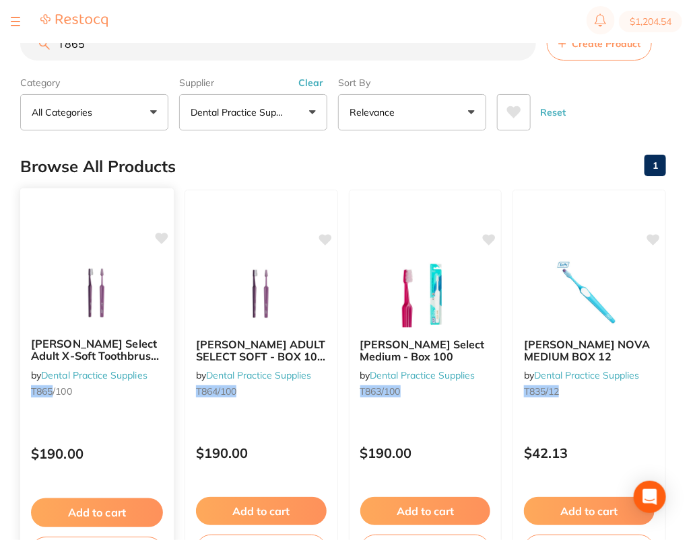
type input "T865"
click at [162, 236] on icon at bounding box center [161, 238] width 13 height 11
click at [313, 84] on button "Clear" at bounding box center [310, 83] width 33 height 12
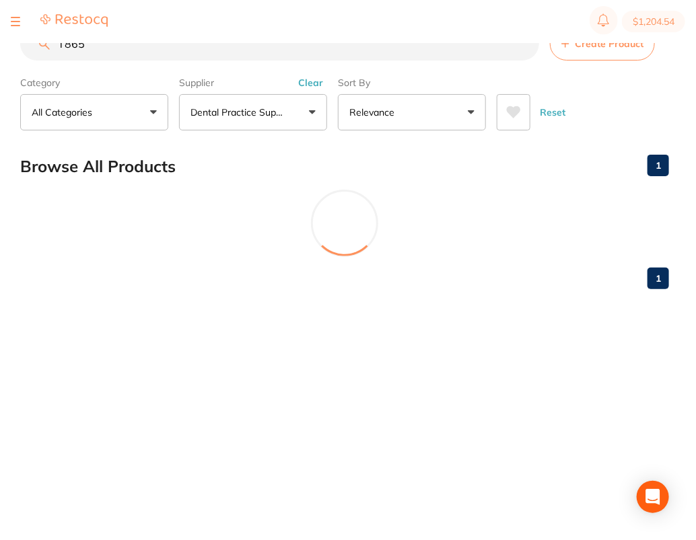
click at [626, 48] on span "Create Product" at bounding box center [609, 43] width 69 height 11
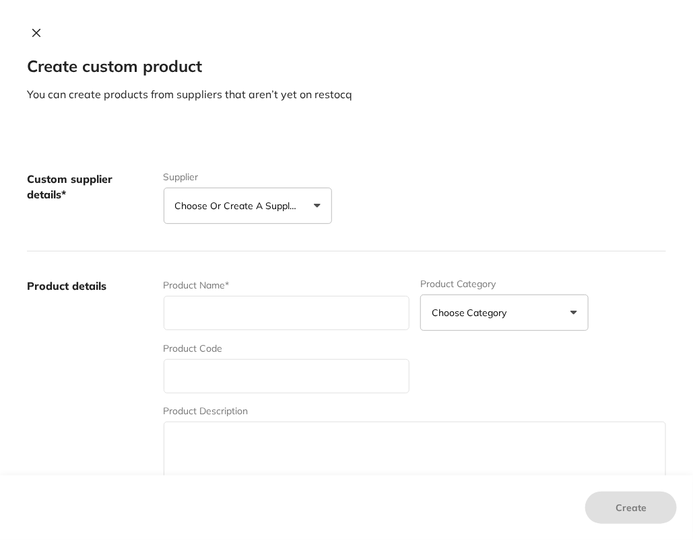
click at [265, 224] on div "Custom supplier details* Supplier Choose or create a supplier Create custom sup…" at bounding box center [346, 198] width 639 height 107
click at [283, 205] on p "Choose or create a supplier" at bounding box center [239, 205] width 128 height 13
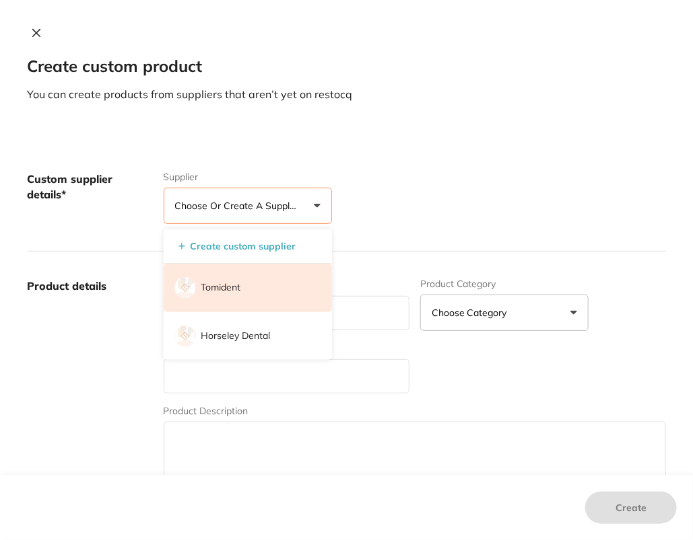
click at [260, 285] on li "Tomident" at bounding box center [248, 288] width 168 height 48
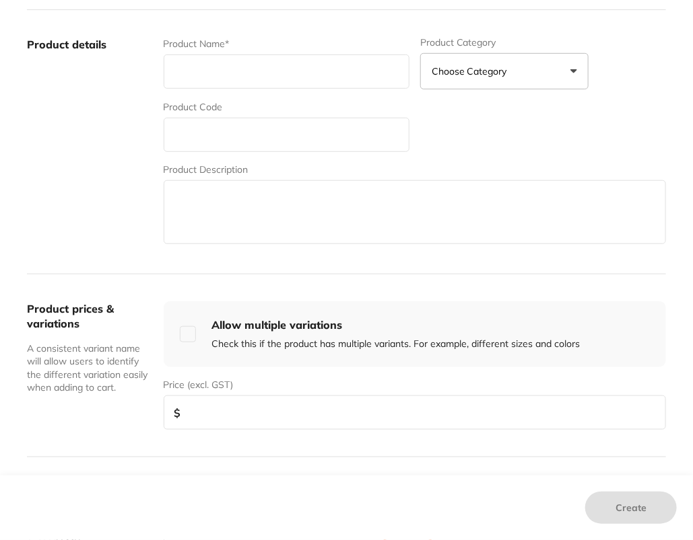
scroll to position [239, 0]
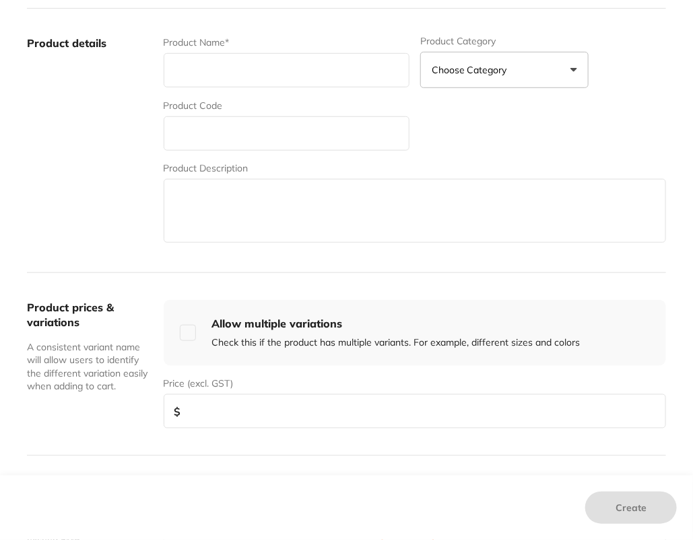
click at [293, 52] on div "Product Name*" at bounding box center [287, 62] width 246 height 53
click at [262, 133] on input "text" at bounding box center [287, 133] width 246 height 34
type input "SIE25"
click at [289, 69] on input "text" at bounding box center [287, 70] width 246 height 34
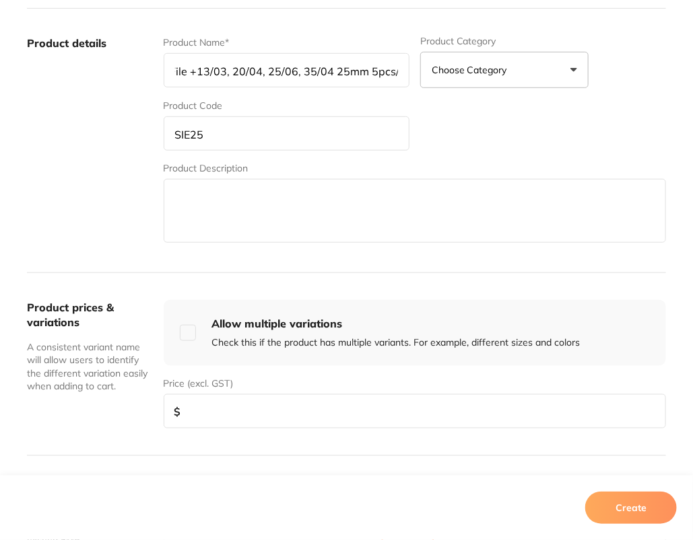
scroll to position [0, 111]
type input "F One SIE kit #10K File +13/03, 20/04, 25/06, 35/04 25mm 5pcs/box"
click at [137, 170] on label "Product details" at bounding box center [90, 141] width 126 height 210
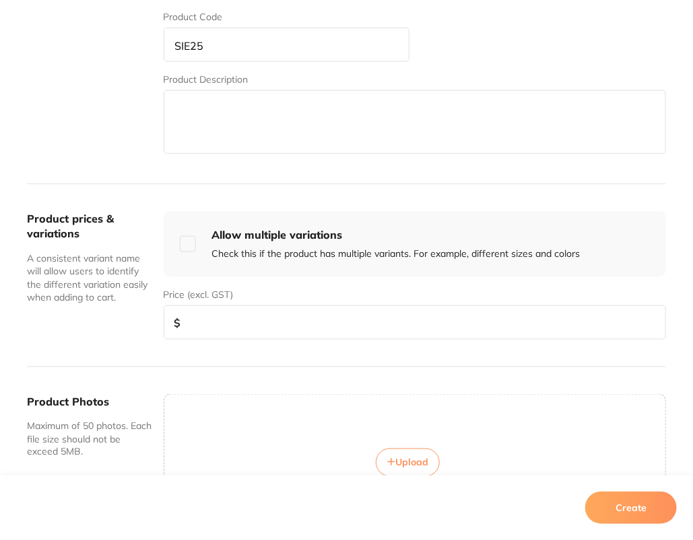
scroll to position [328, 0]
click at [246, 332] on input "number" at bounding box center [415, 322] width 502 height 34
type input "50"
click at [153, 356] on div "Product prices & variations A consistent variant name will allow users to ident…" at bounding box center [346, 275] width 639 height 183
click at [645, 508] on button "Create" at bounding box center [631, 508] width 92 height 32
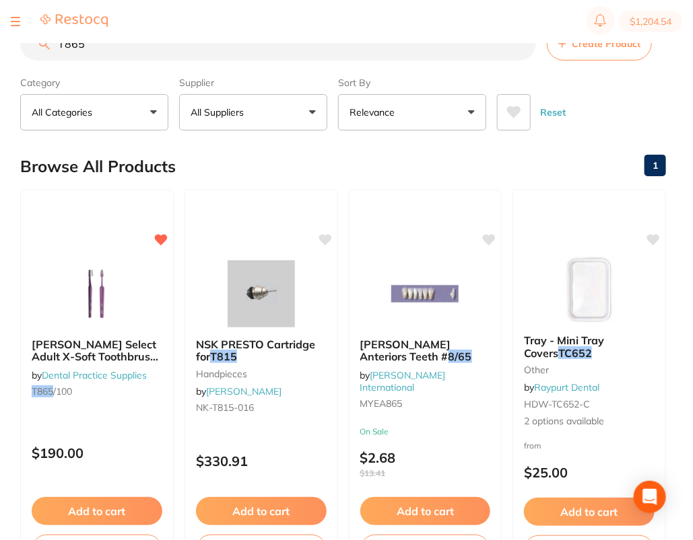
click at [607, 49] on button "Create Product" at bounding box center [599, 44] width 105 height 34
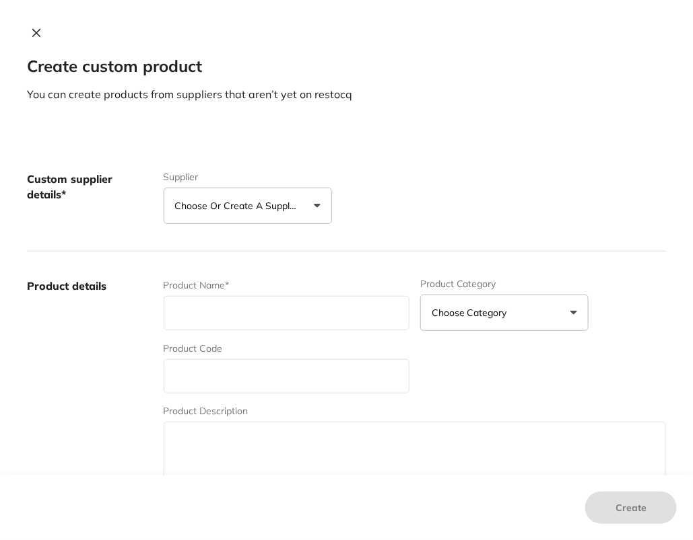
click at [231, 207] on p "Choose or create a supplier" at bounding box center [239, 205] width 128 height 13
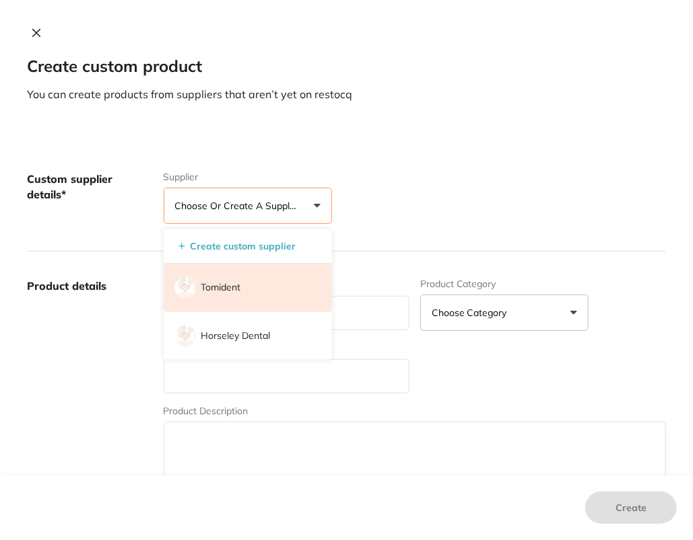
click at [249, 292] on li "Tomident" at bounding box center [248, 288] width 168 height 48
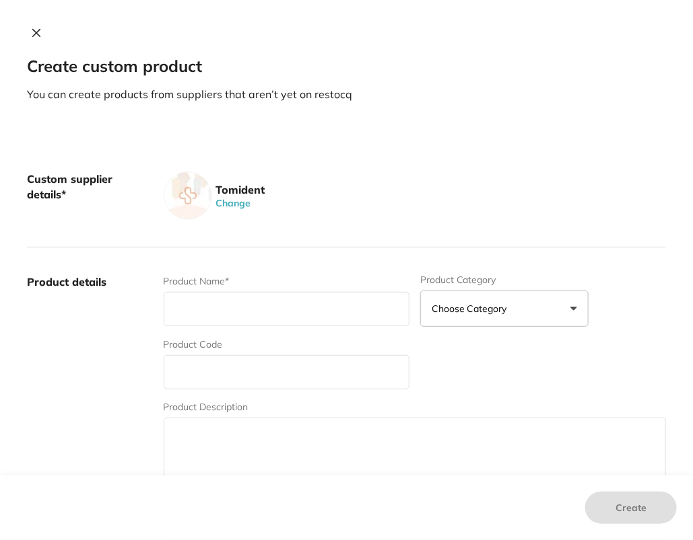
click at [434, 233] on div "Custom supplier details* Tomident Change" at bounding box center [346, 196] width 639 height 103
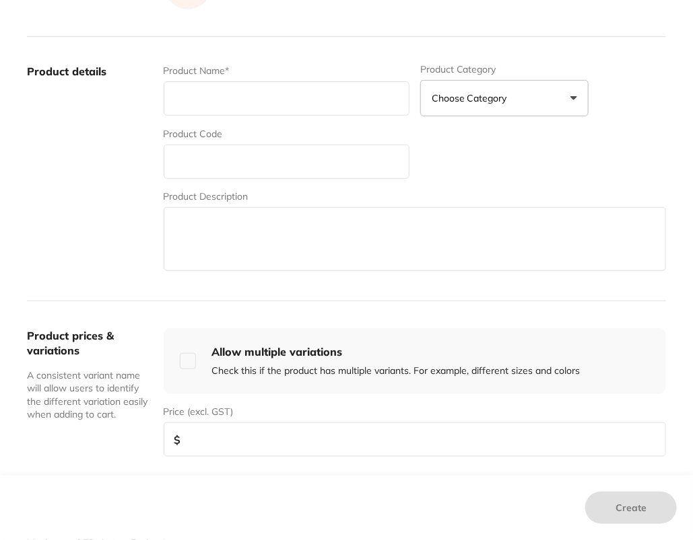
scroll to position [212, 0]
click at [248, 160] on input "text" at bounding box center [287, 160] width 246 height 34
type input "CERASEAL"
click at [283, 100] on input "text" at bounding box center [287, 97] width 246 height 34
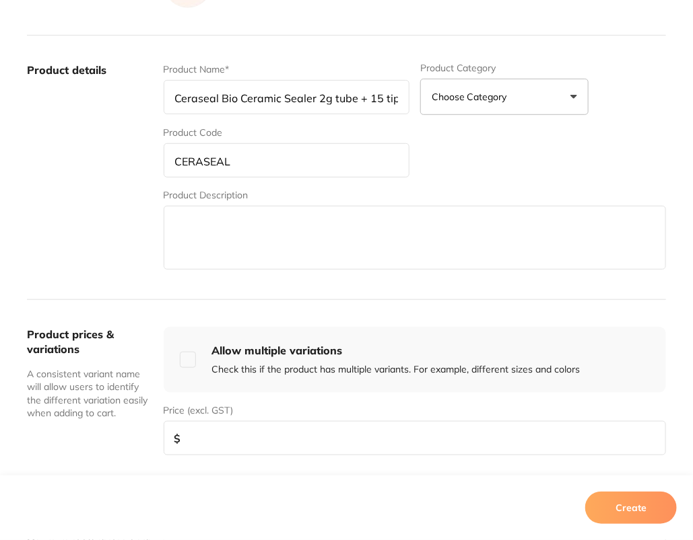
scroll to position [0, 3]
type input "Ceraseal Bio Ceramic Sealer 2g tube + 15 tips"
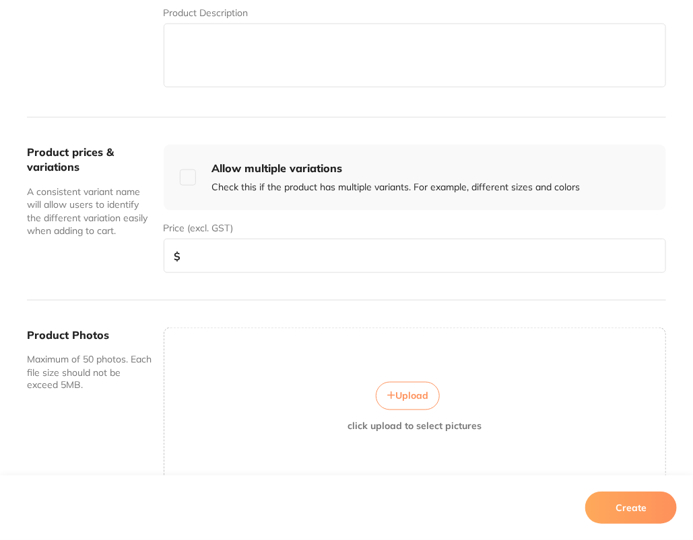
scroll to position [394, 0]
click at [281, 260] on input "number" at bounding box center [415, 257] width 502 height 34
type input "180"
click at [625, 510] on button "Create" at bounding box center [631, 508] width 92 height 32
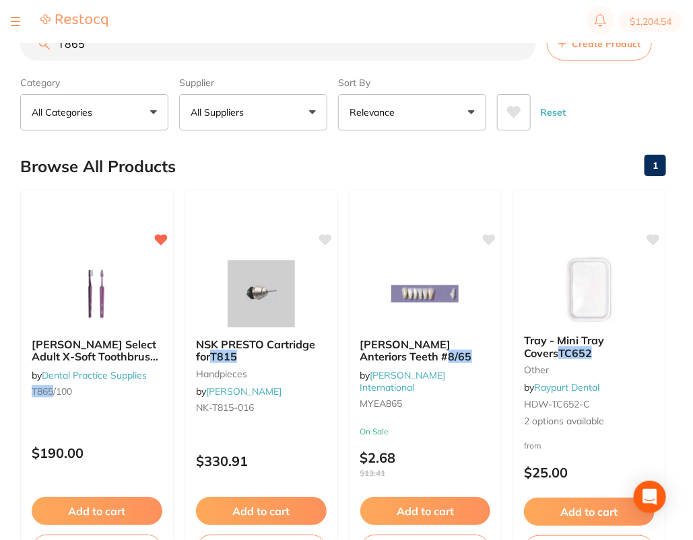
click at [586, 96] on div "Reset" at bounding box center [576, 106] width 158 height 47
click at [607, 46] on span "Create Product" at bounding box center [605, 43] width 69 height 11
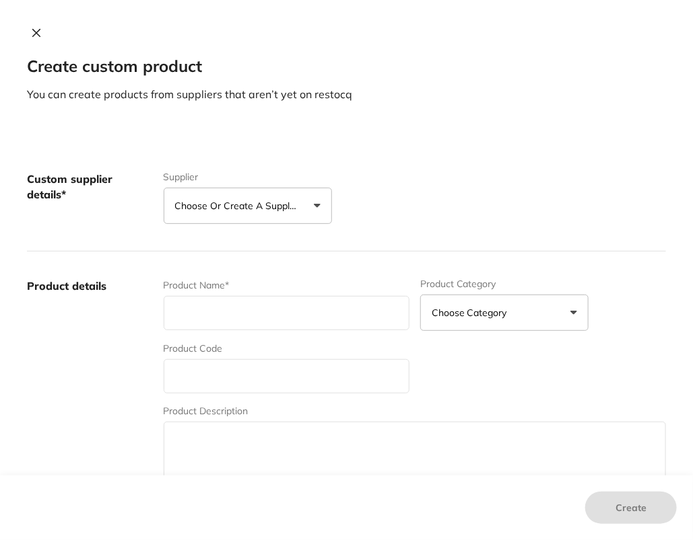
click at [277, 208] on p "Choose or create a supplier" at bounding box center [239, 205] width 128 height 13
click at [259, 293] on li "Tomident" at bounding box center [248, 288] width 168 height 48
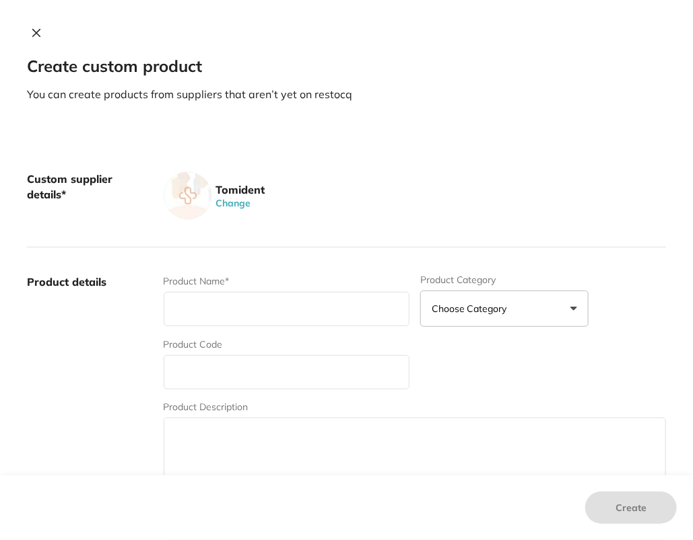
click at [110, 310] on label "Product details" at bounding box center [90, 380] width 126 height 210
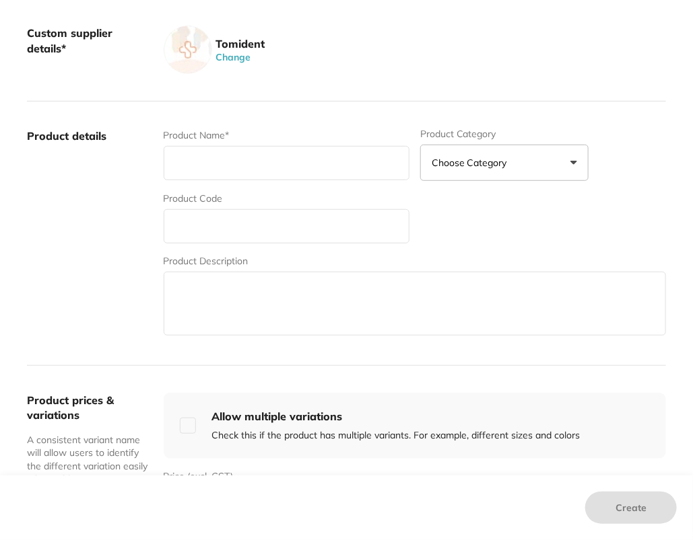
scroll to position [167, 0]
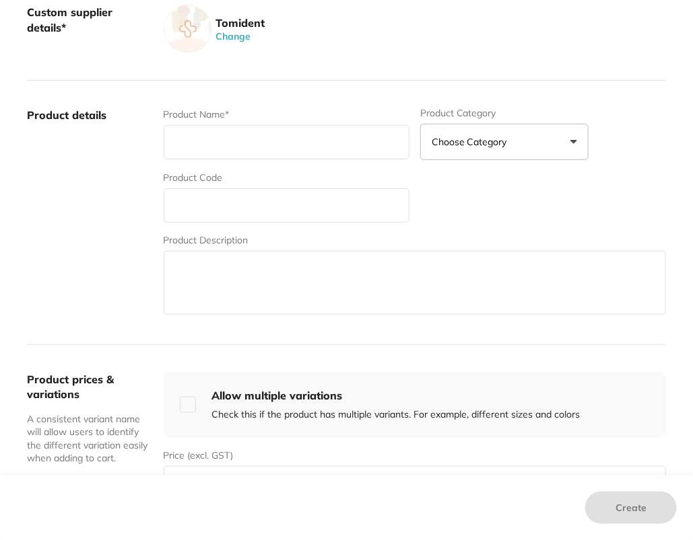
click at [203, 195] on input "text" at bounding box center [287, 205] width 246 height 34
type input "MGP0"
click at [460, 220] on div "Product Name* Product Category Choose Category 3d Printing Anaesthetic Articula…" at bounding box center [415, 213] width 502 height 210
click at [269, 207] on input "MGP0" at bounding box center [287, 205] width 246 height 34
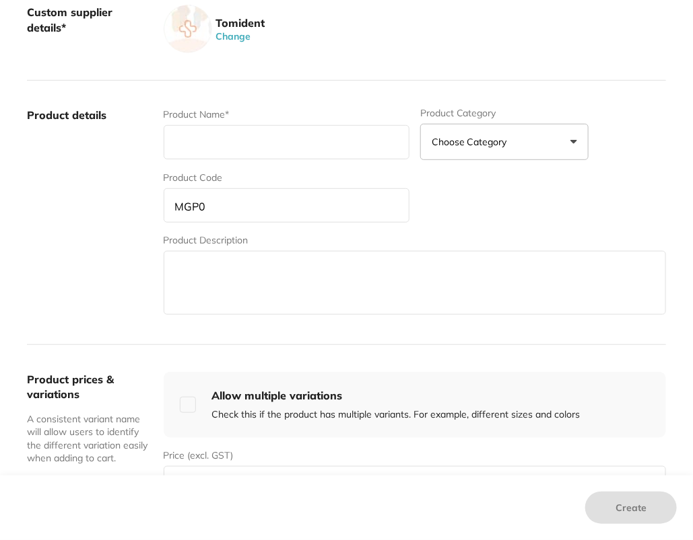
click at [269, 207] on input "MGP0" at bounding box center [287, 205] width 246 height 34
click at [113, 170] on label "Product details" at bounding box center [90, 213] width 126 height 210
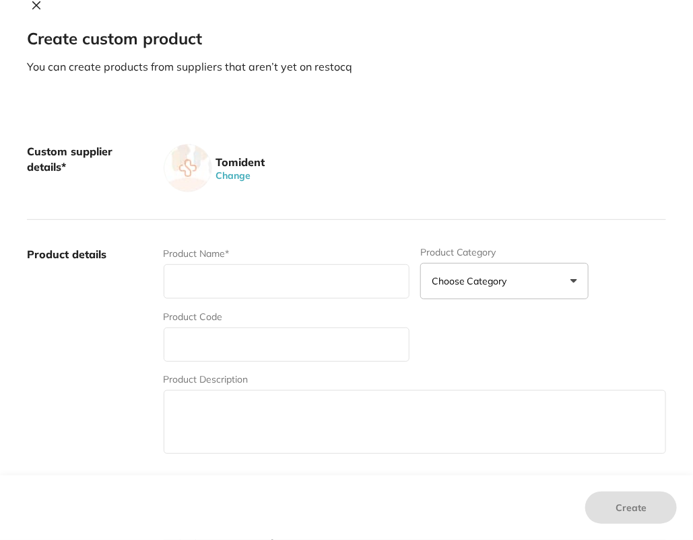
scroll to position [0, 0]
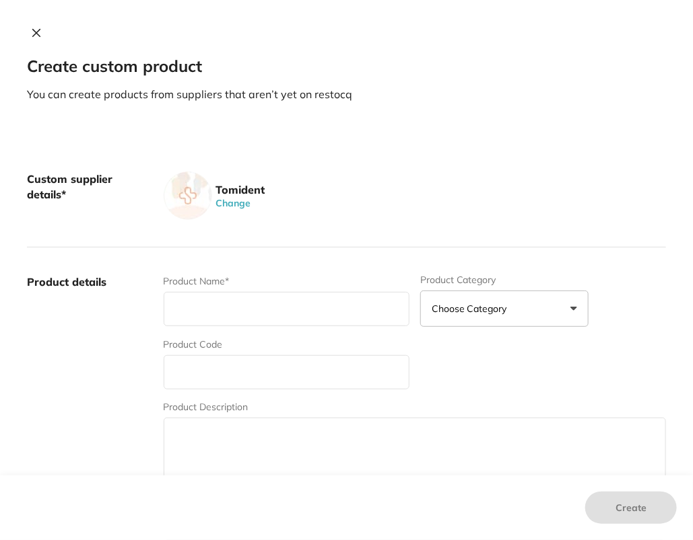
click at [32, 40] on button at bounding box center [36, 34] width 19 height 14
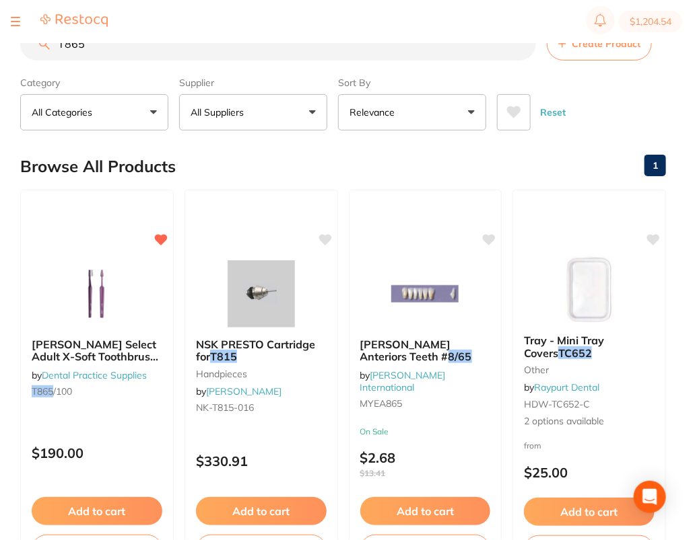
click at [264, 113] on button "All Suppliers" at bounding box center [253, 112] width 148 height 36
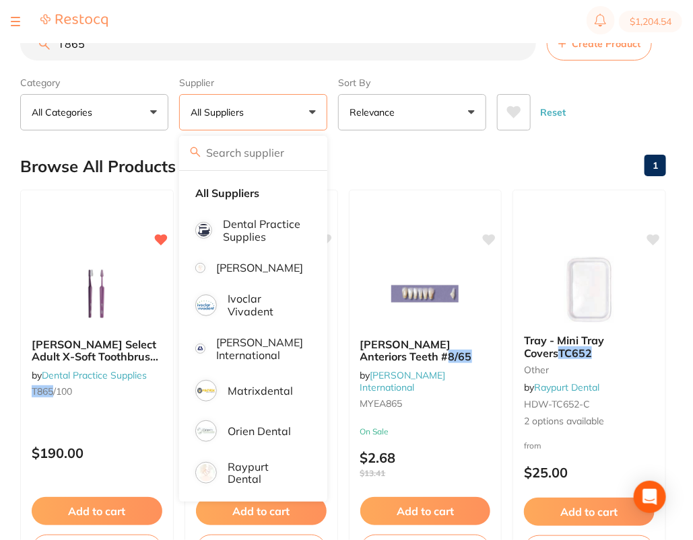
click at [449, 57] on input "T865" at bounding box center [278, 44] width 516 height 34
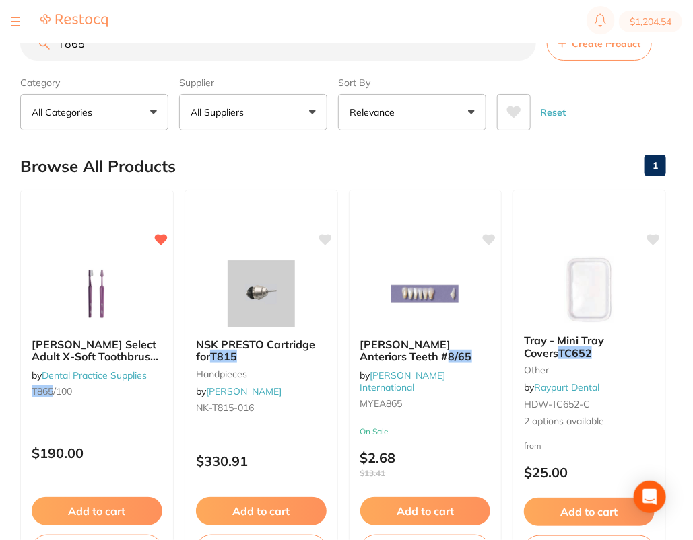
click at [449, 57] on input "T865" at bounding box center [278, 44] width 516 height 34
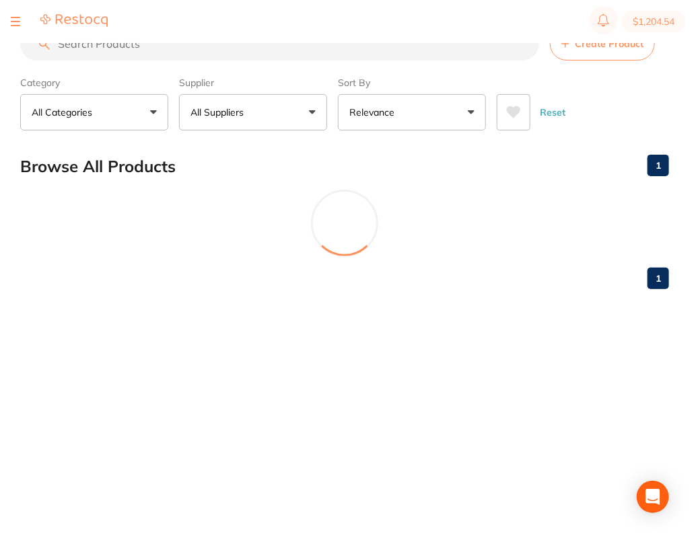
click at [308, 119] on button "All Suppliers" at bounding box center [253, 112] width 148 height 36
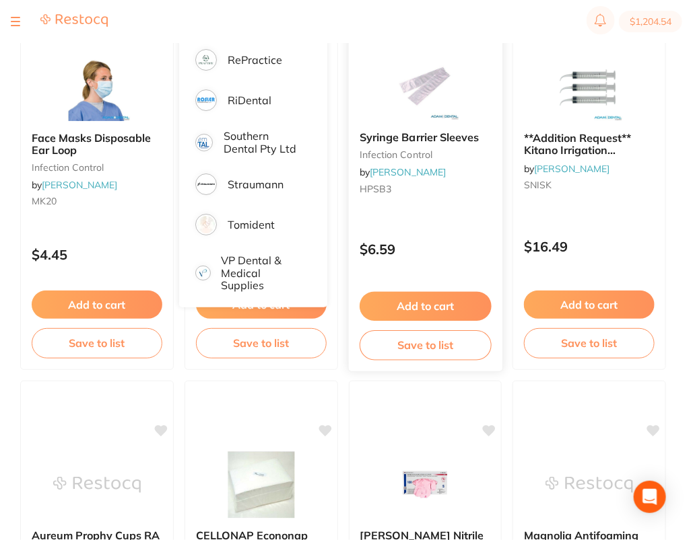
scroll to position [147, 0]
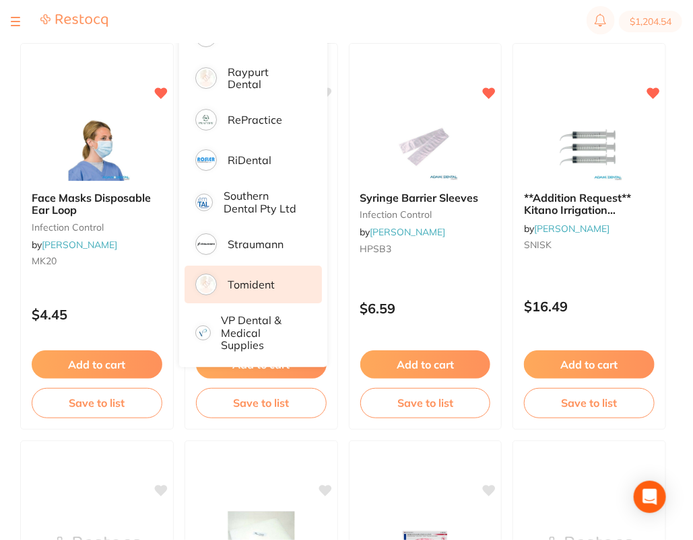
click at [250, 286] on p "Tomident" at bounding box center [251, 285] width 47 height 12
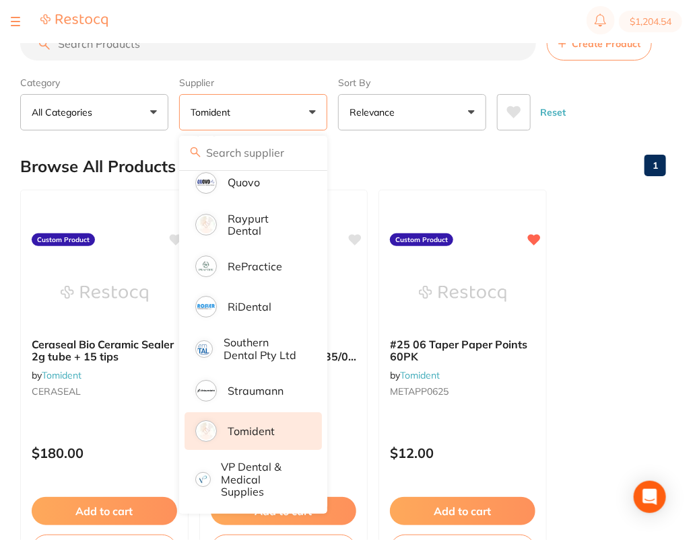
click at [674, 110] on main "Create Product Category All Categories All Categories No categories found Clear…" at bounding box center [356, 323] width 672 height 647
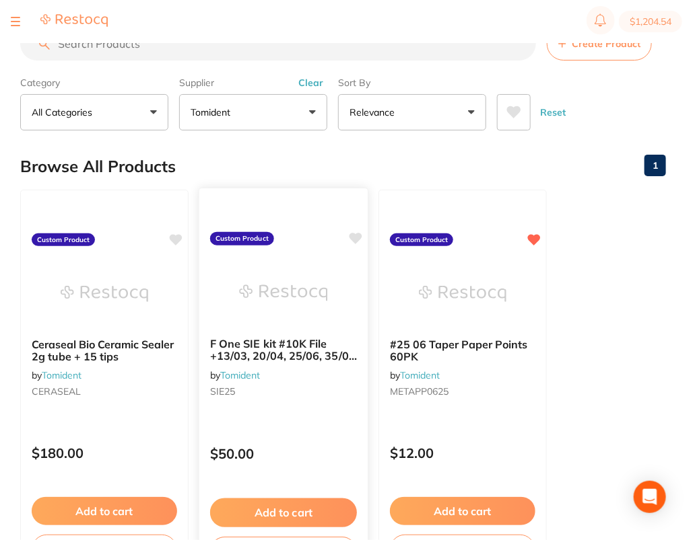
click at [357, 232] on icon at bounding box center [355, 238] width 13 height 13
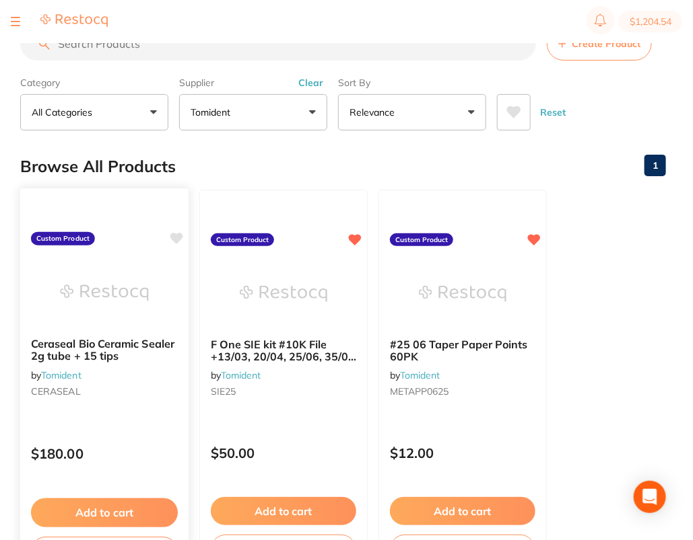
click at [178, 236] on icon at bounding box center [176, 238] width 13 height 11
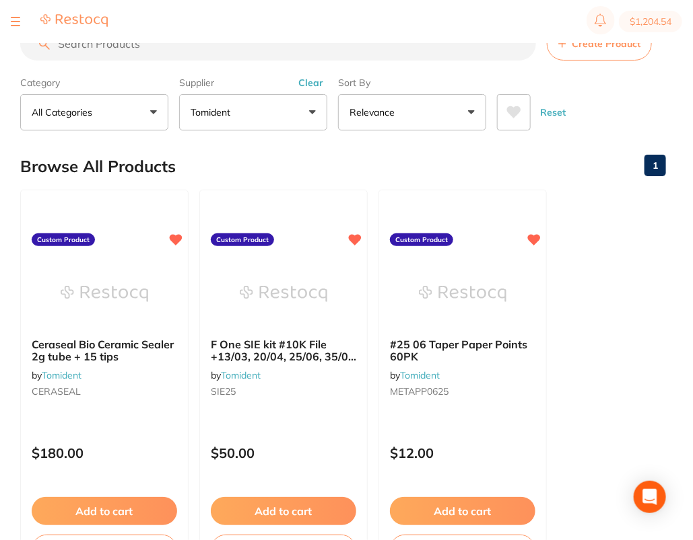
click at [623, 368] on ul "Ceraseal Bio Ceramic Sealer 2g tube + 15 tips by Tomident CERASEAL Custom Produ…" at bounding box center [342, 383] width 645 height 387
click at [597, 46] on span "Create Product" at bounding box center [605, 43] width 69 height 11
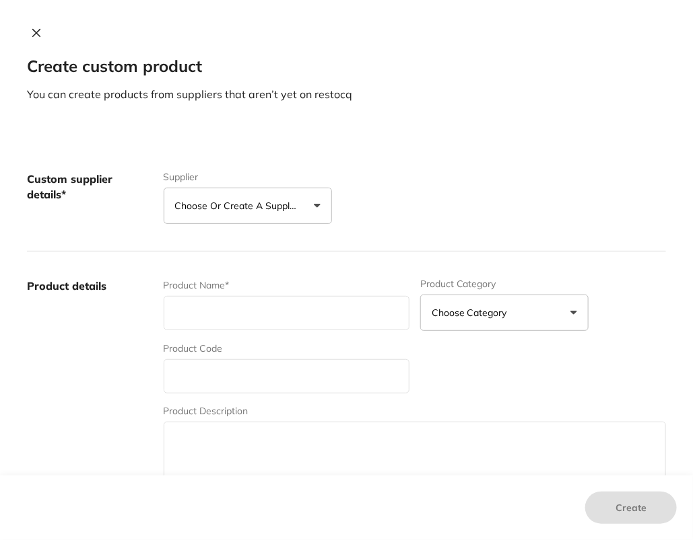
click at [271, 207] on p "Choose or create a supplier" at bounding box center [239, 205] width 128 height 13
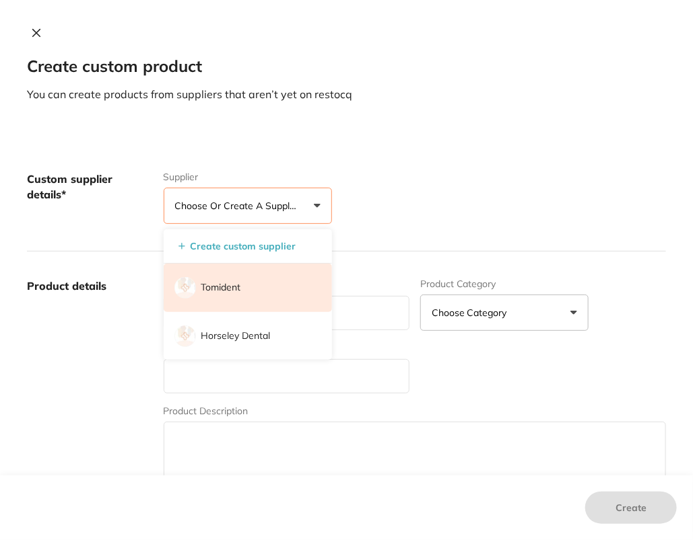
click at [238, 282] on li "Tomident" at bounding box center [248, 288] width 168 height 48
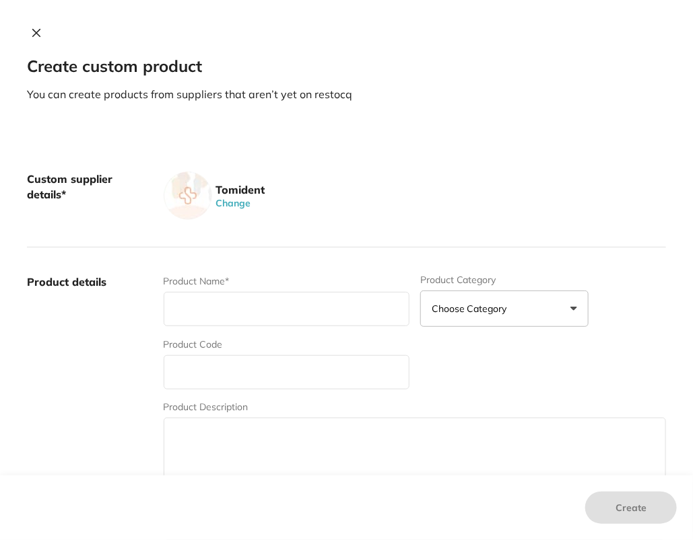
click at [118, 329] on label "Product details" at bounding box center [90, 380] width 126 height 210
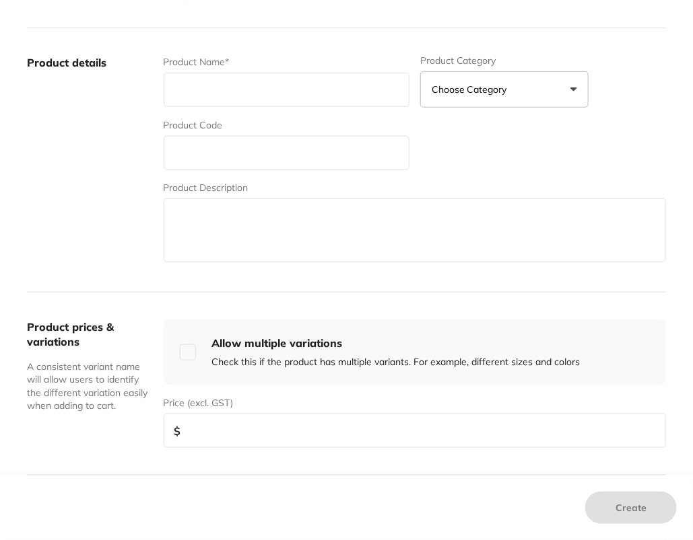
scroll to position [233, 0]
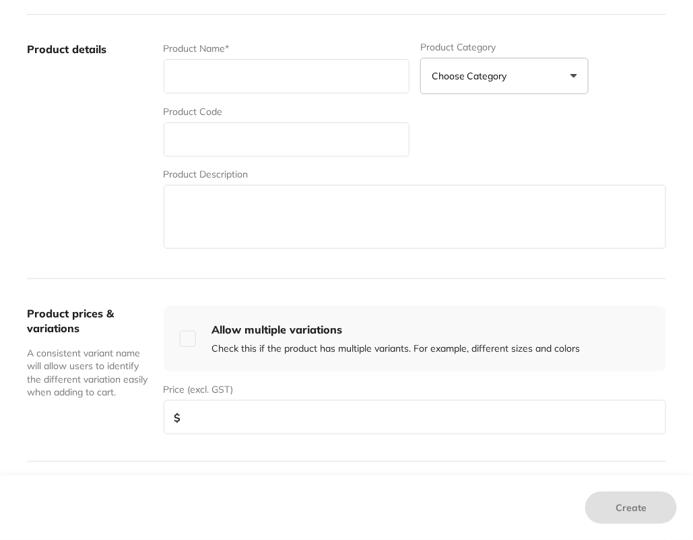
click at [227, 145] on input "text" at bounding box center [287, 140] width 246 height 34
click at [219, 66] on input "text" at bounding box center [287, 76] width 246 height 34
paste input "\4cP0625: #25 06 Taper Machine Precision Gp 60 points"
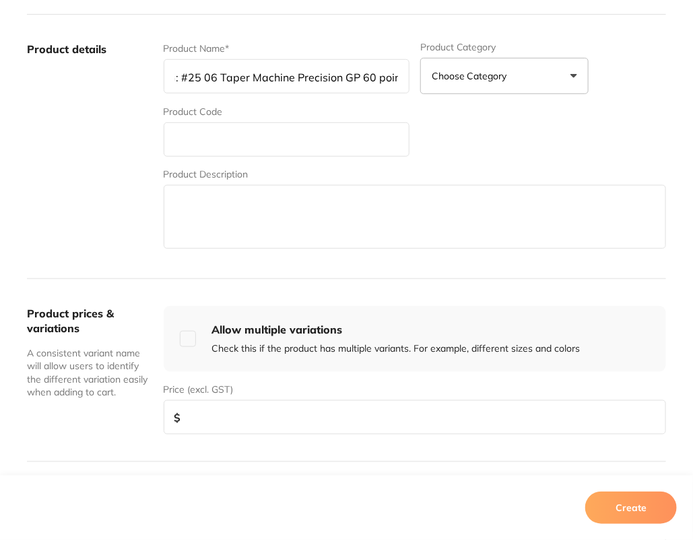
scroll to position [0, 0]
click at [221, 80] on input "\4cP0625: #25 06 Taper Machine Precision GP 60 points" at bounding box center [287, 76] width 246 height 34
drag, startPoint x: 223, startPoint y: 79, endPoint x: 153, endPoint y: 73, distance: 70.9
click at [153, 73] on div "Product details Product Name* \4cP0625: #25 06 Taper Machine Precision GP 60 po…" at bounding box center [346, 147] width 639 height 265
type input "#25 06 Taper Machine Precision GP 60 points"
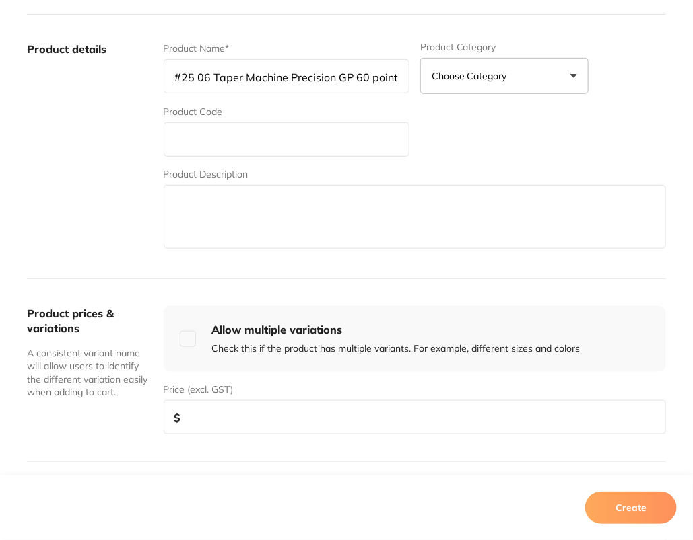
click at [211, 129] on input "text" at bounding box center [287, 140] width 246 height 34
paste input "\4cP0625:"
click at [182, 140] on input "\4cP0625:" at bounding box center [287, 140] width 246 height 34
click at [292, 145] on input "\4cP0625:" at bounding box center [287, 140] width 246 height 34
type input "MGP0625"
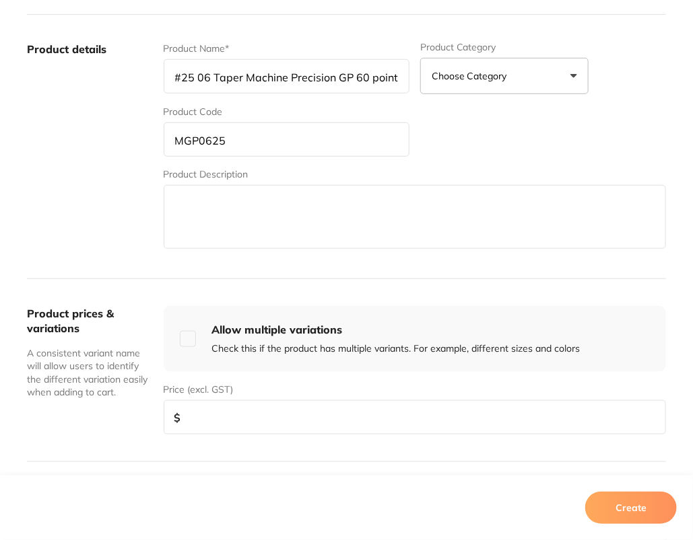
click at [536, 131] on div "Product Name* #25 06 Taper Machine Precision GP 60 points Product Category Choo…" at bounding box center [415, 147] width 502 height 210
click at [139, 190] on label "Product details" at bounding box center [90, 147] width 126 height 210
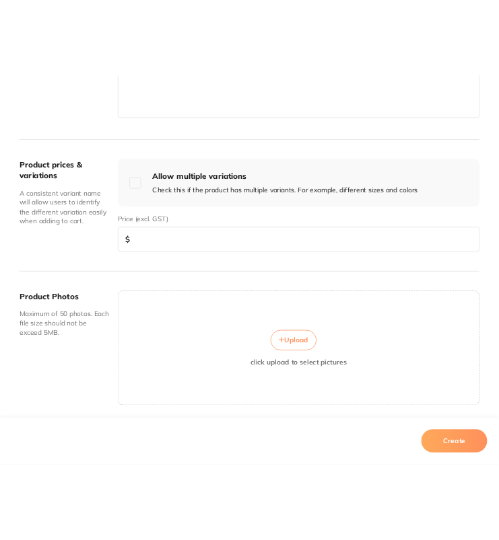
scroll to position [448, 0]
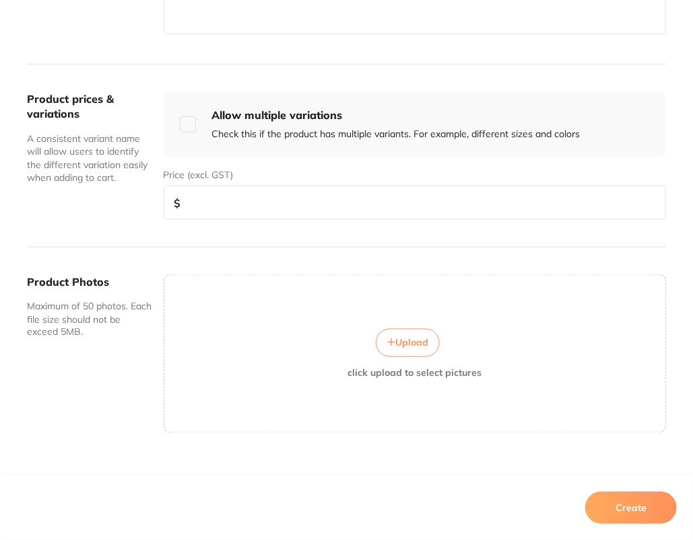
click at [285, 209] on input "number" at bounding box center [415, 203] width 502 height 34
type input "18"
click at [225, 242] on div "Product prices & variations A consistent variant name will allow users to ident…" at bounding box center [346, 156] width 639 height 183
click at [654, 505] on button "Create" at bounding box center [631, 508] width 92 height 32
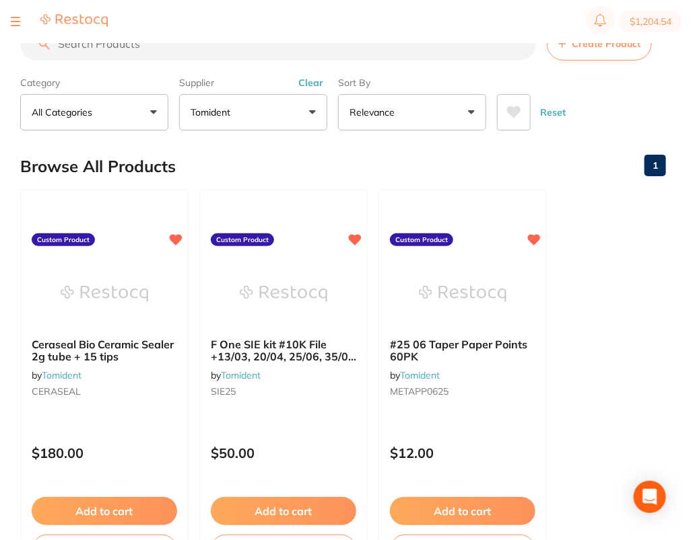
click at [648, 70] on section "Create Product Category All Categories All Categories No categories found Clear…" at bounding box center [342, 79] width 645 height 104
click at [326, 89] on button "Clear" at bounding box center [310, 83] width 33 height 12
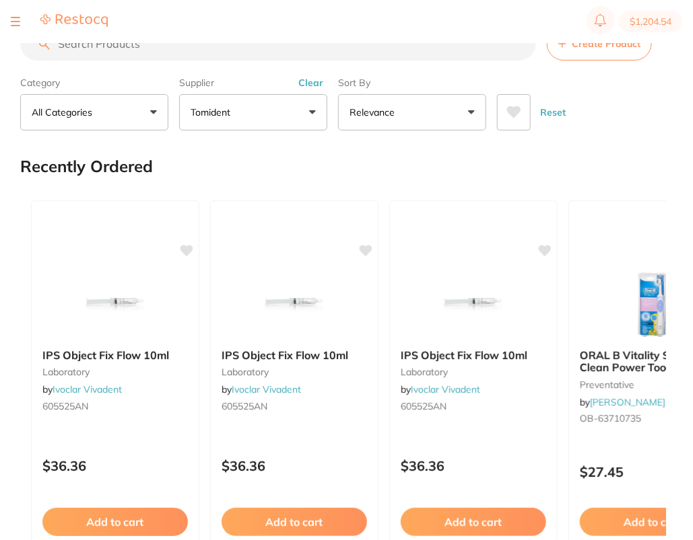
click at [617, 53] on button "Create Product" at bounding box center [599, 44] width 105 height 34
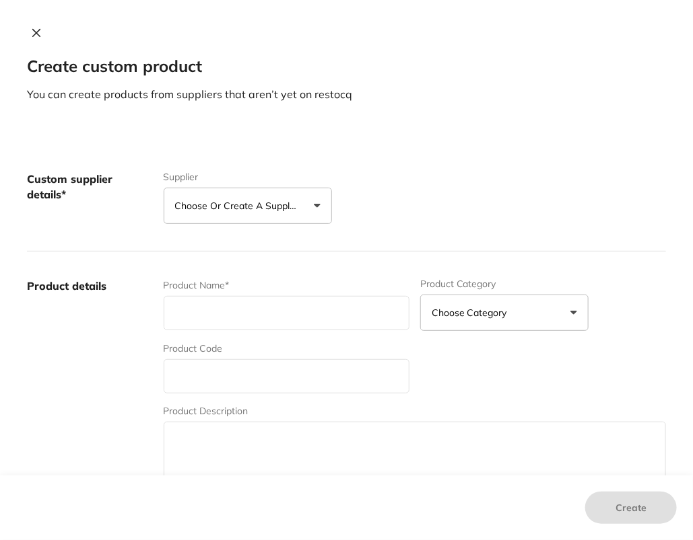
click at [258, 217] on button "Choose or create a supplier" at bounding box center [248, 206] width 168 height 36
click at [295, 209] on p "Choose or create a supplier" at bounding box center [239, 205] width 128 height 13
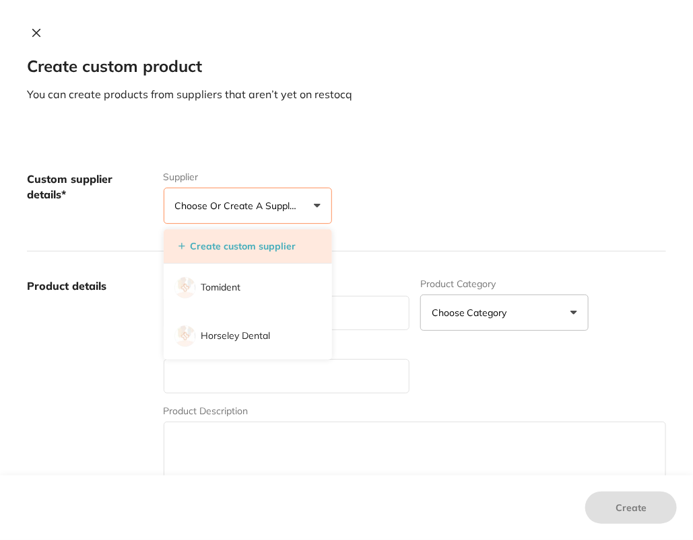
click at [252, 250] on button "Create custom supplier" at bounding box center [237, 246] width 126 height 12
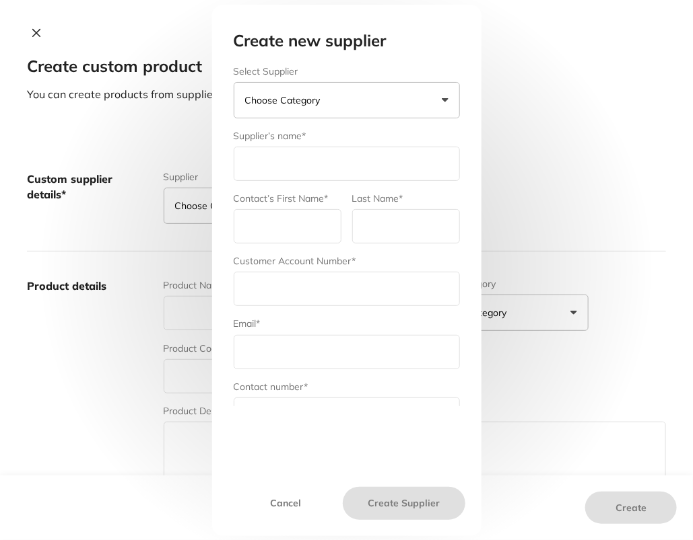
click at [415, 106] on button "Choose Category" at bounding box center [347, 100] width 226 height 36
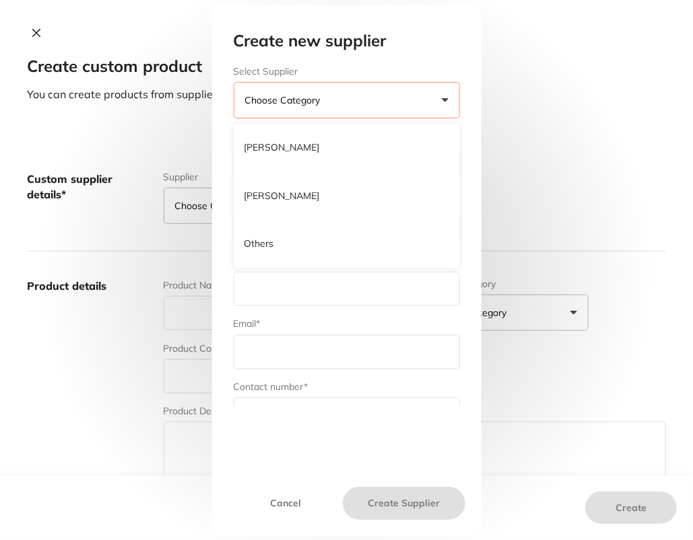
click at [312, 253] on li "Others" at bounding box center [347, 244] width 226 height 48
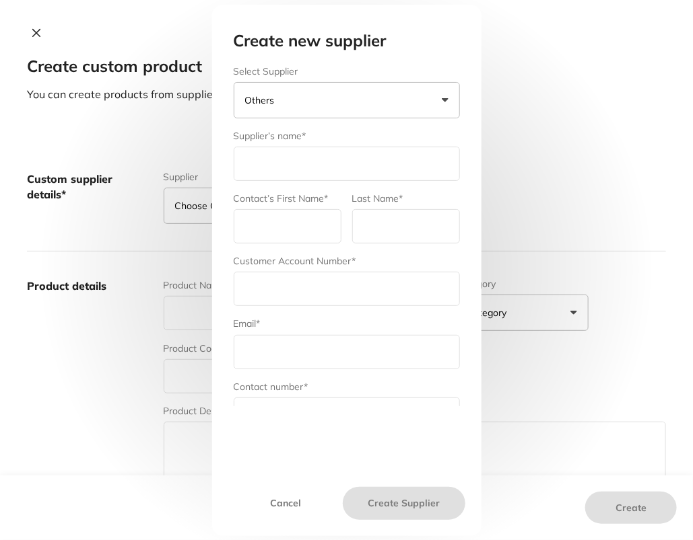
click at [309, 162] on input "text" at bounding box center [347, 164] width 226 height 34
click at [390, 172] on input "Durodent Dent" at bounding box center [347, 164] width 226 height 34
type input "Durodent Dental"
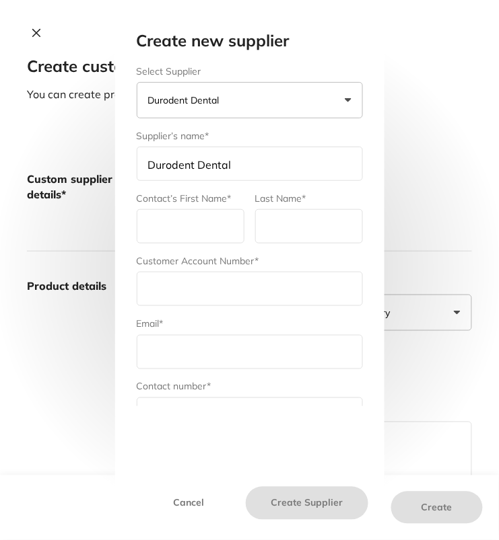
click at [166, 238] on input "text" at bounding box center [191, 226] width 108 height 34
type input "Durodent"
type input "Australia"
click at [265, 283] on input "text" at bounding box center [250, 289] width 226 height 34
type input "Rapid Response Dental"
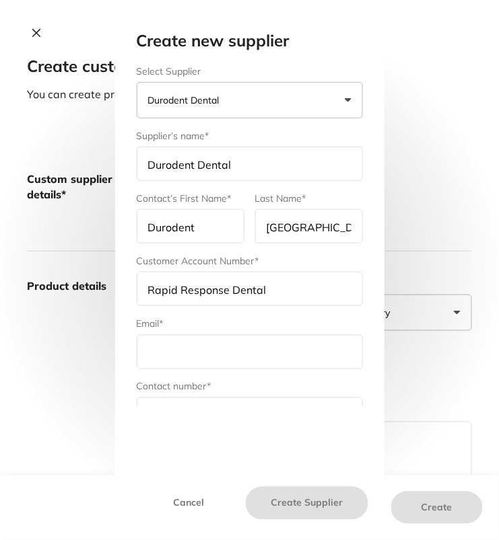
click at [189, 355] on input "text" at bounding box center [250, 352] width 226 height 34
click at [201, 350] on input "text" at bounding box center [250, 352] width 226 height 34
paste input "sales@durodent.com.au"
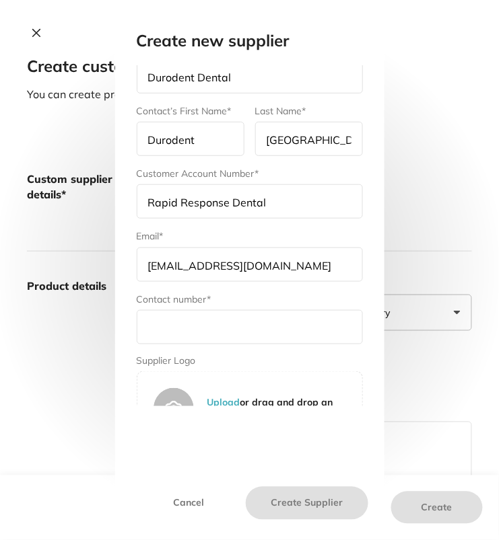
scroll to position [88, 0]
type input "sales@durodent.com.au"
click at [238, 332] on input "text" at bounding box center [250, 327] width 226 height 34
click at [198, 331] on input "text" at bounding box center [250, 327] width 226 height 34
paste input "03 9720 6700"
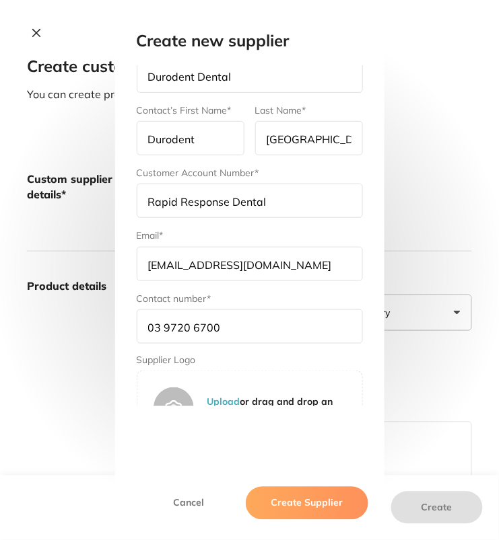
type input "03 9720 6700"
click at [315, 507] on button "Create Supplier" at bounding box center [307, 503] width 122 height 32
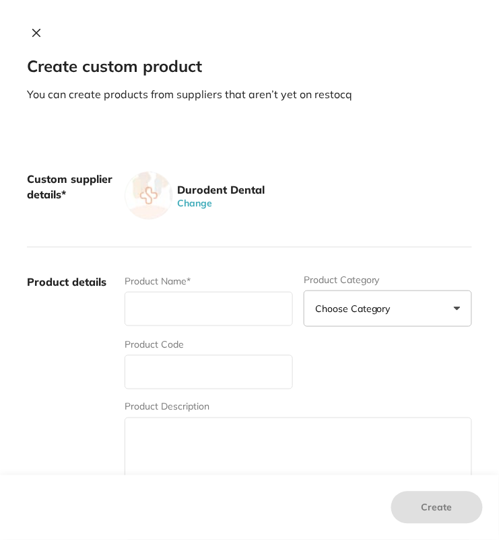
click at [421, 153] on div "Custom supplier details* Durodent Dental Change" at bounding box center [249, 196] width 445 height 103
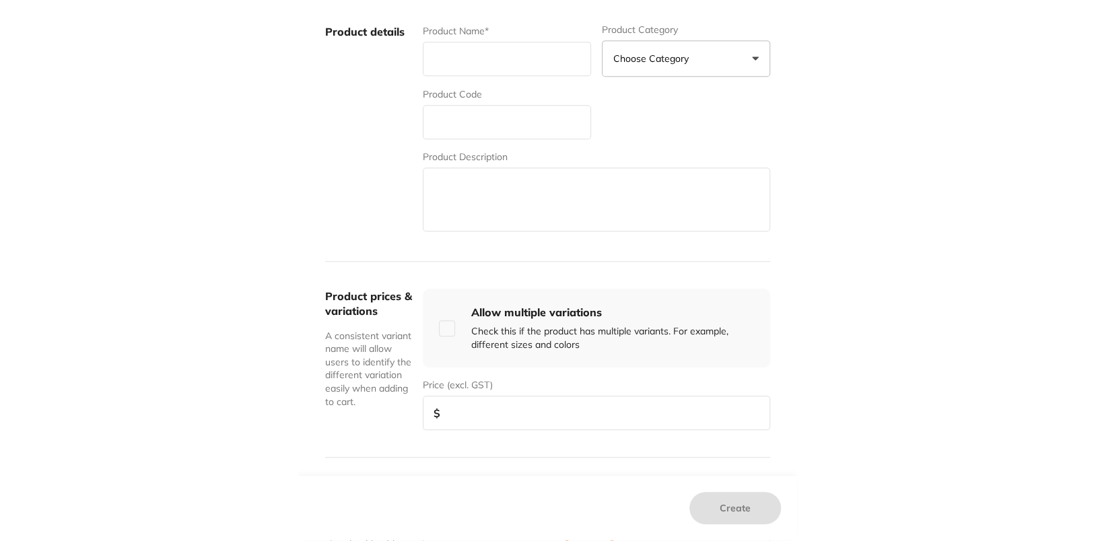
scroll to position [253, 0]
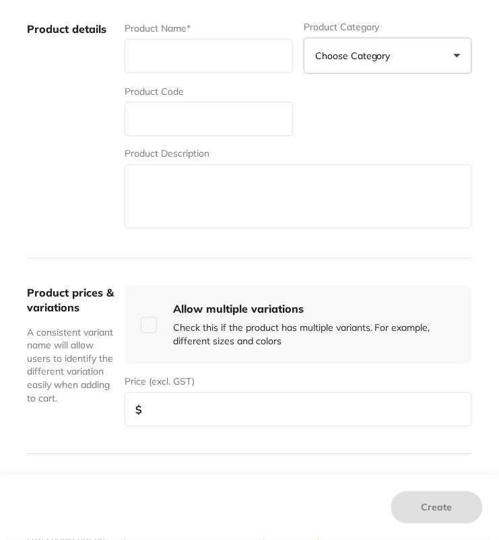
click at [191, 103] on input "text" at bounding box center [209, 119] width 168 height 34
paste input "PS-A"
type input "PS-A"
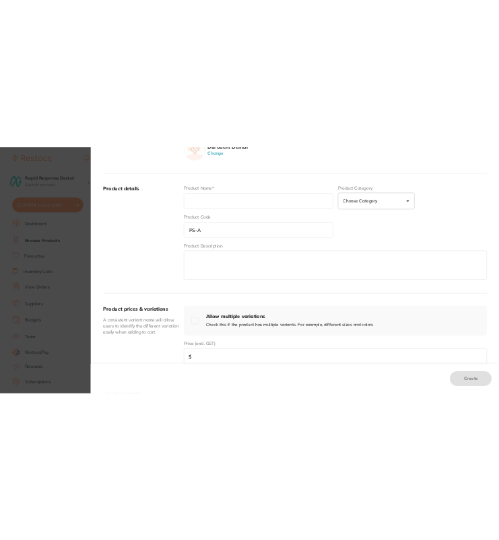
scroll to position [0, 0]
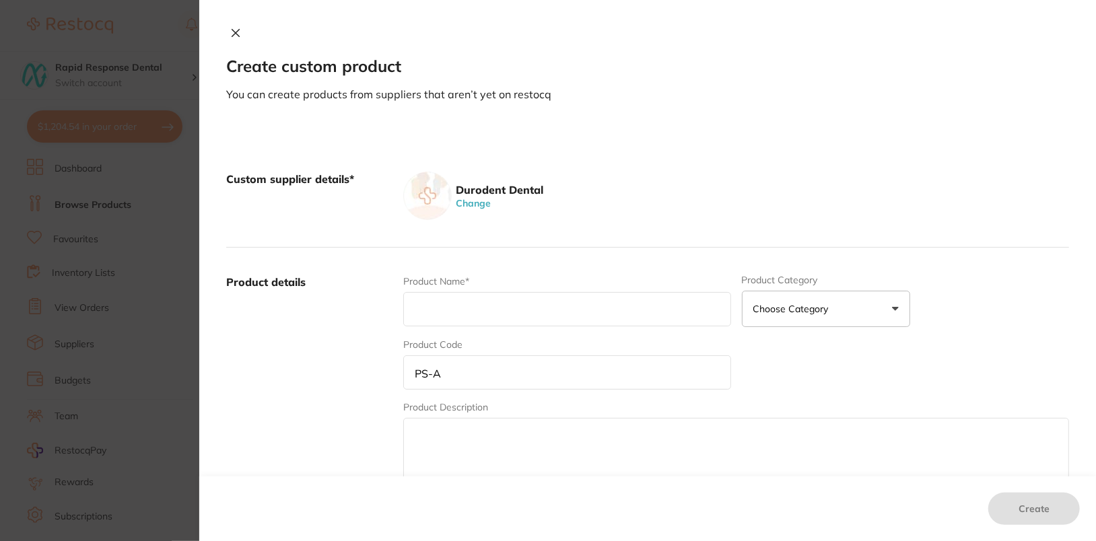
click at [227, 35] on button at bounding box center [235, 34] width 19 height 14
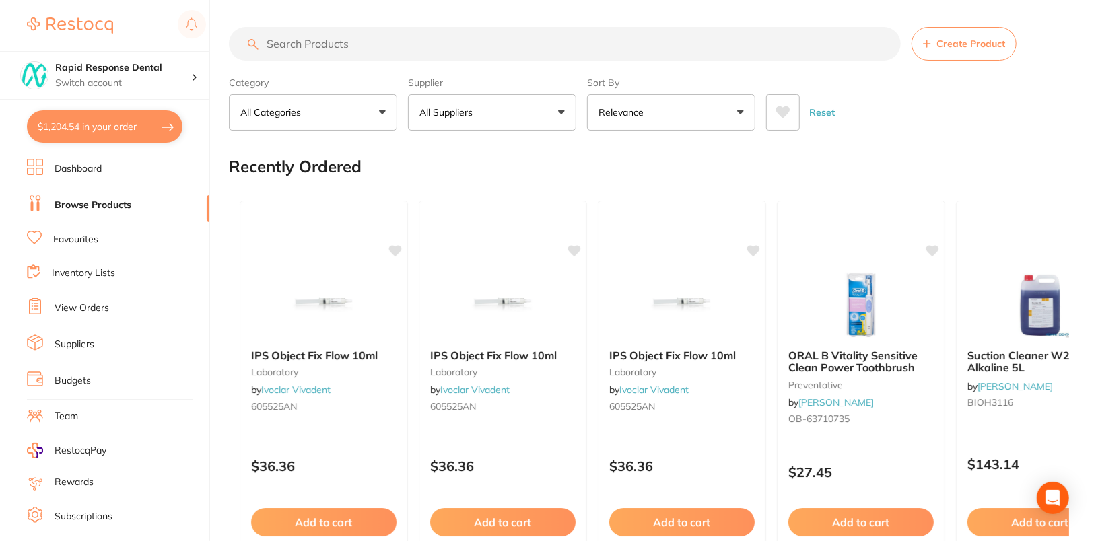
click at [99, 328] on ul "Dashboard Browse Products Favourites Inventory Lists View Orders Suppliers Budg…" at bounding box center [118, 391] width 182 height 464
click at [87, 344] on link "Suppliers" at bounding box center [75, 344] width 40 height 13
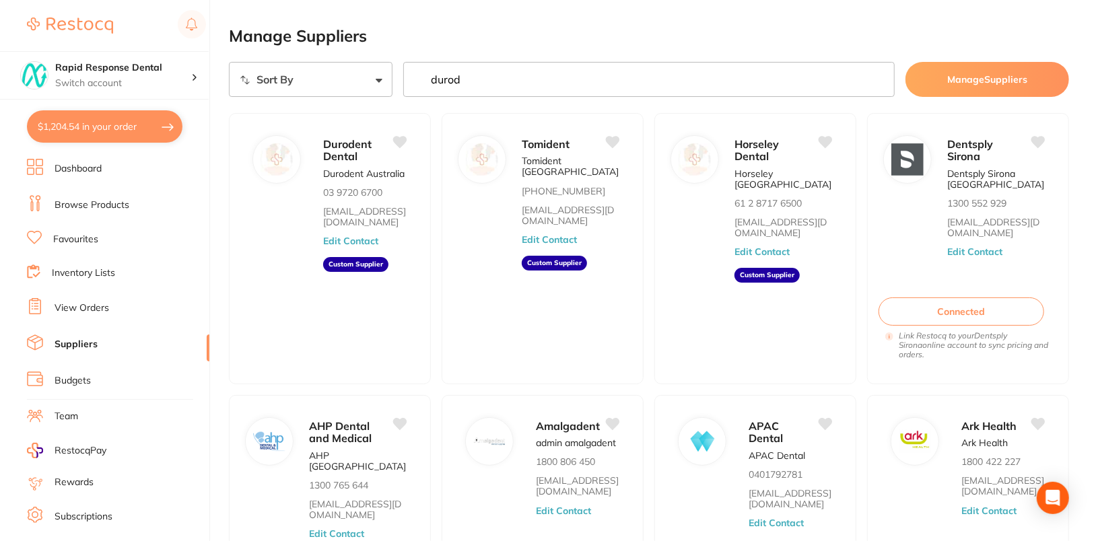
type input "durode"
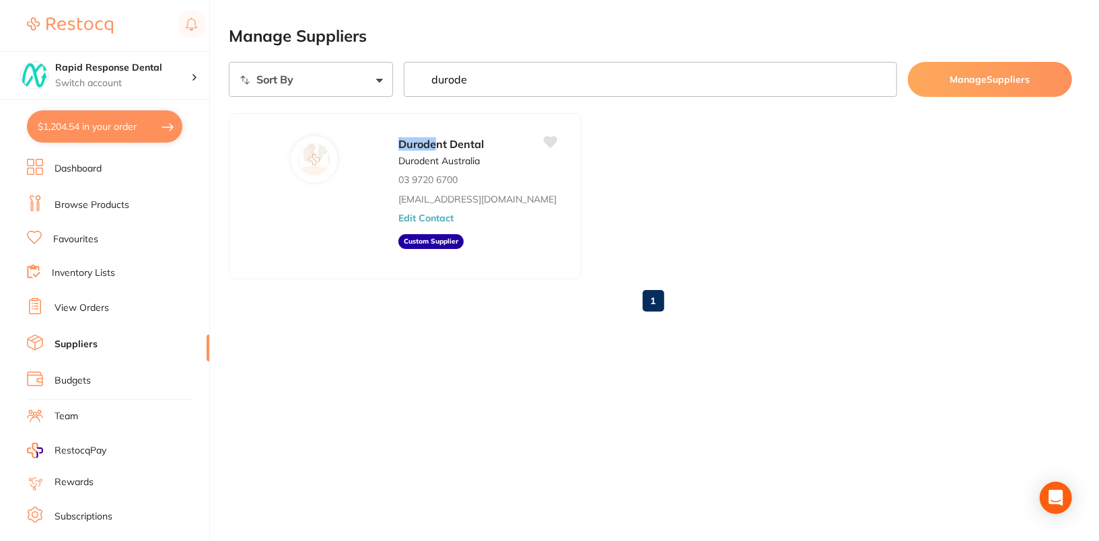
click at [695, 83] on input "durode" at bounding box center [650, 79] width 493 height 35
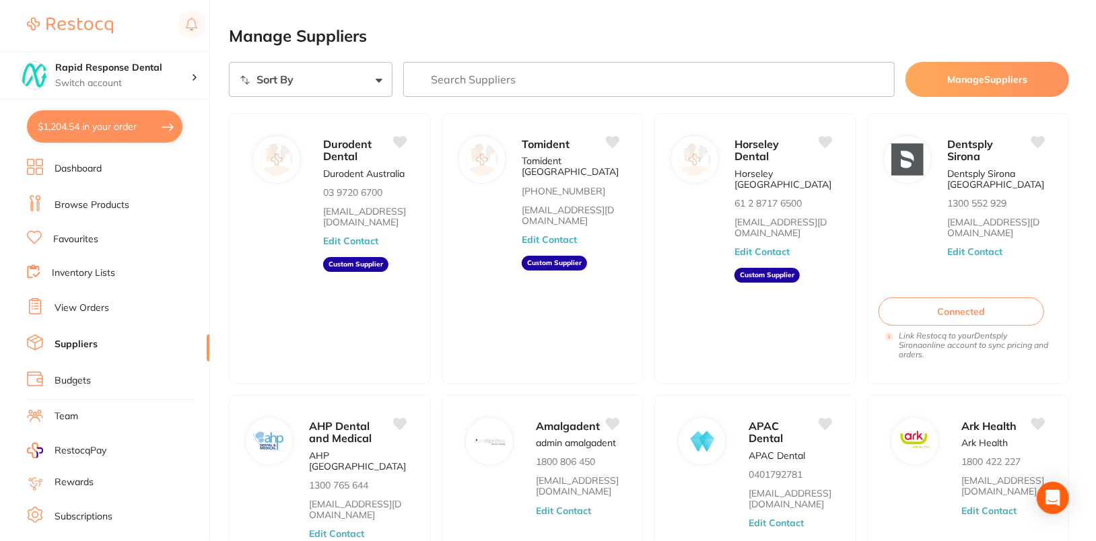
click at [102, 199] on link "Browse Products" at bounding box center [92, 205] width 75 height 13
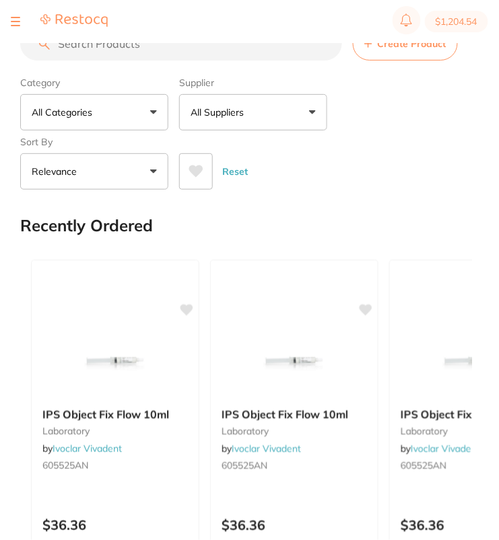
click at [442, 91] on div "Category All Categories All Categories 3D Printing anaesthetic articulating bur…" at bounding box center [246, 130] width 452 height 118
click at [396, 44] on span "Create Product" at bounding box center [412, 43] width 69 height 11
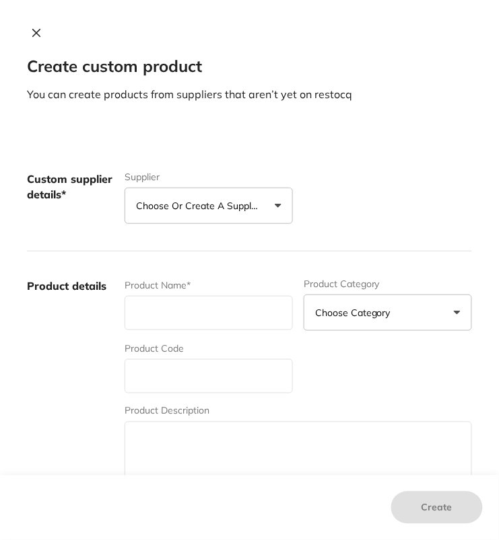
click at [230, 197] on button "Choose or create a supplier" at bounding box center [209, 206] width 168 height 36
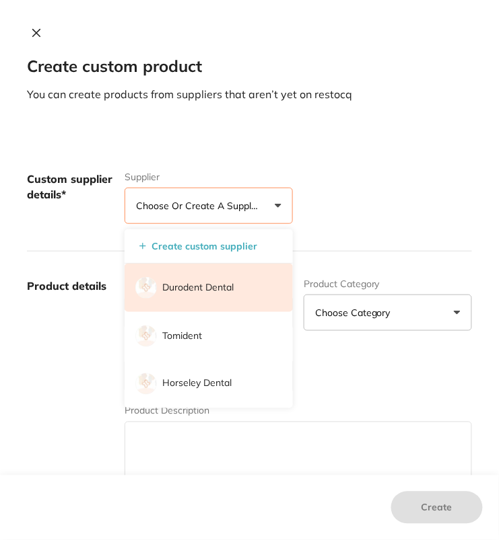
click at [216, 293] on p "Durodent Dental" at bounding box center [197, 287] width 71 height 13
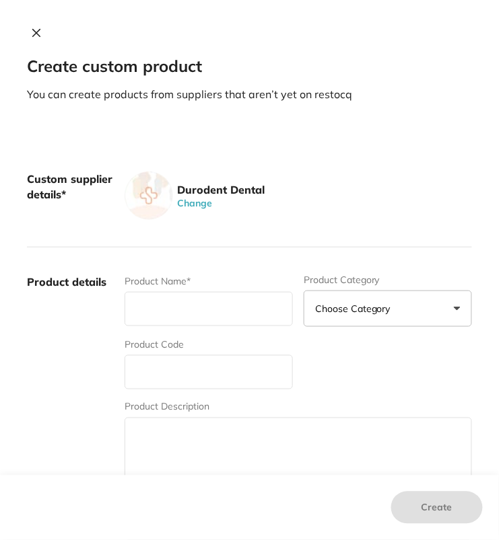
click at [325, 193] on div "Durodent Dental Change" at bounding box center [298, 196] width 347 height 48
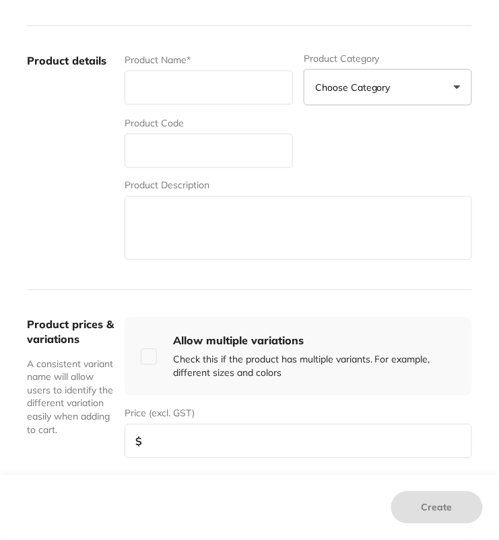
scroll to position [222, 0]
drag, startPoint x: 272, startPoint y: 223, endPoint x: 259, endPoint y: 211, distance: 17.6
click at [272, 223] on textarea at bounding box center [298, 228] width 347 height 64
click at [195, 157] on input "text" at bounding box center [209, 150] width 168 height 34
paste input "PS-A"
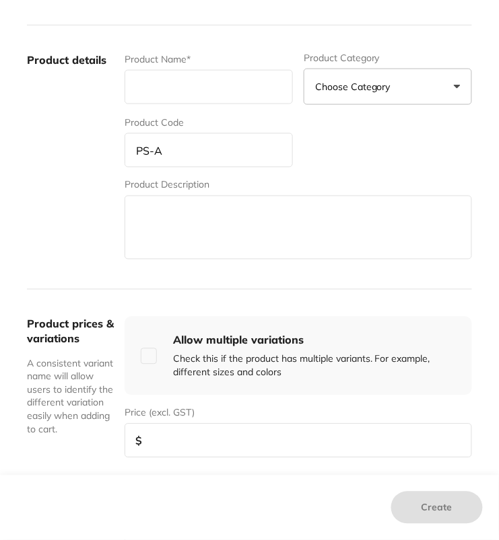
type input "PS-A"
click at [170, 83] on input "text" at bounding box center [209, 87] width 168 height 34
paste input "Durodent Acrylpol Polishing Media - pumice"
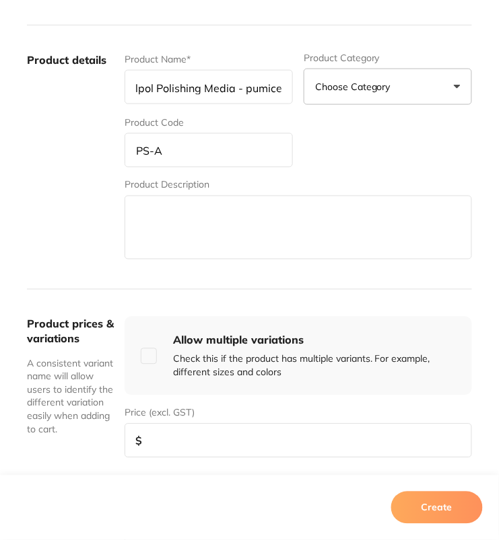
scroll to position [0, 0]
click at [269, 91] on input "Durodent Acrylpol Polishing Media - pumice" at bounding box center [209, 87] width 168 height 34
paste input "Alternative (Also known as'Resilience'"
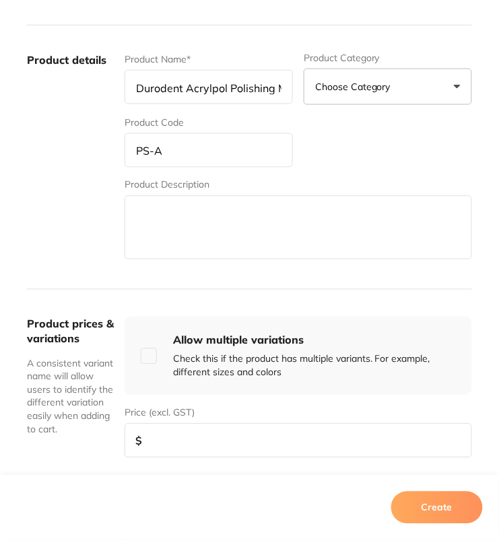
type input "Durodent Acrylpol Polishing Media - Pumice Alternative (Also known as 'Resilien…"
click at [86, 131] on label "Product details" at bounding box center [70, 158] width 87 height 210
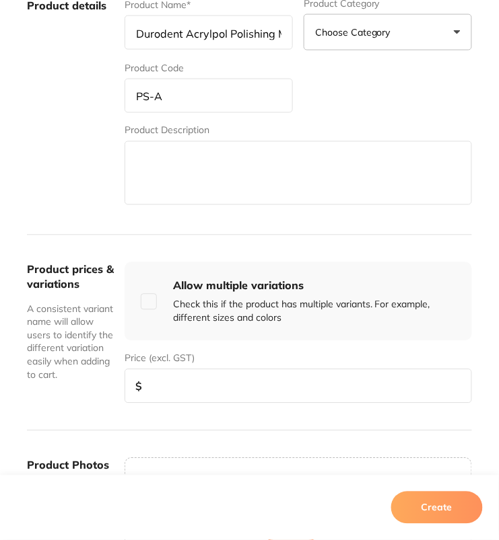
scroll to position [277, 0]
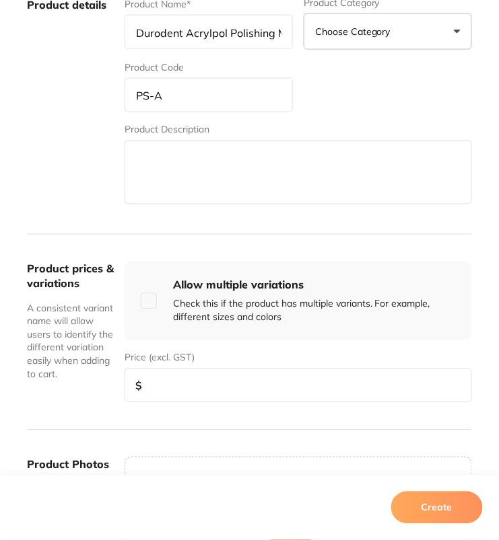
click at [228, 398] on input "number" at bounding box center [298, 386] width 347 height 34
type input "120"
click at [175, 431] on div "Product Photos Maximum of 50 photos. Each file size should not be exceed 5MB. U…" at bounding box center [249, 537] width 445 height 213
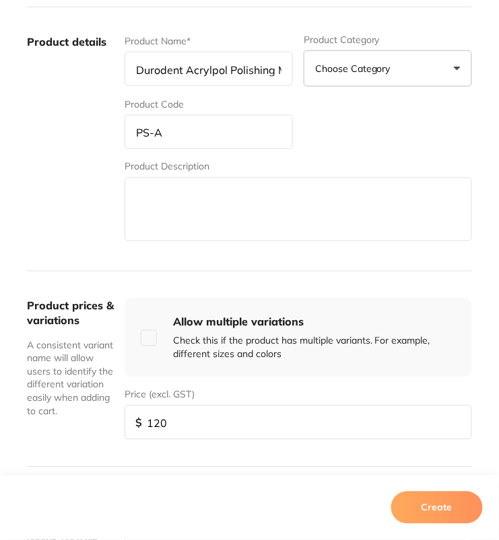
scroll to position [258, 0]
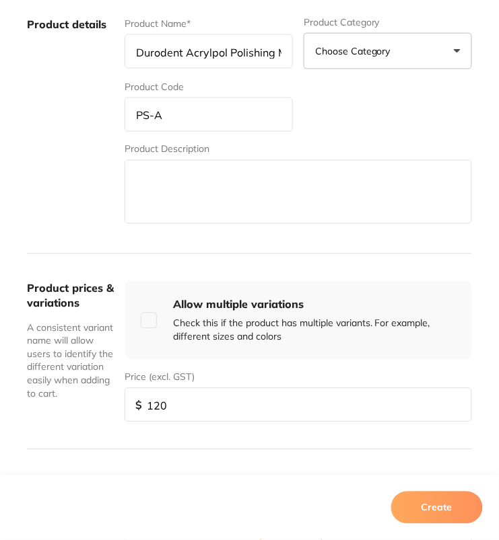
click at [438, 505] on button "Create" at bounding box center [437, 508] width 92 height 32
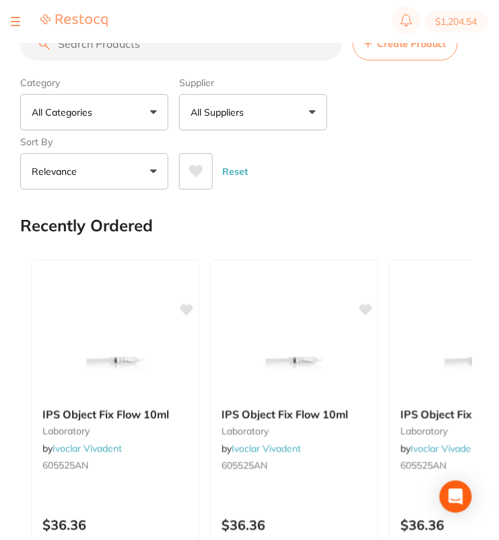
click at [388, 176] on div "Reset" at bounding box center [320, 166] width 282 height 47
click at [396, 50] on button "Create Product" at bounding box center [405, 44] width 105 height 34
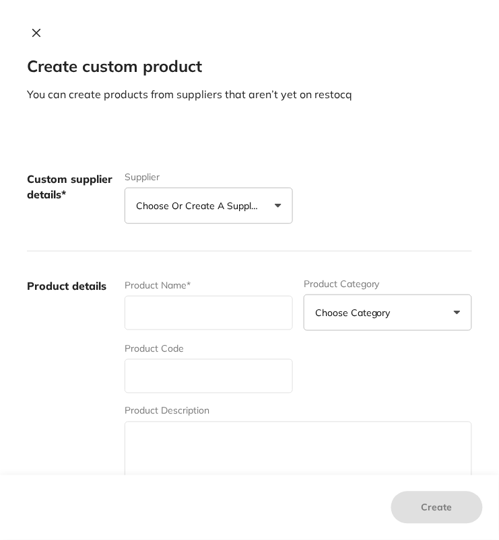
click at [238, 203] on p "Choose or create a supplier" at bounding box center [200, 205] width 128 height 13
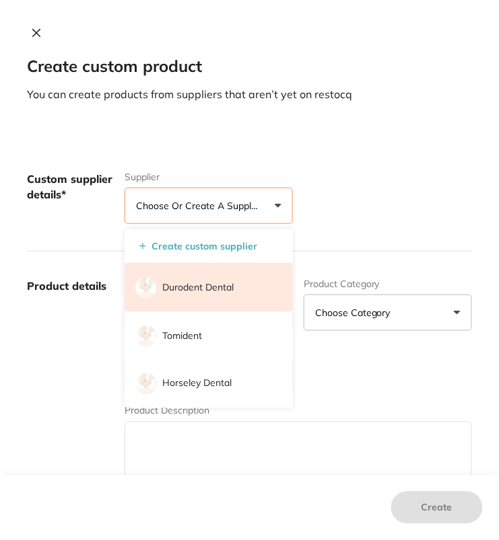
click at [224, 297] on li "Durodent Dental" at bounding box center [209, 288] width 168 height 48
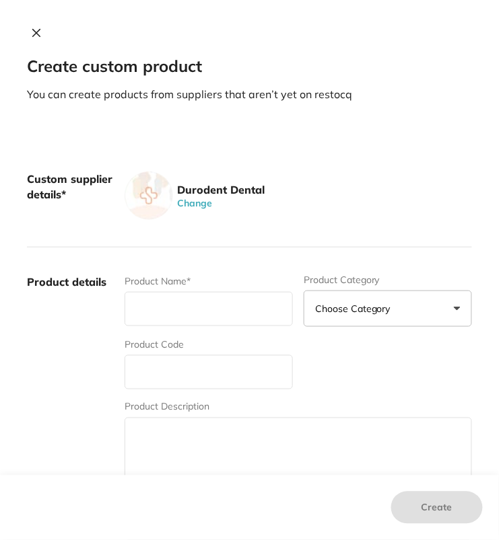
click at [442, 199] on div "Durodent Dental Change" at bounding box center [298, 196] width 347 height 48
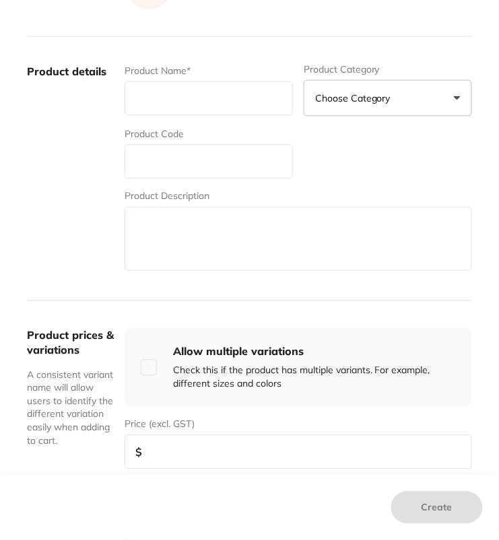
scroll to position [224, 0]
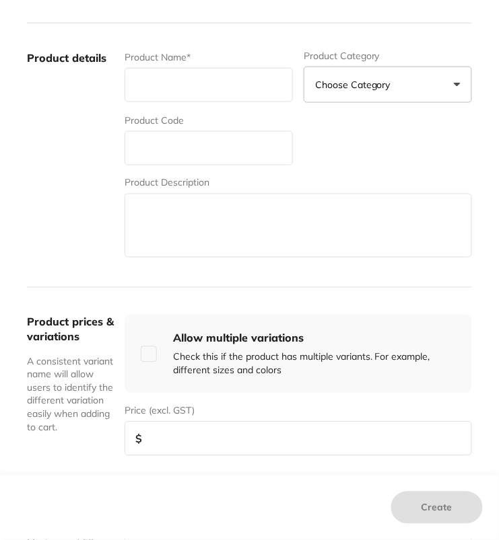
click at [170, 141] on input "text" at bounding box center [209, 148] width 168 height 34
paste input "FCP-S-1"
type input "FCP-S-1"
click at [181, 79] on input "text" at bounding box center [209, 85] width 168 height 34
paste input "Felt Cone Pointed, Small, 13mm Dia x 26mm,"
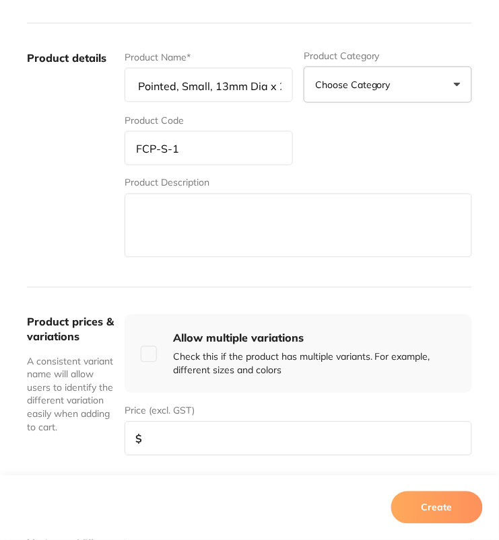
scroll to position [0, 0]
type input "Felt Cone Pointed, Small, 13mm Dia x 26mm, Single, 1"
click at [76, 232] on label "Product details" at bounding box center [70, 155] width 87 height 210
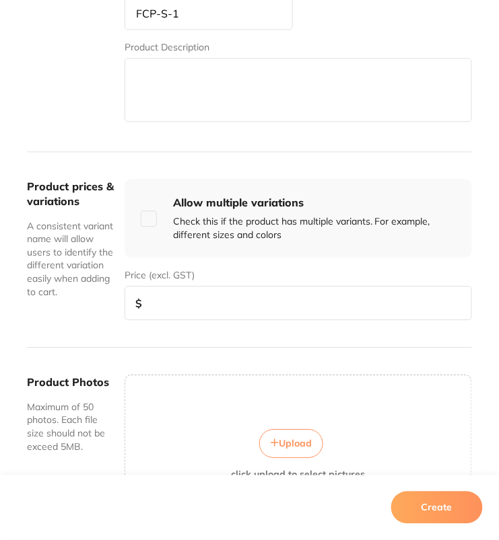
scroll to position [400, 0]
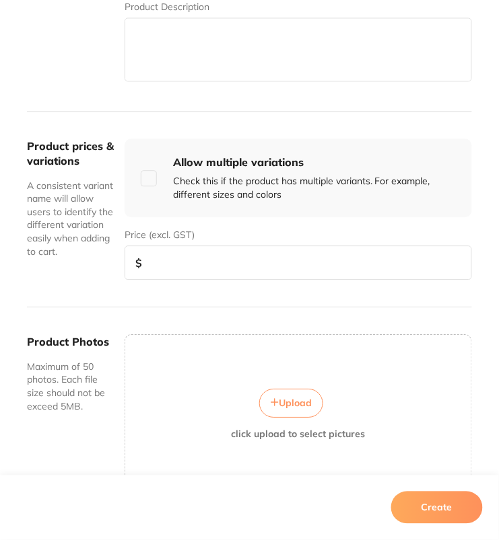
click at [216, 276] on input "number" at bounding box center [298, 263] width 347 height 34
type input "6.50"
click at [444, 518] on button "Create" at bounding box center [437, 508] width 92 height 32
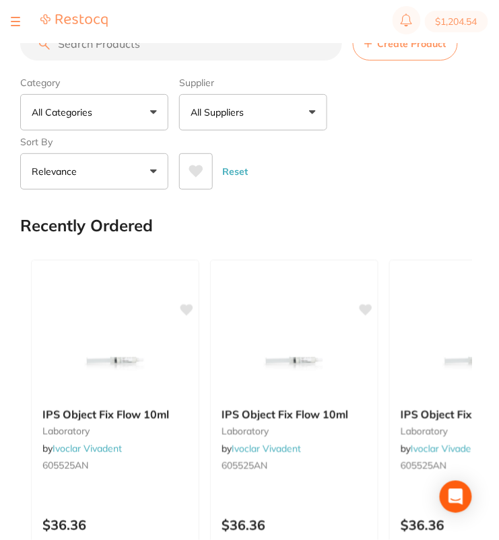
click at [349, 151] on div "Reset" at bounding box center [320, 166] width 282 height 47
click at [396, 59] on button "Create Product" at bounding box center [405, 44] width 105 height 34
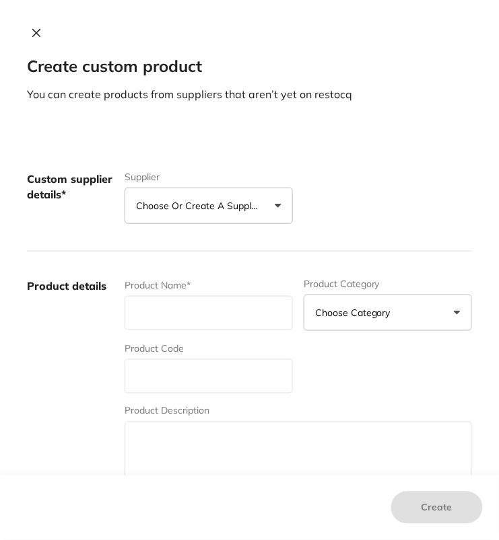
click at [400, 54] on div "Create custom product You can create products from suppliers that aren’t yet on…" at bounding box center [249, 64] width 499 height 75
click at [195, 213] on button "Choose or create a supplier" at bounding box center [209, 206] width 168 height 36
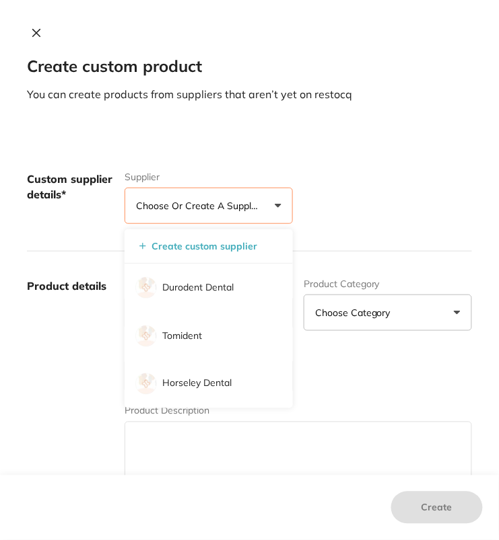
click at [229, 286] on p "Durodent Dental" at bounding box center [197, 287] width 71 height 13
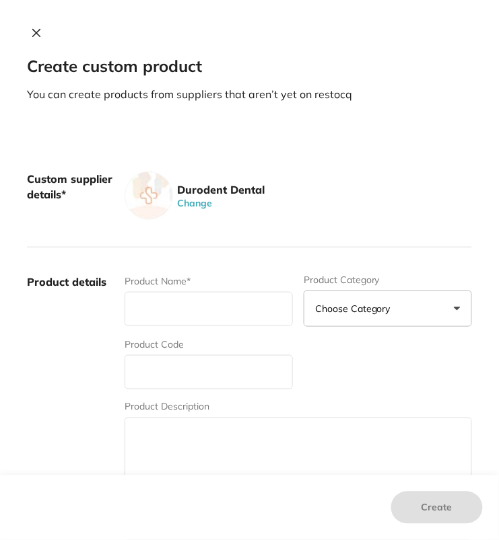
click at [374, 155] on div "Custom supplier details* Durodent Dental Change" at bounding box center [249, 196] width 445 height 103
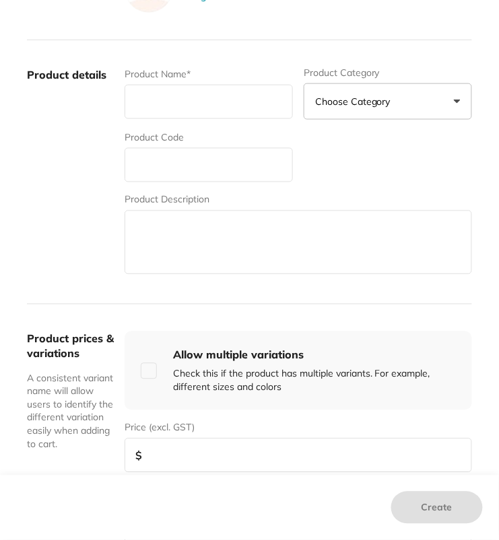
scroll to position [217, 0]
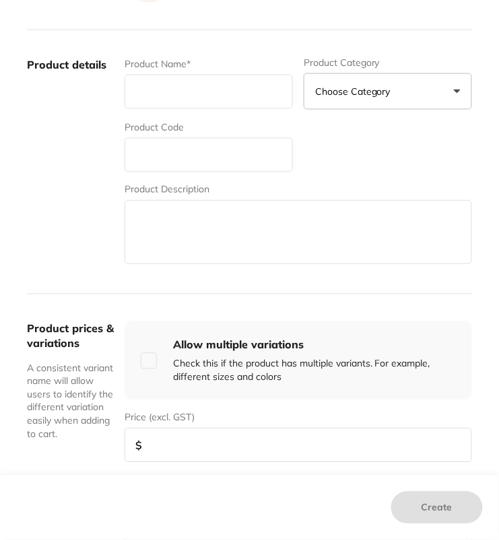
click at [166, 139] on input "text" at bounding box center [209, 155] width 168 height 34
paste input "FCP-M-1"
type input "FCP-M-1"
click at [186, 125] on div "Product Code FCP-M-1" at bounding box center [209, 146] width 168 height 52
click at [208, 96] on input "text" at bounding box center [209, 92] width 168 height 34
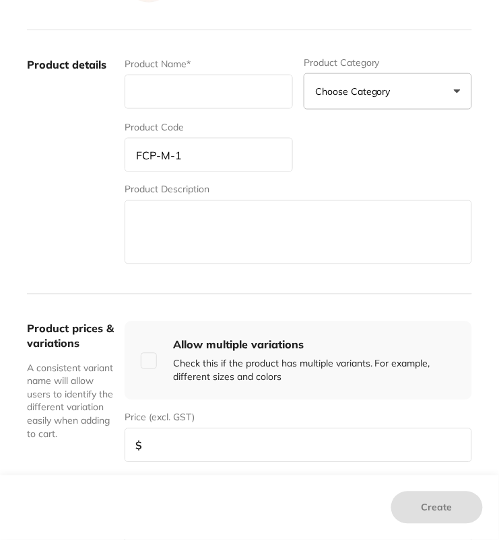
click at [174, 86] on input "text" at bounding box center [209, 92] width 168 height 34
paste input "Felt Cone Pointed, Medium, 19mm Dia x"
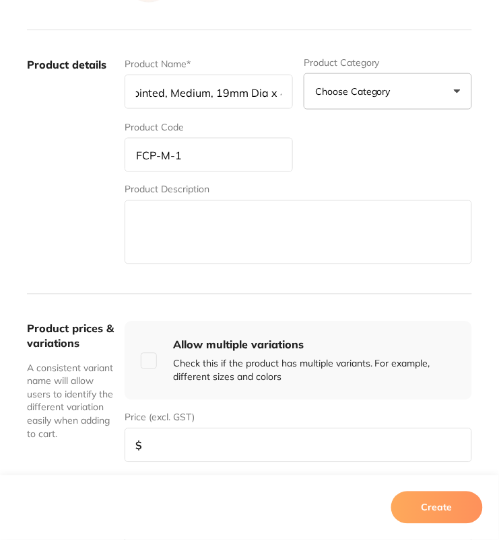
scroll to position [0, 0]
type input "Felt Cone Pointed, Medium, 19mm Dia x 40mm, Single, 1"
click at [111, 175] on div "Product details Product Name* Felt Cone Pointed, Medium, 19mm Dia x 40mm, Singl…" at bounding box center [249, 162] width 445 height 265
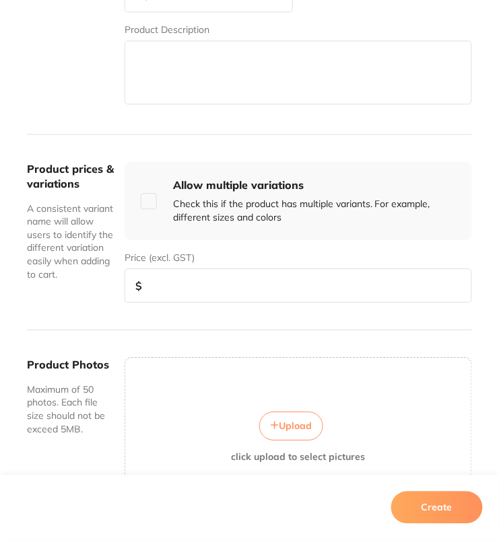
scroll to position [434, 0]
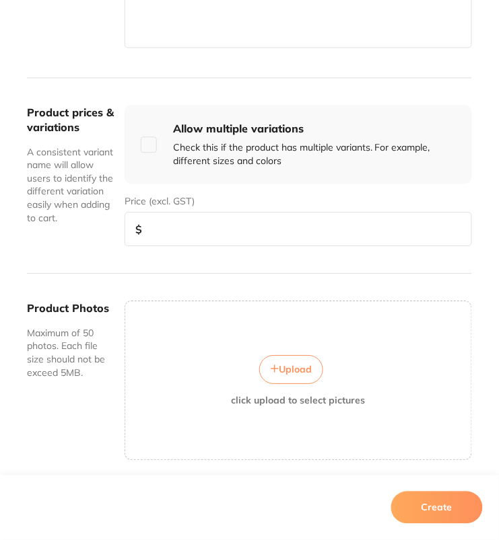
click at [198, 229] on input "number" at bounding box center [298, 229] width 347 height 34
type input "7.50"
click at [181, 264] on div "Product prices & variations A consistent variant name will allow users to ident…" at bounding box center [249, 176] width 445 height 197
click at [433, 510] on button "Create" at bounding box center [437, 508] width 92 height 32
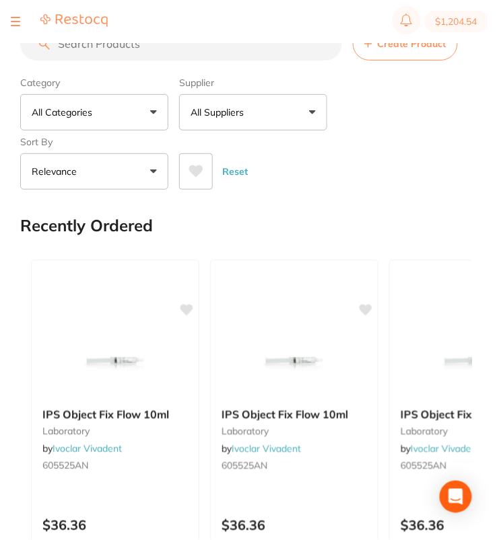
click at [398, 48] on span "Create Product" at bounding box center [412, 43] width 69 height 11
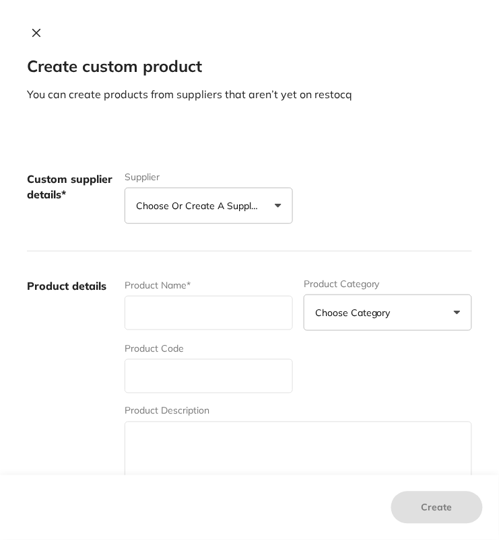
click at [174, 207] on p "Choose or create a supplier" at bounding box center [200, 205] width 128 height 13
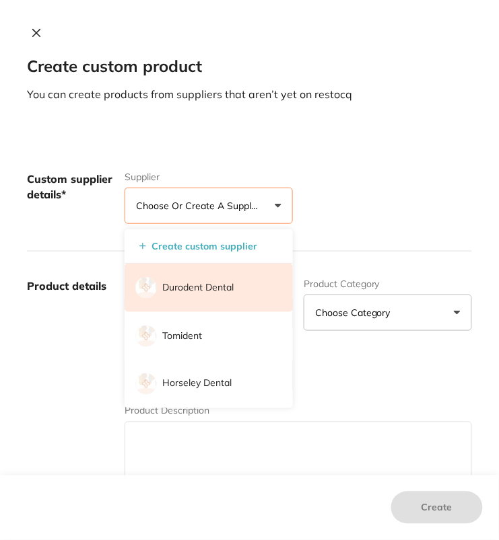
click at [213, 287] on p "Durodent Dental" at bounding box center [197, 287] width 71 height 13
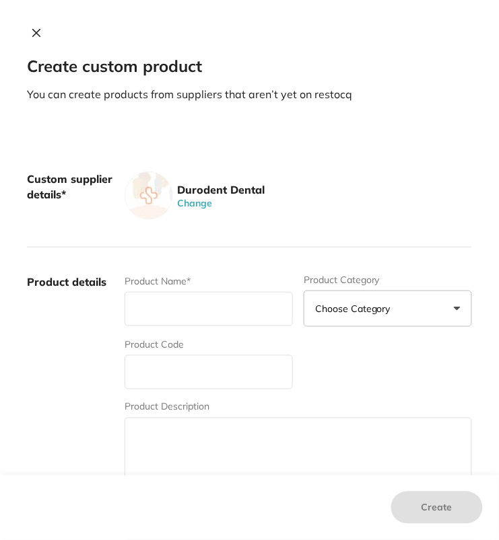
click at [281, 238] on div "Custom supplier details* Durodent Dental Change" at bounding box center [249, 196] width 445 height 103
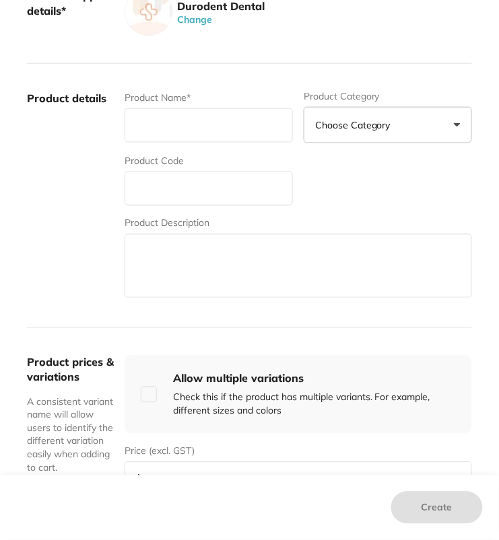
scroll to position [189, 0]
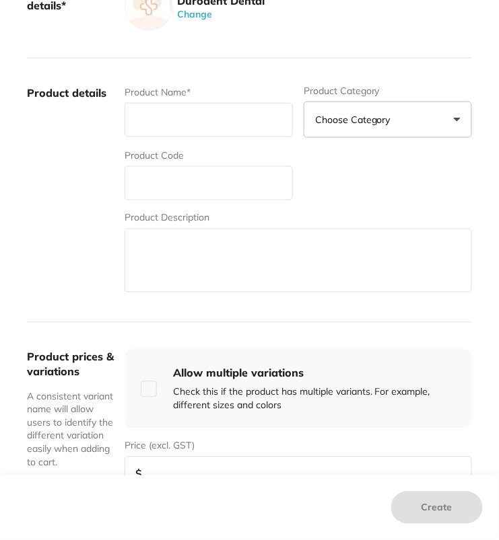
click at [171, 175] on input "text" at bounding box center [209, 183] width 168 height 34
paste input "FCP-L-,1"
type input "FCP-L-1"
click at [202, 118] on input "text" at bounding box center [209, 120] width 168 height 34
paste input "Felt Cone Pointed, Large, 25mm Dia x 54mm,"
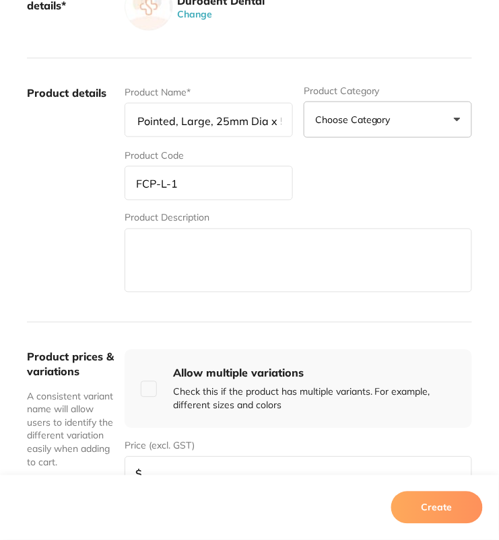
scroll to position [0, 0]
type input "Felt Cone Pointed, Large, 25mm Dia x 54mm, Single, 1"
click at [61, 323] on div "Product prices & variations A consistent variant name will allow users to ident…" at bounding box center [249, 421] width 445 height 197
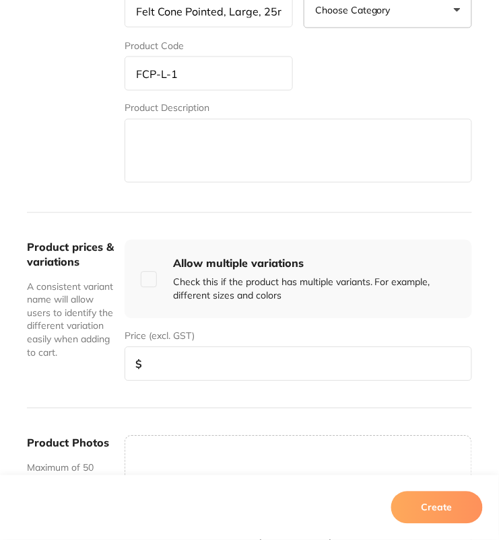
scroll to position [368, 0]
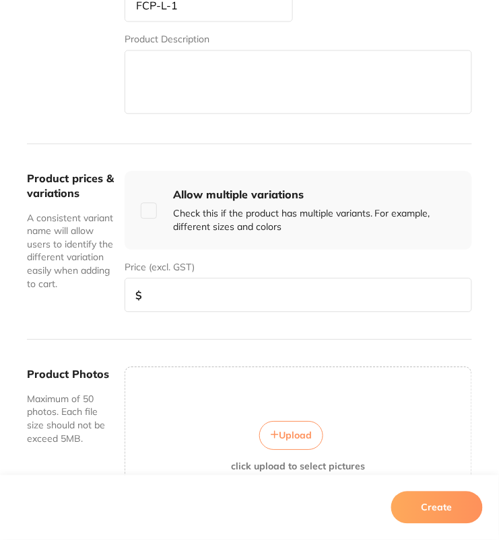
click at [224, 304] on input "number" at bounding box center [298, 296] width 347 height 34
type input "8"
click at [425, 519] on button "Create" at bounding box center [437, 508] width 92 height 32
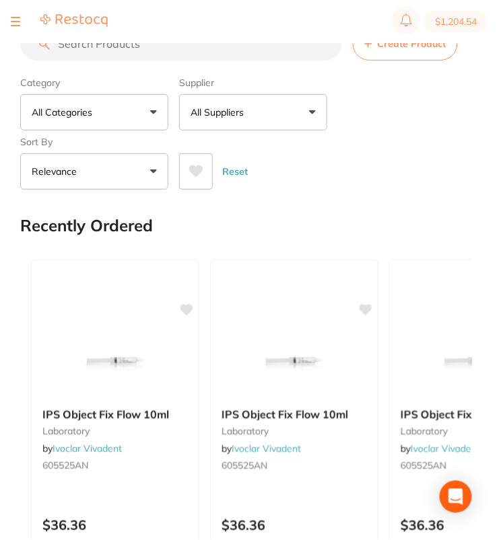
click at [368, 179] on div "Reset" at bounding box center [320, 166] width 282 height 47
click at [394, 52] on button "Create Product" at bounding box center [405, 44] width 105 height 34
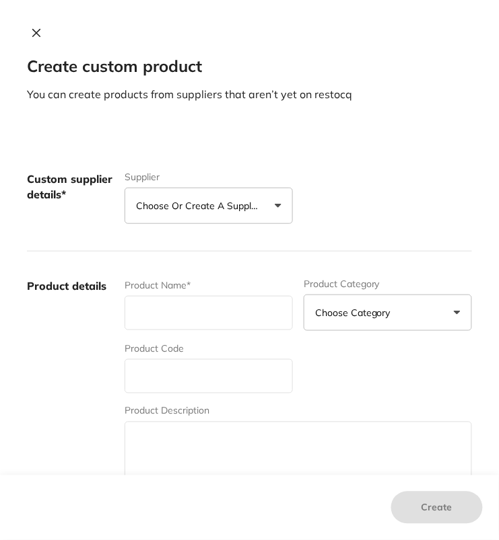
drag, startPoint x: 197, startPoint y: 199, endPoint x: 205, endPoint y: 291, distance: 92.6
click at [197, 199] on p "Choose or create a supplier" at bounding box center [200, 205] width 128 height 13
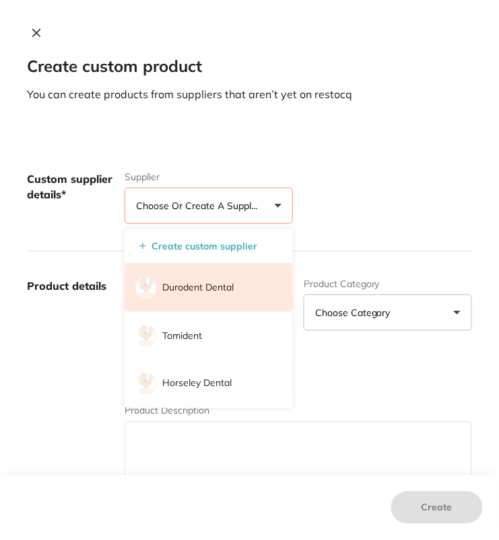
click at [248, 293] on li "Durodent Dental" at bounding box center [209, 288] width 168 height 48
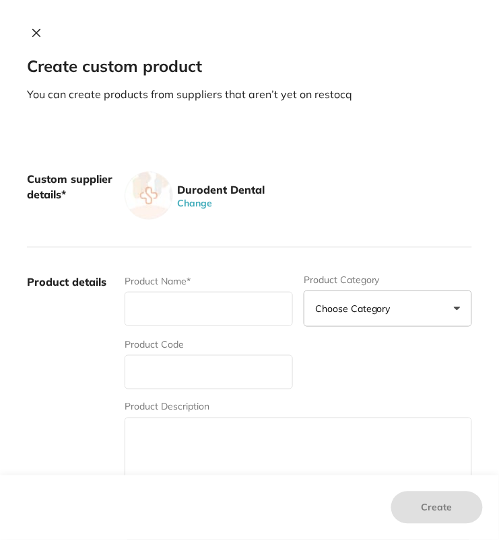
click at [352, 227] on div "Custom supplier details* Durodent Dental Change" at bounding box center [249, 196] width 445 height 103
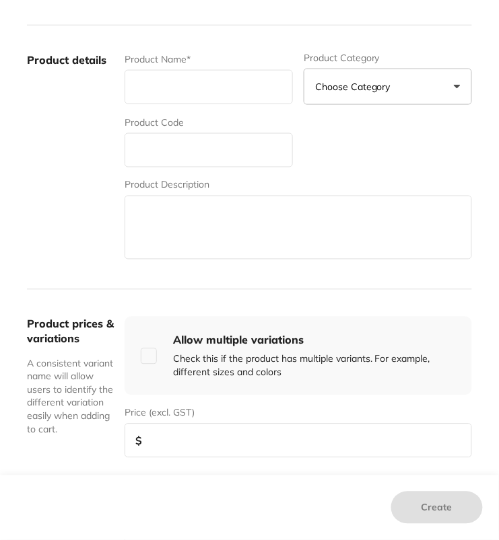
scroll to position [236, 0]
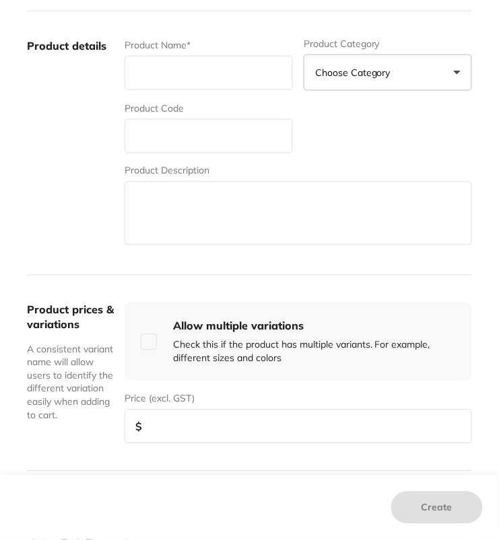
click at [201, 129] on input "text" at bounding box center [209, 136] width 168 height 34
paste input "R-SG-6"
type input "R-SG-6"
click at [210, 74] on input "text" at bounding box center [209, 73] width 168 height 34
paste input "Renfert InstantAdhesive 6 pACK (6 x i0g)"
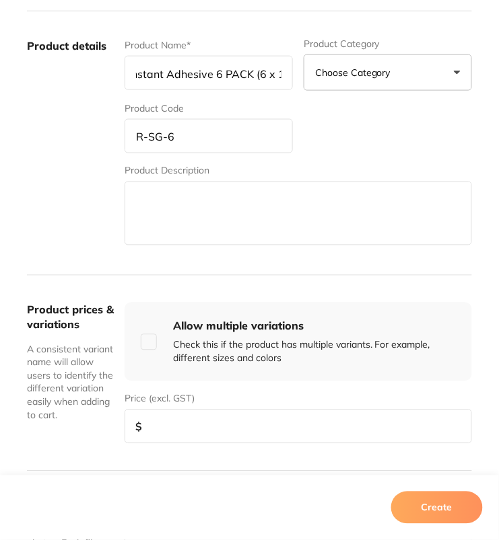
scroll to position [0, 0]
type input "Renfert Instant Adhesive 6 PACK (6 x 10g)"
click at [260, 423] on input "number" at bounding box center [298, 427] width 347 height 34
type input "69"
click at [221, 454] on div "Product prices & variations A consistent variant name will allow users to ident…" at bounding box center [249, 374] width 445 height 197
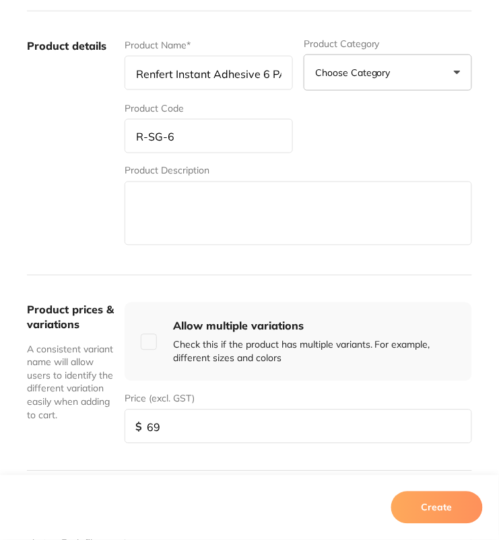
click at [429, 505] on button "Create" at bounding box center [437, 508] width 92 height 32
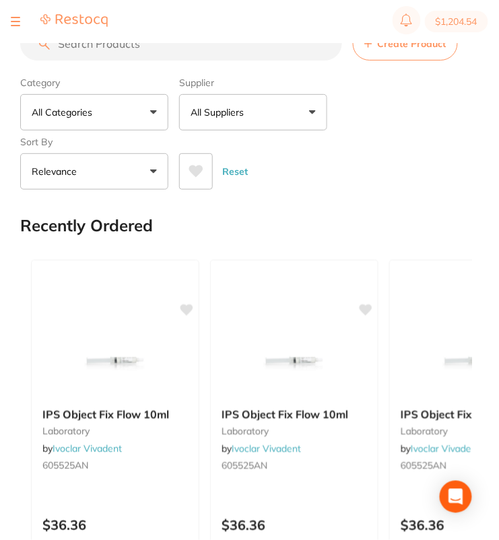
click at [456, 180] on div "Reset" at bounding box center [320, 166] width 282 height 47
click at [256, 110] on button "All Suppliers" at bounding box center [253, 112] width 148 height 36
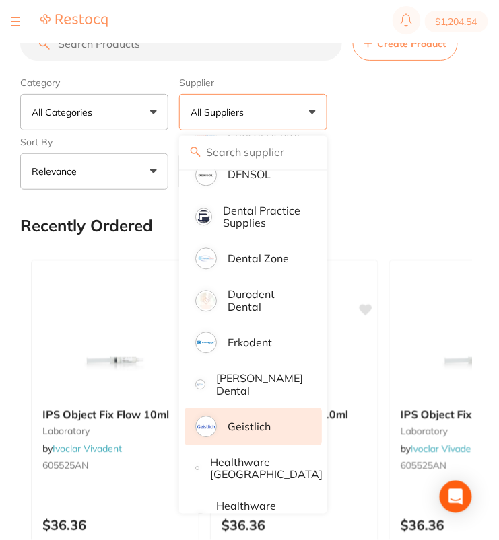
scroll to position [460, 0]
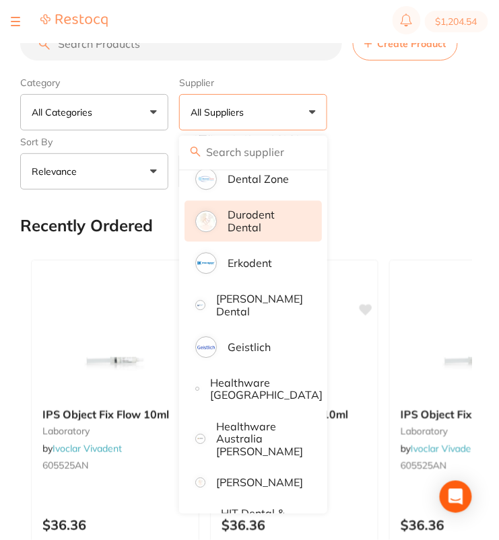
click at [283, 234] on p "Durodent Dental" at bounding box center [265, 221] width 75 height 25
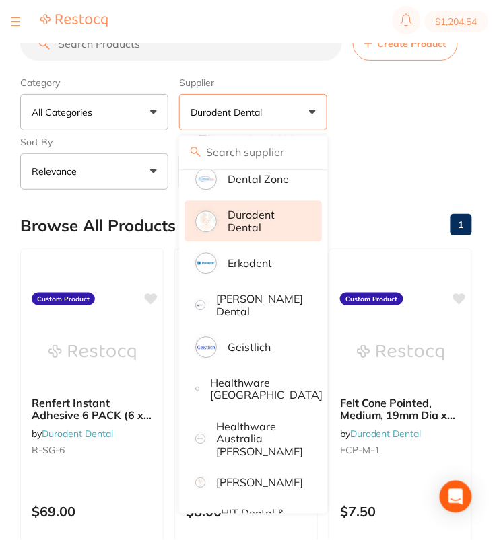
click at [411, 147] on div "Reset" at bounding box center [320, 166] width 282 height 47
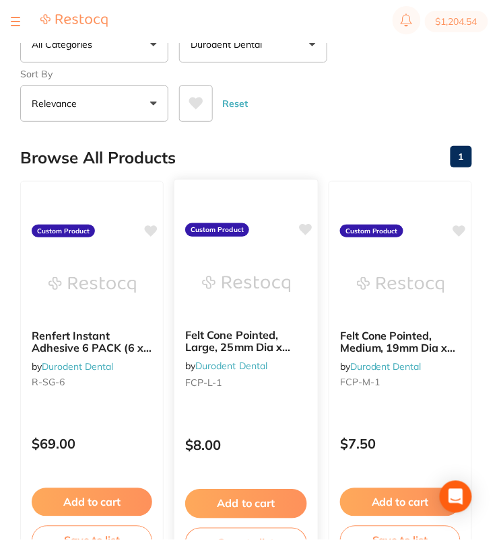
scroll to position [3, 0]
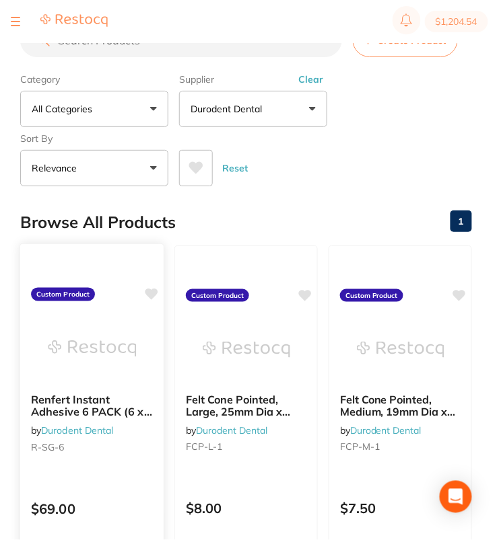
click at [149, 293] on icon at bounding box center [151, 294] width 13 height 11
click at [305, 291] on icon at bounding box center [305, 294] width 13 height 11
click at [463, 293] on icon at bounding box center [459, 294] width 13 height 11
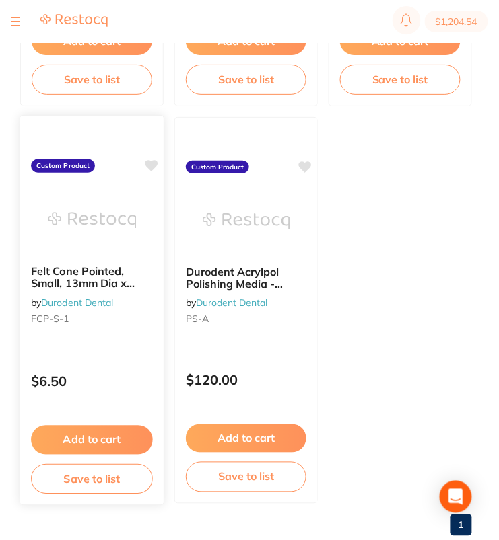
scroll to position [540, 0]
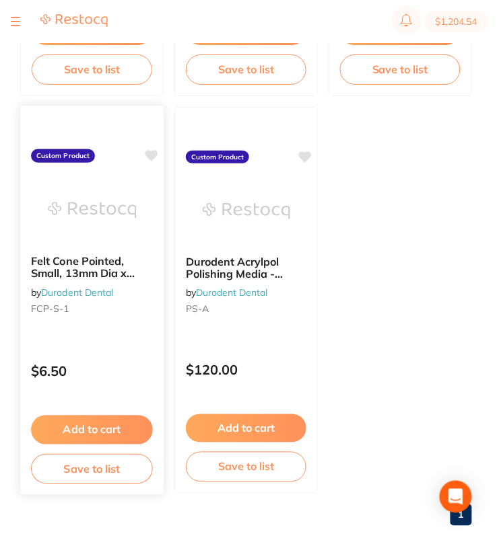
click at [155, 149] on icon at bounding box center [151, 155] width 13 height 13
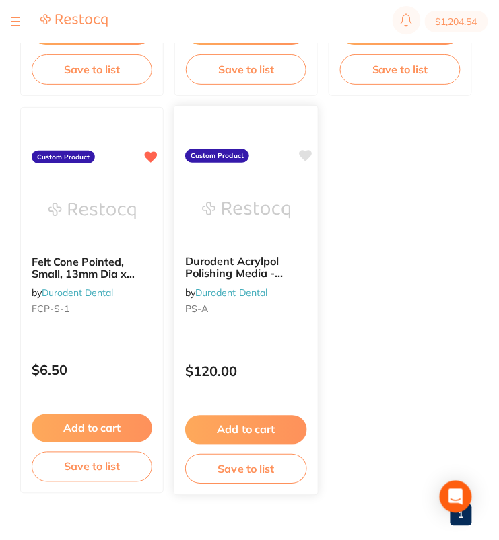
click at [305, 151] on icon at bounding box center [305, 155] width 13 height 11
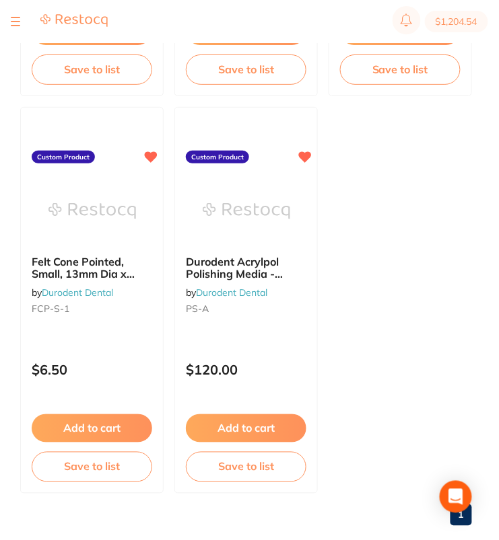
click at [429, 250] on ul "Renfert Instant Adhesive 6 PACK (6 x 10g) by Durodent Dental R-SG-6 Custom Prod…" at bounding box center [246, 101] width 452 height 785
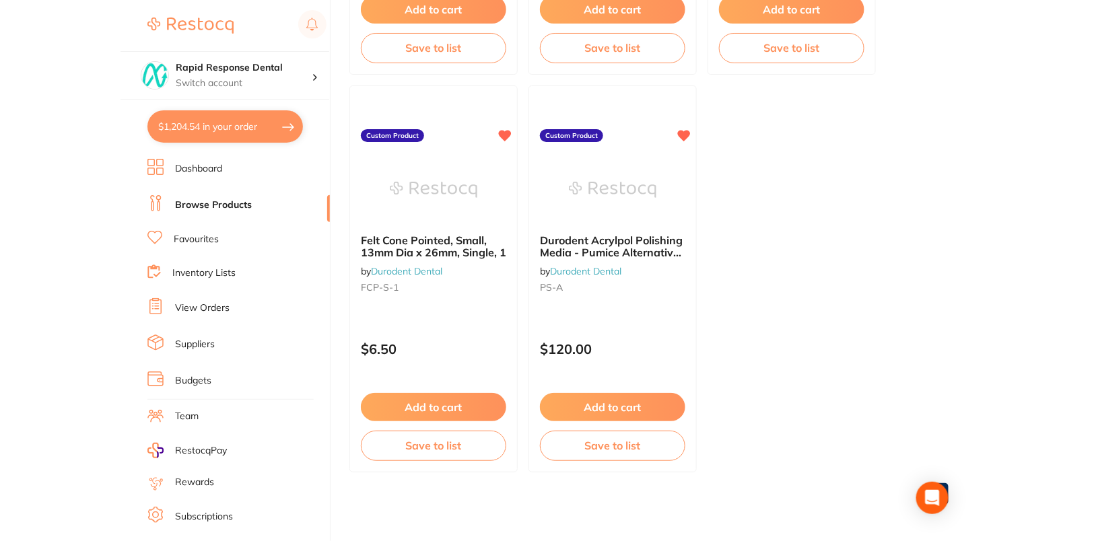
scroll to position [104, 0]
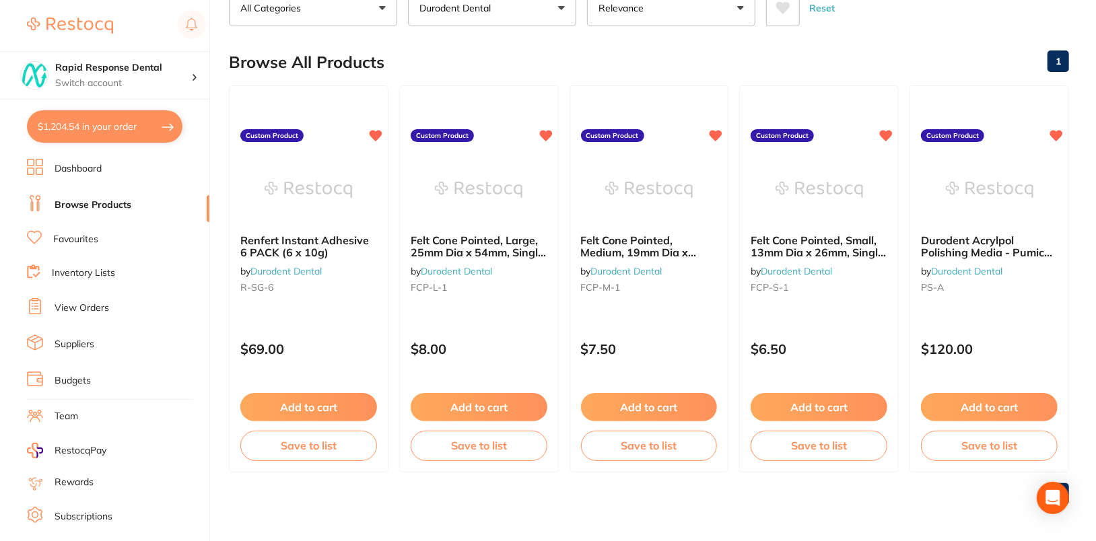
click at [75, 233] on link "Favourites" at bounding box center [75, 239] width 45 height 13
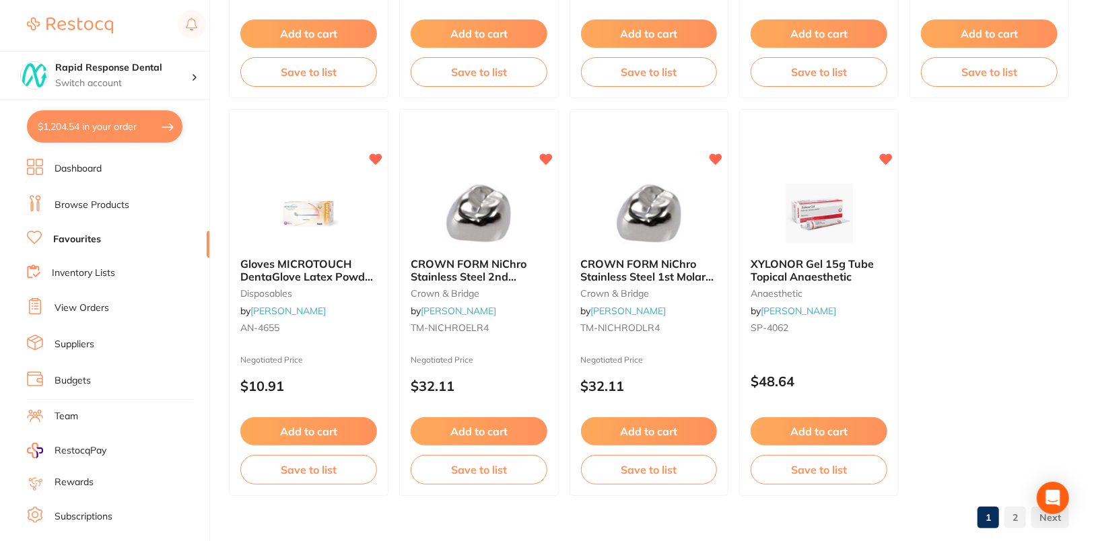
scroll to position [4050, 0]
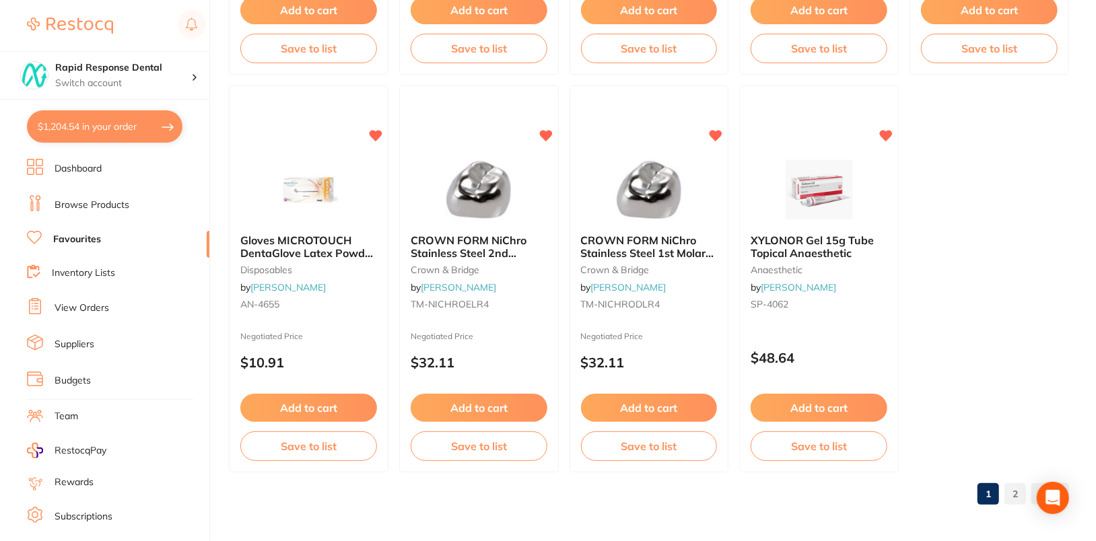
click at [695, 489] on link "2" at bounding box center [1015, 494] width 22 height 27
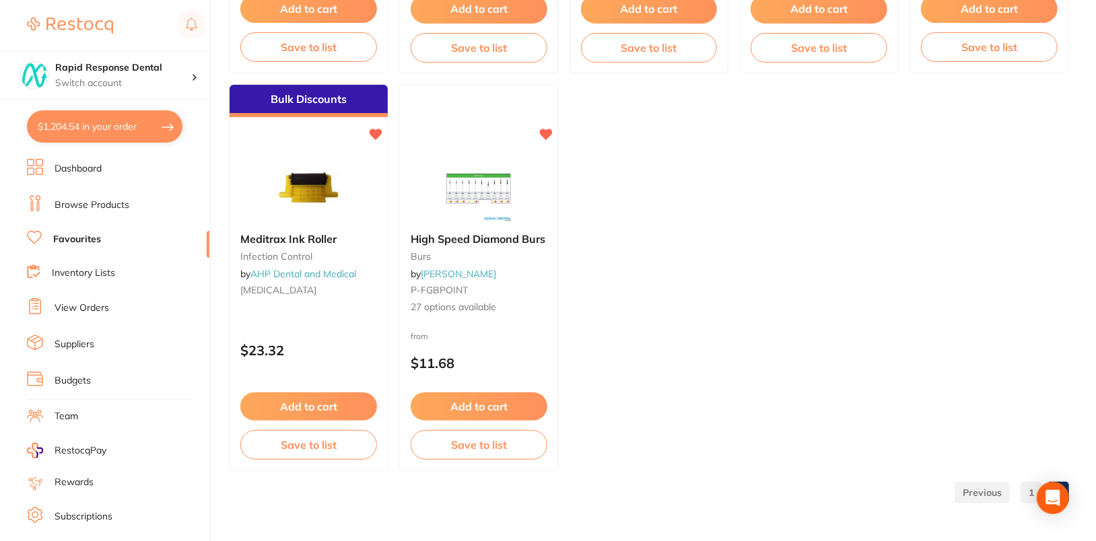
scroll to position [3254, 0]
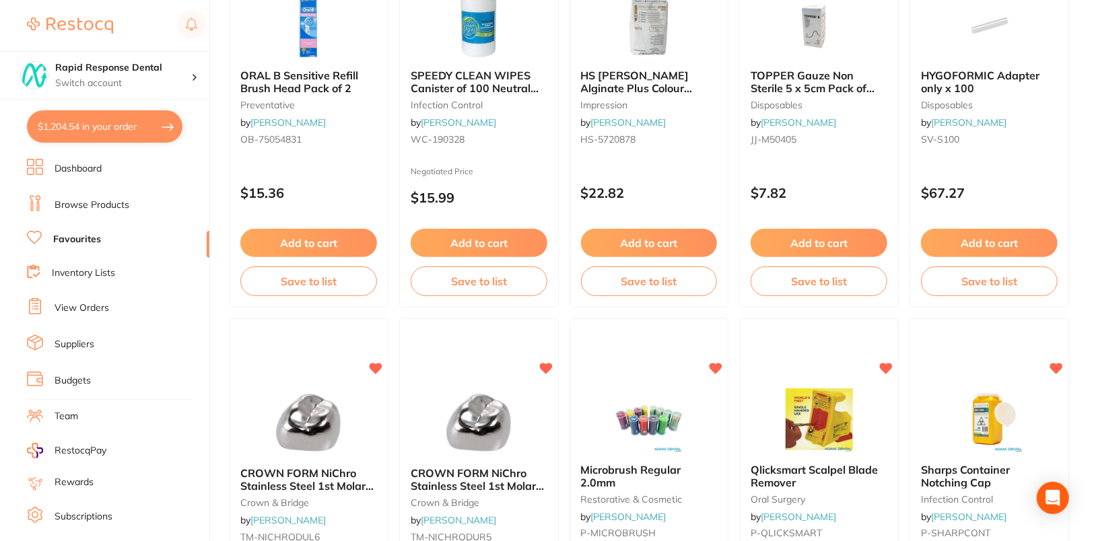
scroll to position [0, 0]
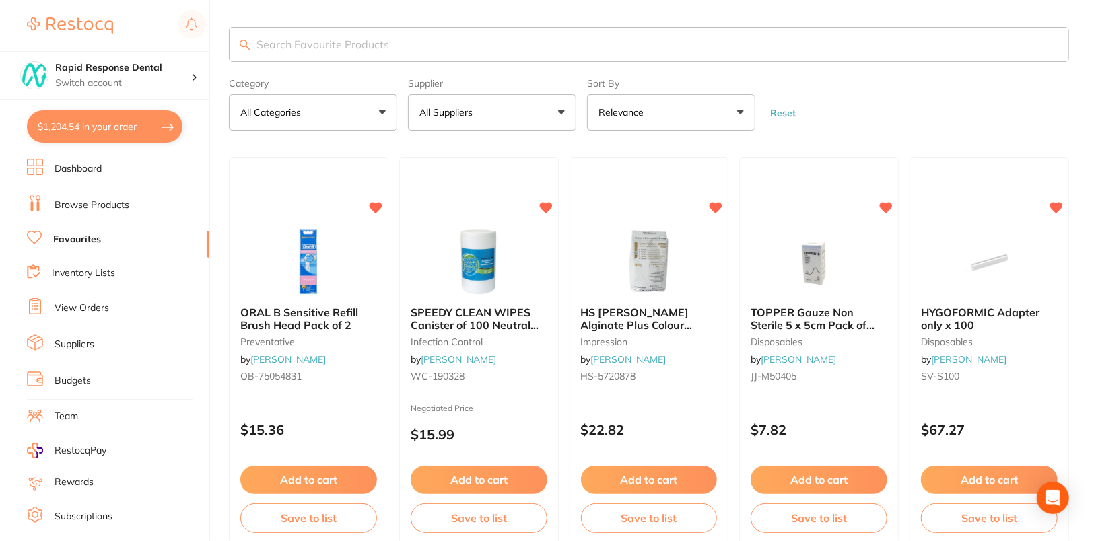
click at [96, 169] on link "Dashboard" at bounding box center [78, 168] width 47 height 13
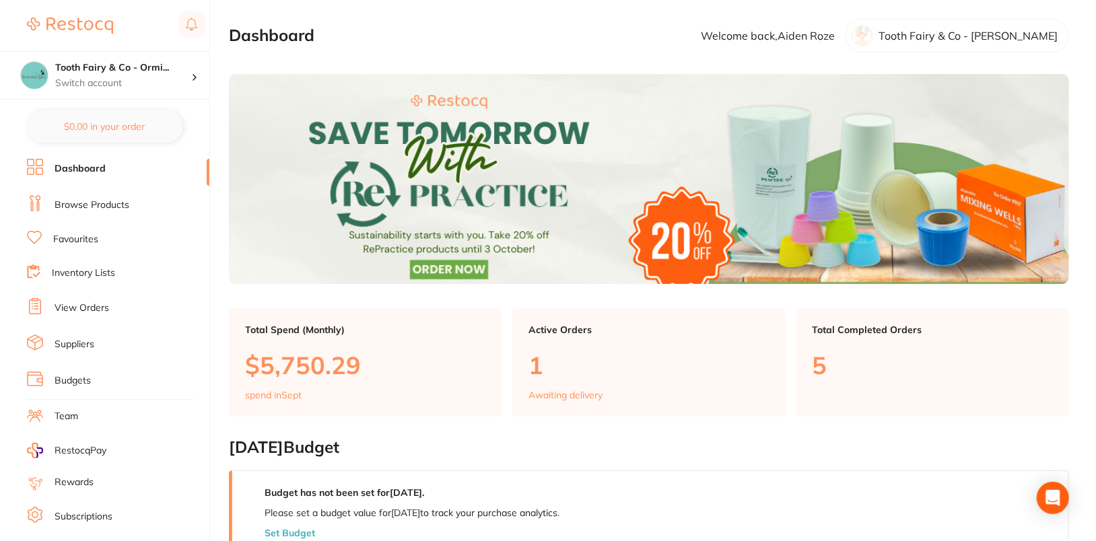
click at [99, 199] on link "Browse Products" at bounding box center [92, 205] width 75 height 13
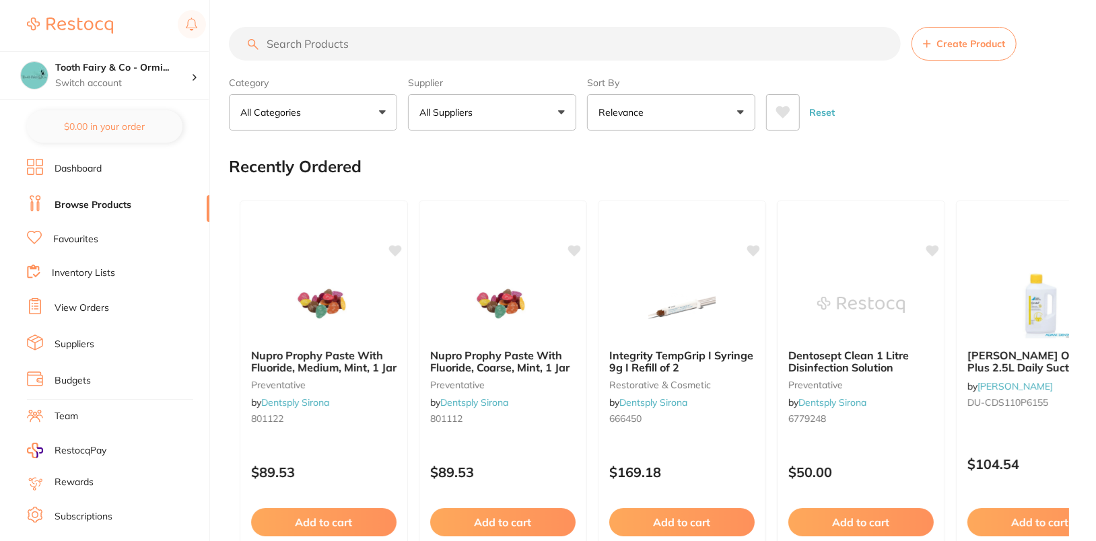
click at [983, 122] on div "Reset" at bounding box center [912, 106] width 292 height 47
click at [78, 242] on link "Favourites" at bounding box center [75, 239] width 45 height 13
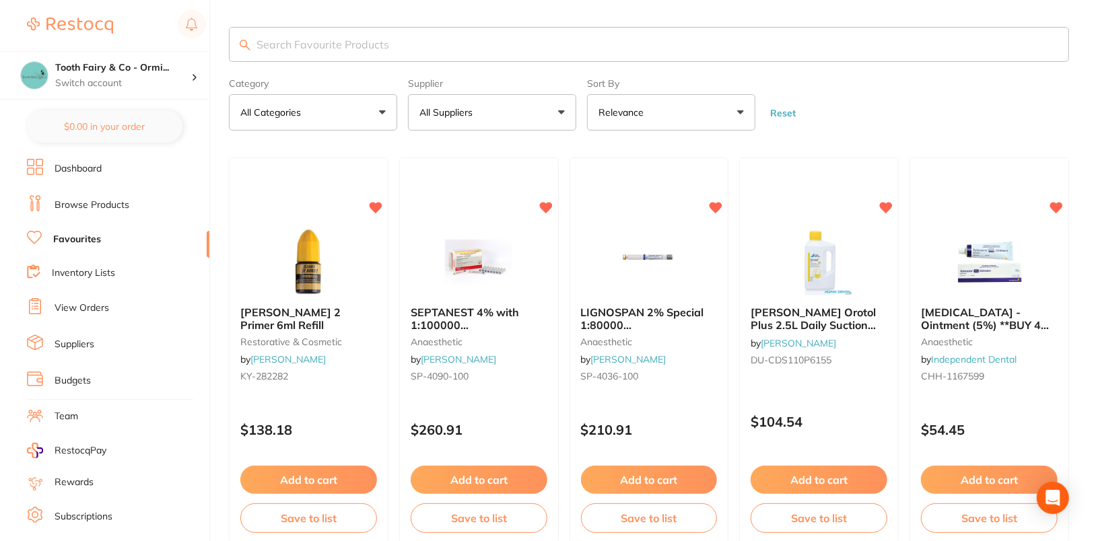
click at [516, 121] on button "All Suppliers" at bounding box center [492, 112] width 168 height 36
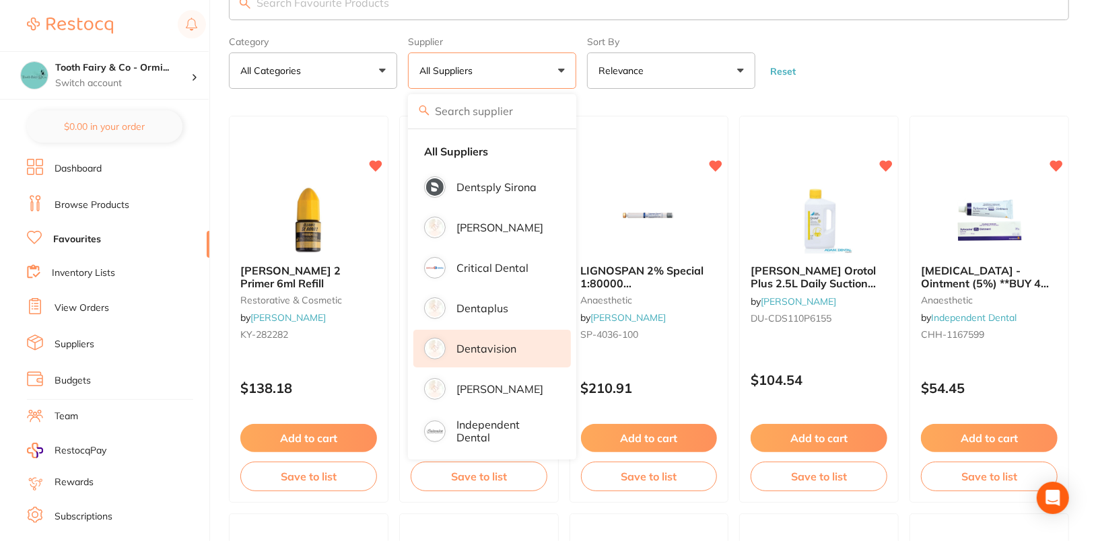
scroll to position [31, 0]
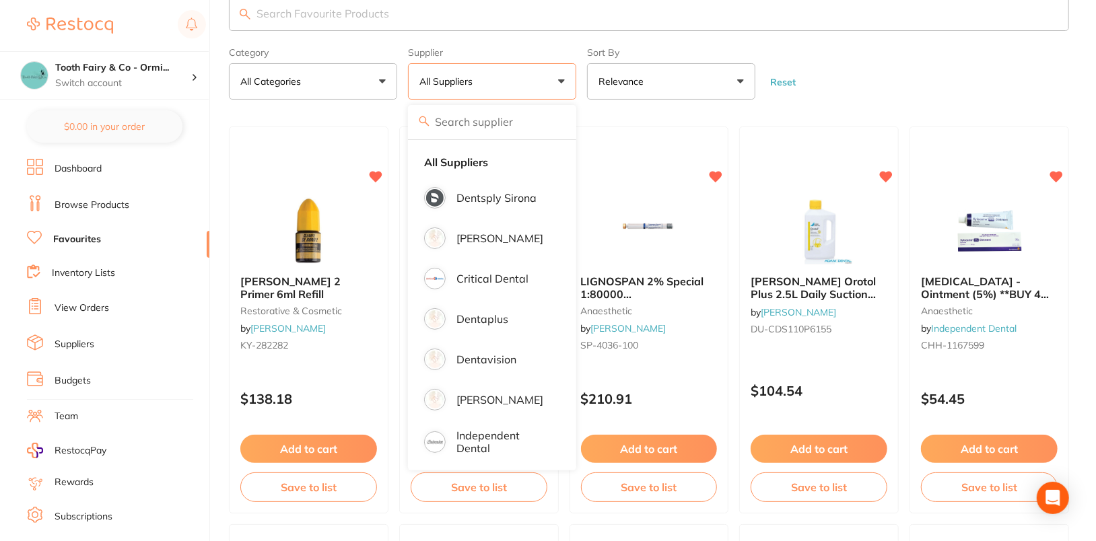
click at [98, 203] on link "Browse Products" at bounding box center [92, 205] width 75 height 13
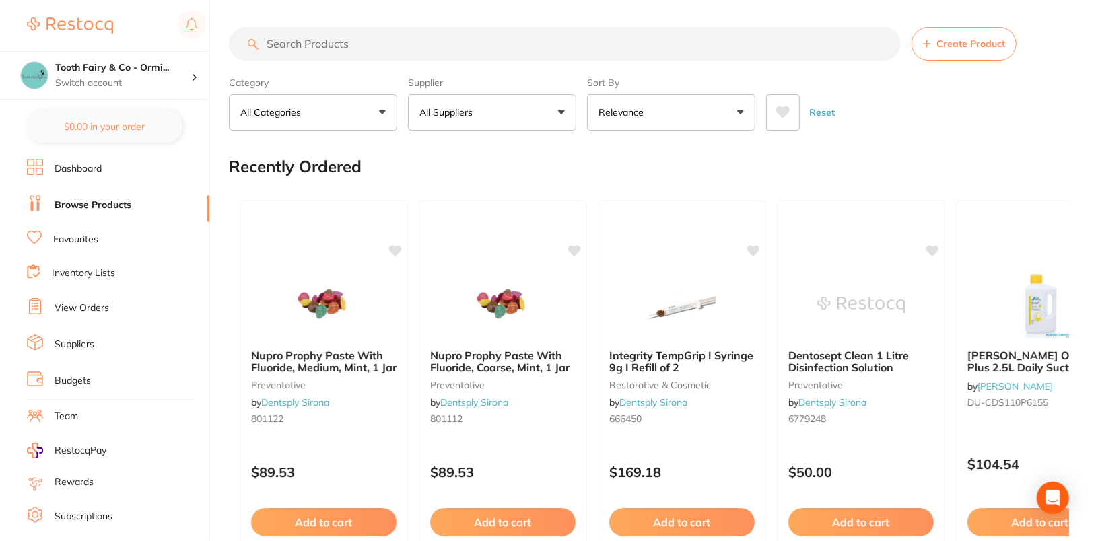
click at [532, 109] on button "All Suppliers" at bounding box center [492, 112] width 168 height 36
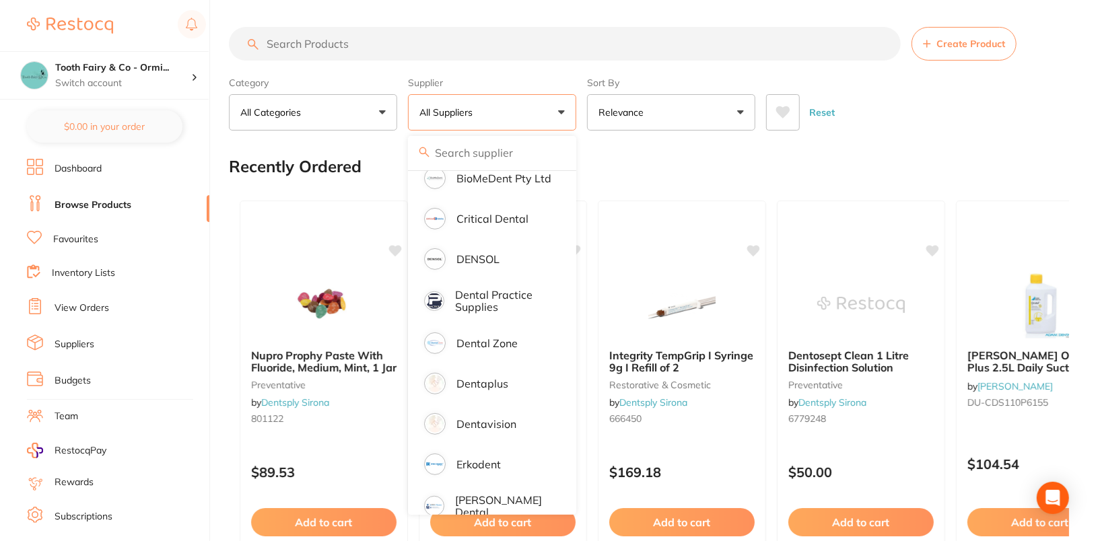
scroll to position [296, 0]
click at [79, 343] on link "Suppliers" at bounding box center [75, 344] width 40 height 13
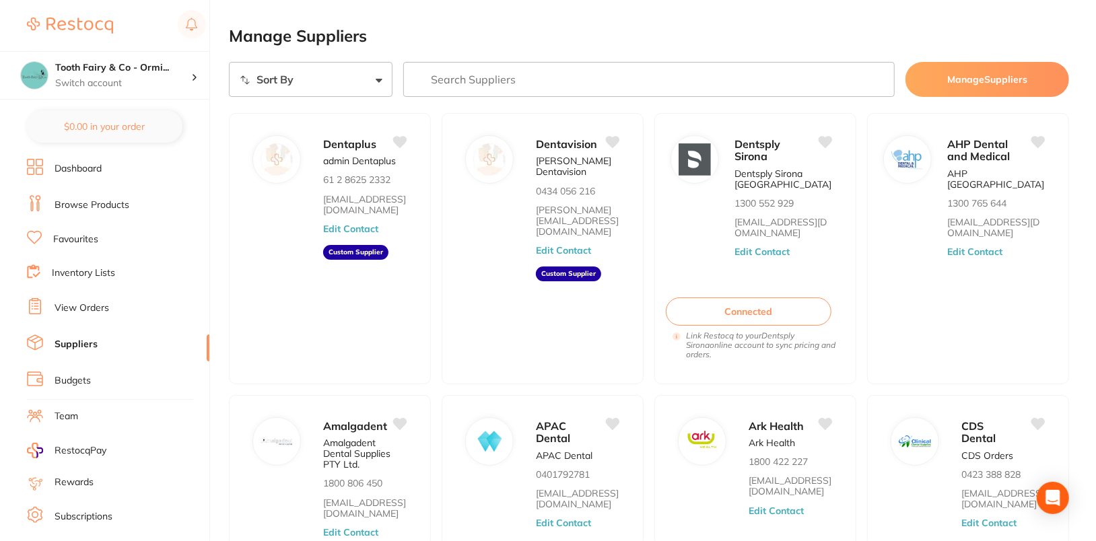
click at [122, 205] on link "Browse Products" at bounding box center [92, 205] width 75 height 13
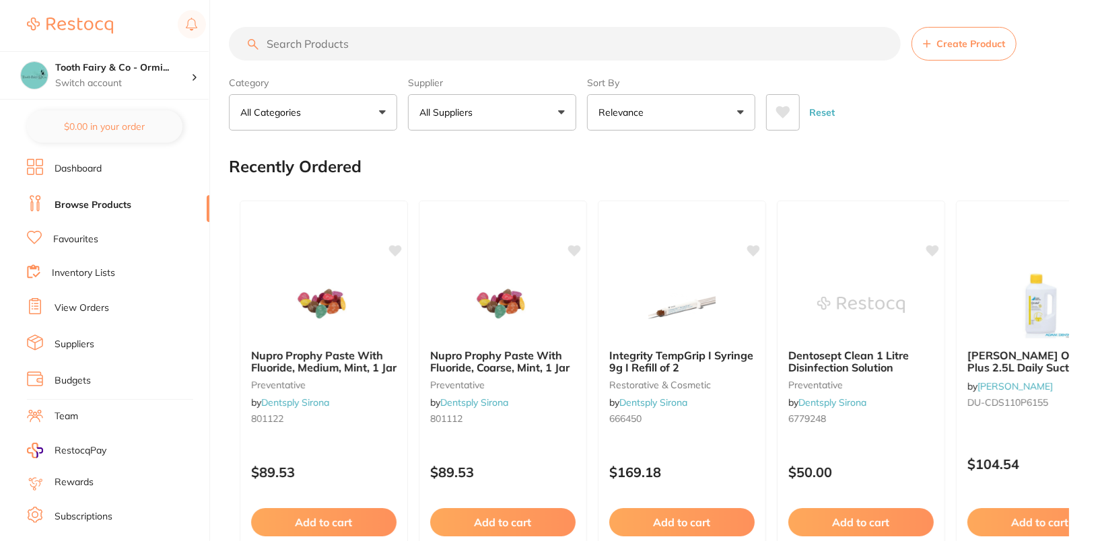
click at [525, 112] on button "All Suppliers" at bounding box center [492, 112] width 168 height 36
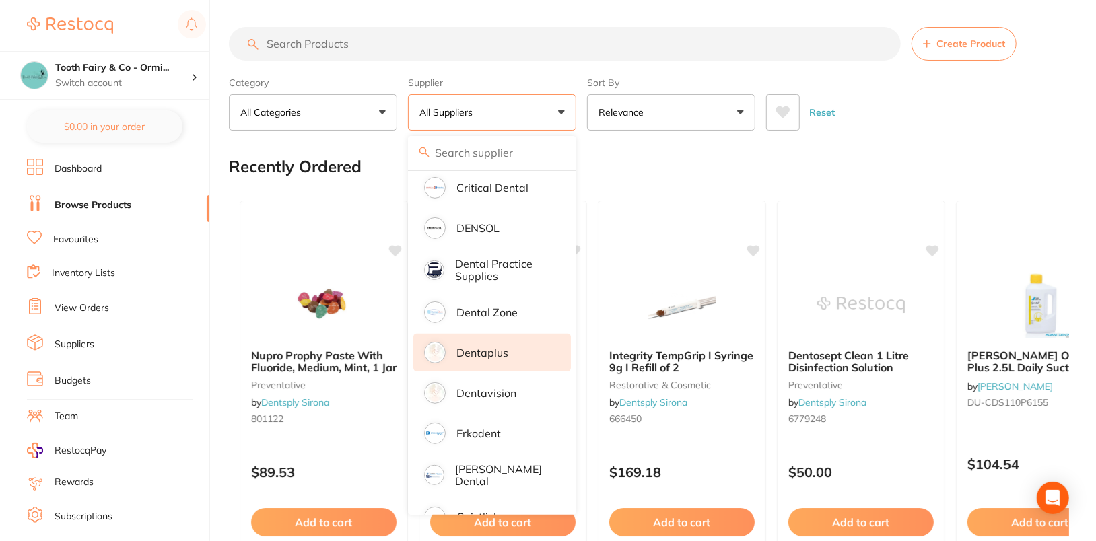
scroll to position [328, 0]
click at [518, 347] on li "Dentaplus" at bounding box center [492, 352] width 158 height 38
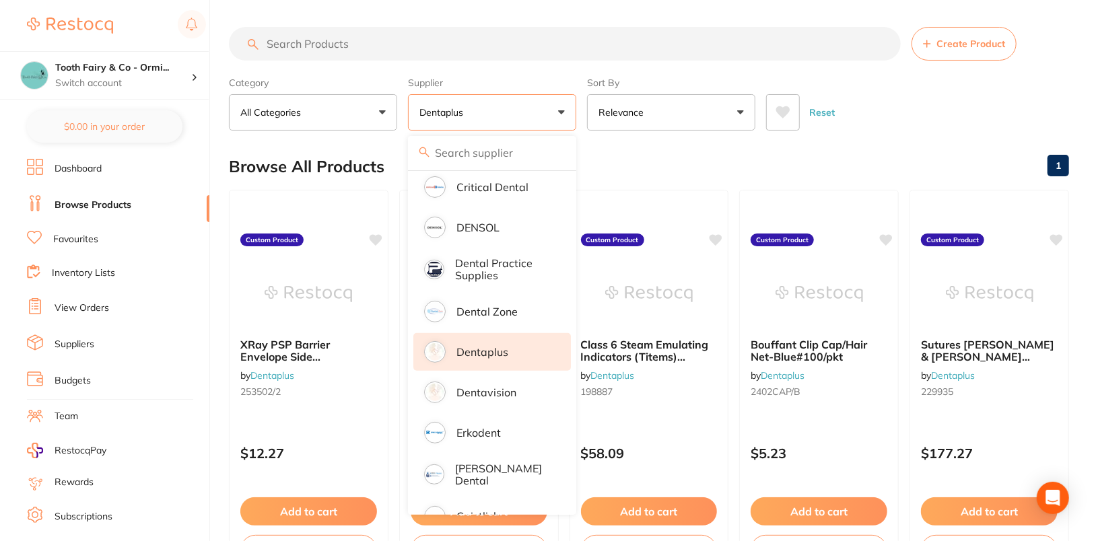
click at [987, 110] on div "Reset" at bounding box center [912, 106] width 292 height 47
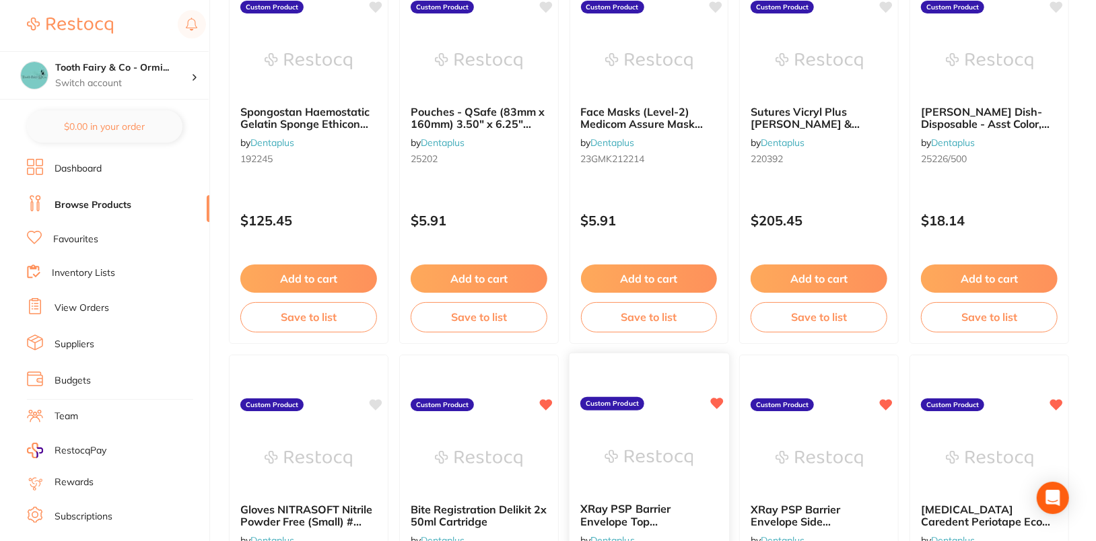
scroll to position [1809, 0]
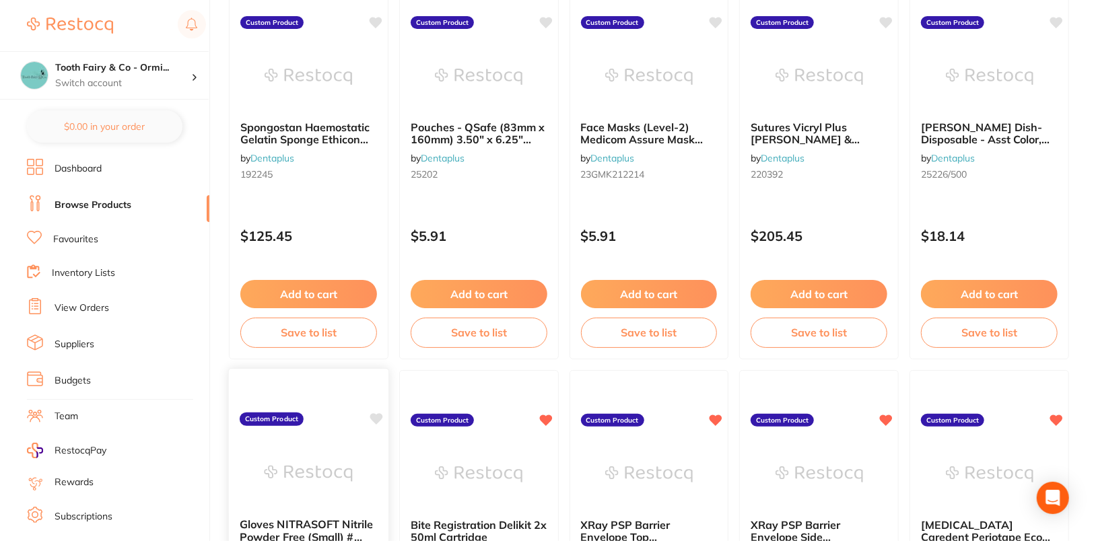
click at [376, 422] on icon at bounding box center [376, 418] width 13 height 11
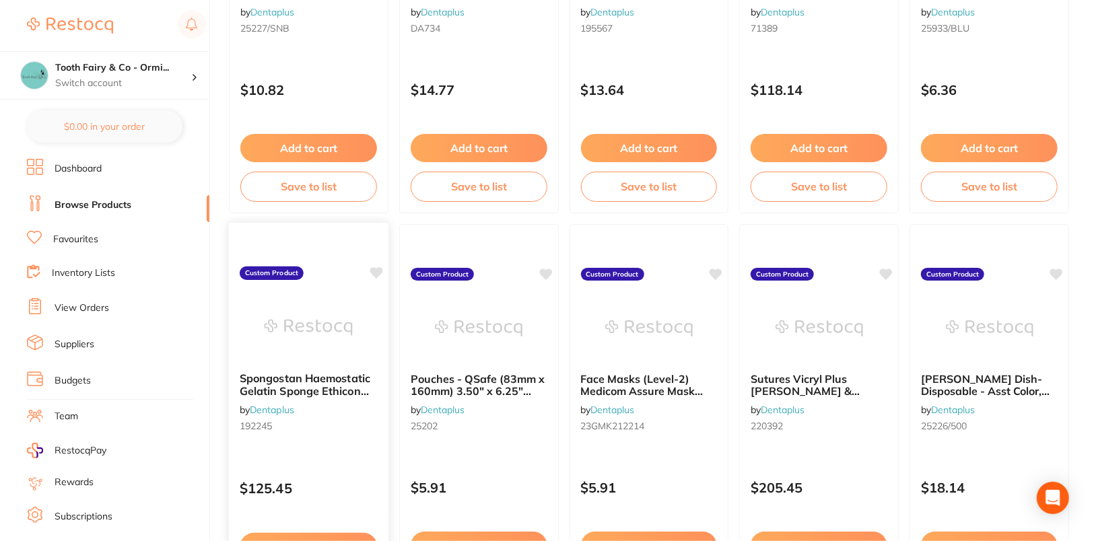
click at [382, 271] on icon at bounding box center [376, 272] width 13 height 11
click at [548, 270] on icon at bounding box center [546, 272] width 13 height 11
click at [714, 270] on icon at bounding box center [716, 272] width 13 height 11
click at [888, 270] on icon at bounding box center [886, 272] width 13 height 11
click at [1061, 271] on icon at bounding box center [1057, 272] width 13 height 11
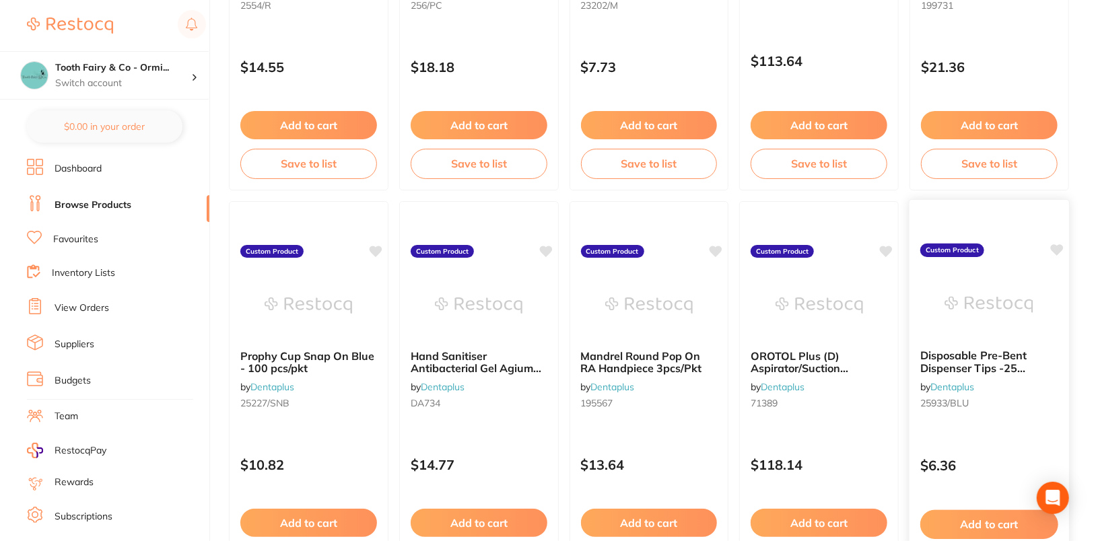
scroll to position [1176, 0]
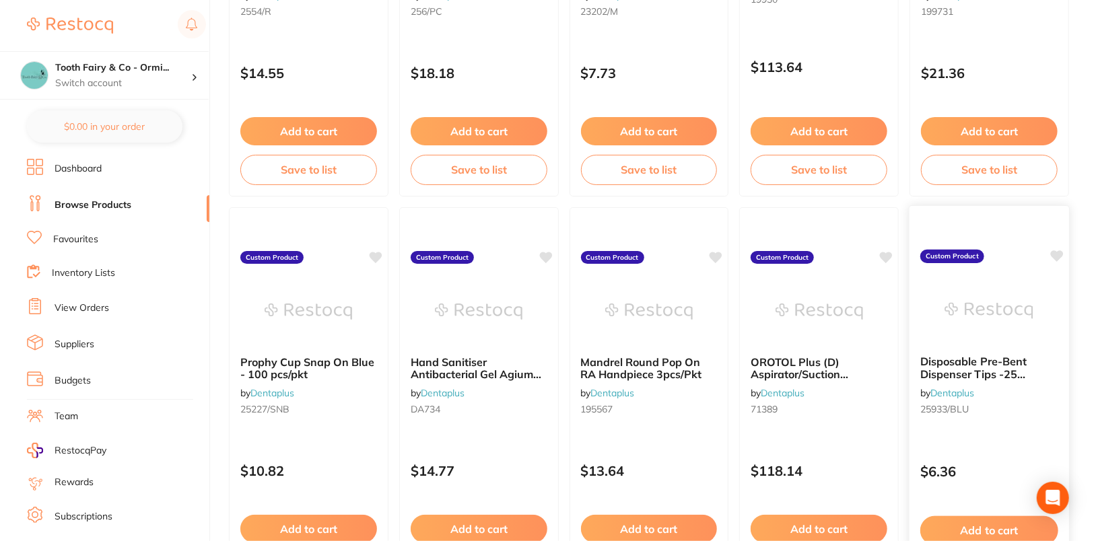
click at [1060, 256] on icon at bounding box center [1057, 255] width 13 height 11
click at [888, 254] on icon at bounding box center [886, 255] width 13 height 11
drag, startPoint x: 716, startPoint y: 254, endPoint x: 701, endPoint y: 256, distance: 15.6
click at [715, 254] on icon at bounding box center [716, 255] width 13 height 11
click at [545, 253] on icon at bounding box center [546, 255] width 13 height 11
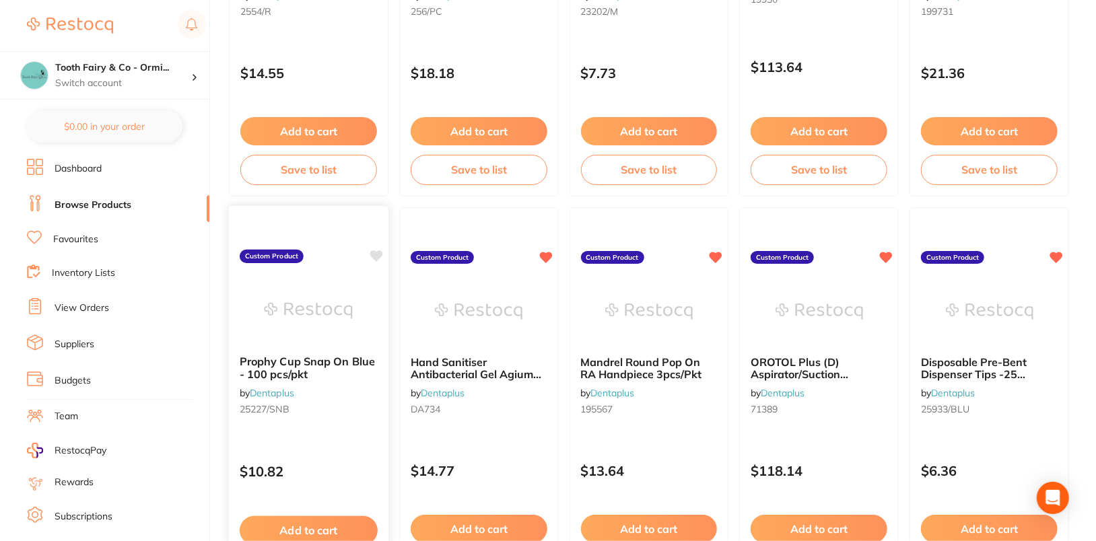
click at [378, 257] on icon at bounding box center [376, 255] width 13 height 11
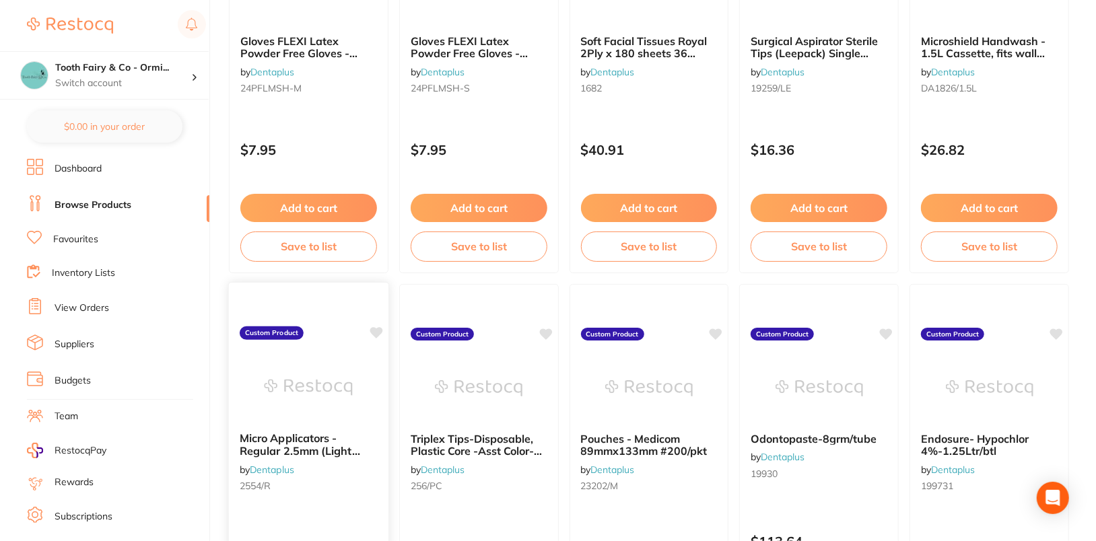
scroll to position [676, 0]
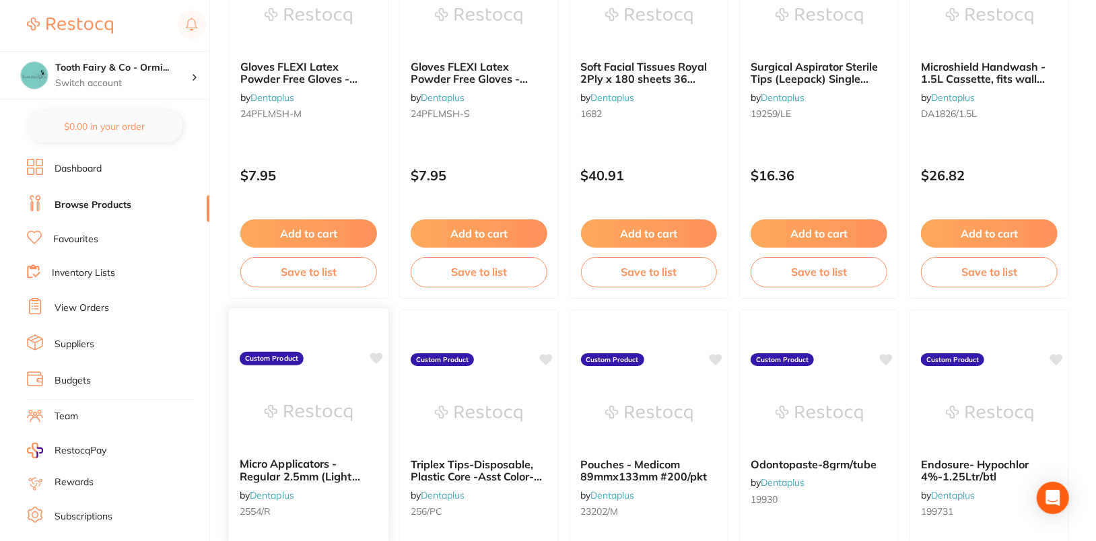
click at [374, 353] on icon at bounding box center [376, 358] width 13 height 11
click at [543, 355] on icon at bounding box center [546, 358] width 13 height 11
click at [718, 354] on icon at bounding box center [716, 358] width 13 height 11
click at [888, 357] on icon at bounding box center [886, 358] width 13 height 11
click at [1059, 354] on icon at bounding box center [1057, 358] width 13 height 11
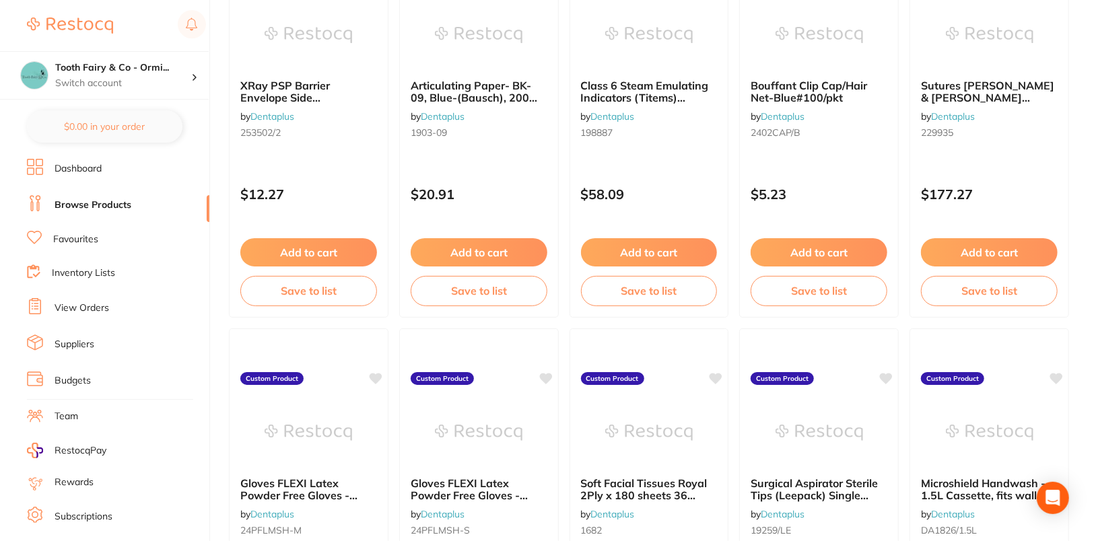
scroll to position [256, 0]
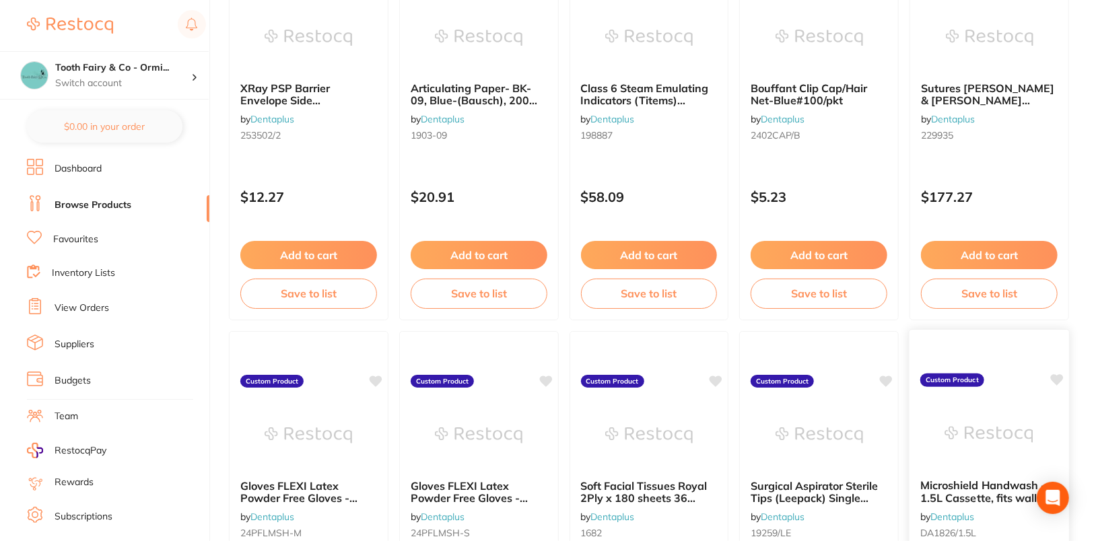
click at [1057, 380] on icon at bounding box center [1057, 379] width 13 height 11
click at [886, 376] on icon at bounding box center [886, 379] width 13 height 11
click at [718, 380] on icon at bounding box center [716, 379] width 13 height 11
click at [550, 380] on icon at bounding box center [546, 379] width 13 height 11
click at [380, 377] on icon at bounding box center [376, 379] width 13 height 11
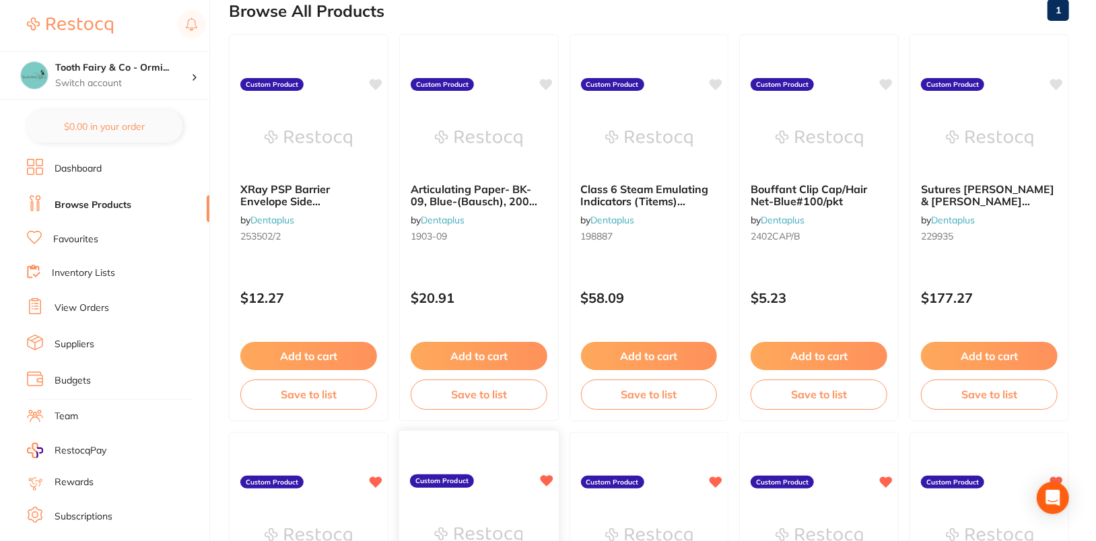
scroll to position [0, 0]
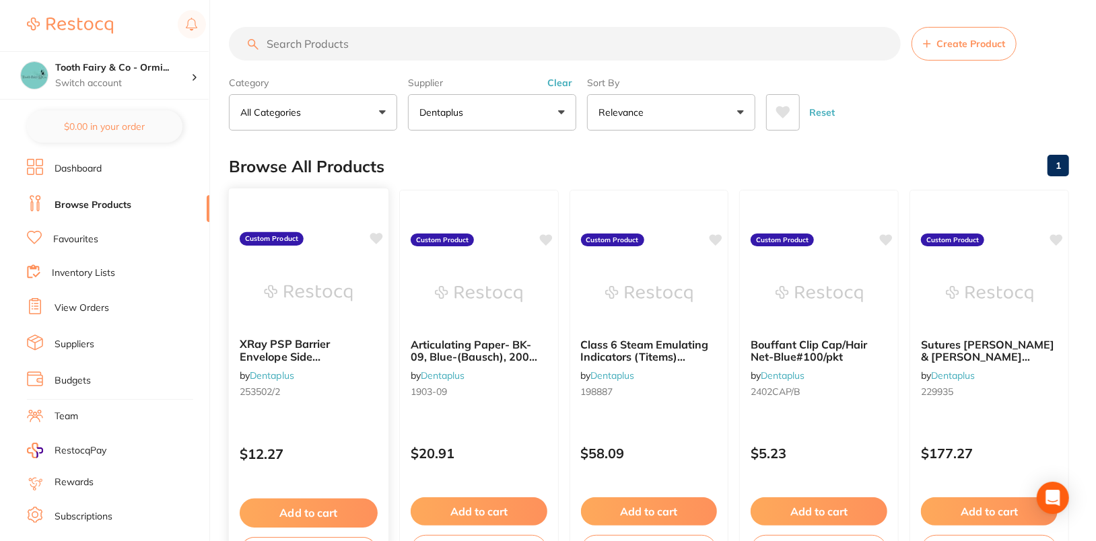
click at [377, 238] on icon at bounding box center [376, 238] width 13 height 11
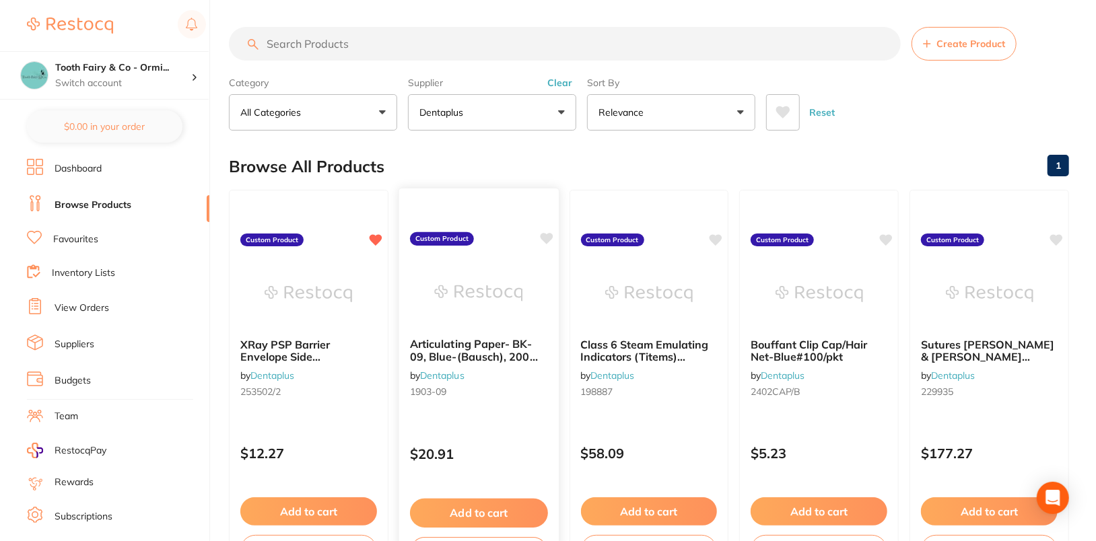
click at [547, 239] on icon at bounding box center [546, 238] width 13 height 11
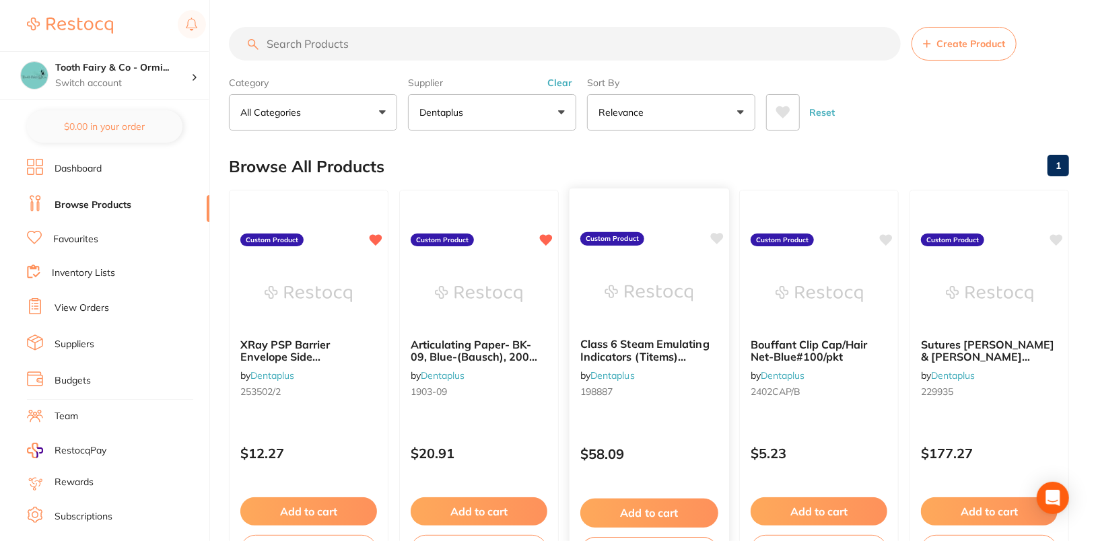
click at [714, 240] on icon at bounding box center [716, 238] width 13 height 11
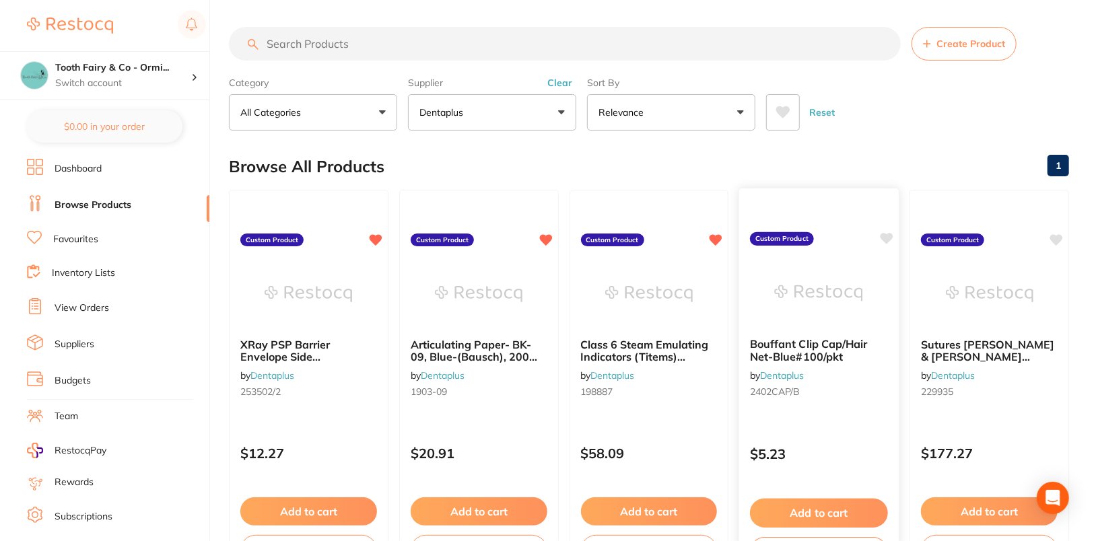
click at [890, 240] on icon at bounding box center [886, 238] width 13 height 11
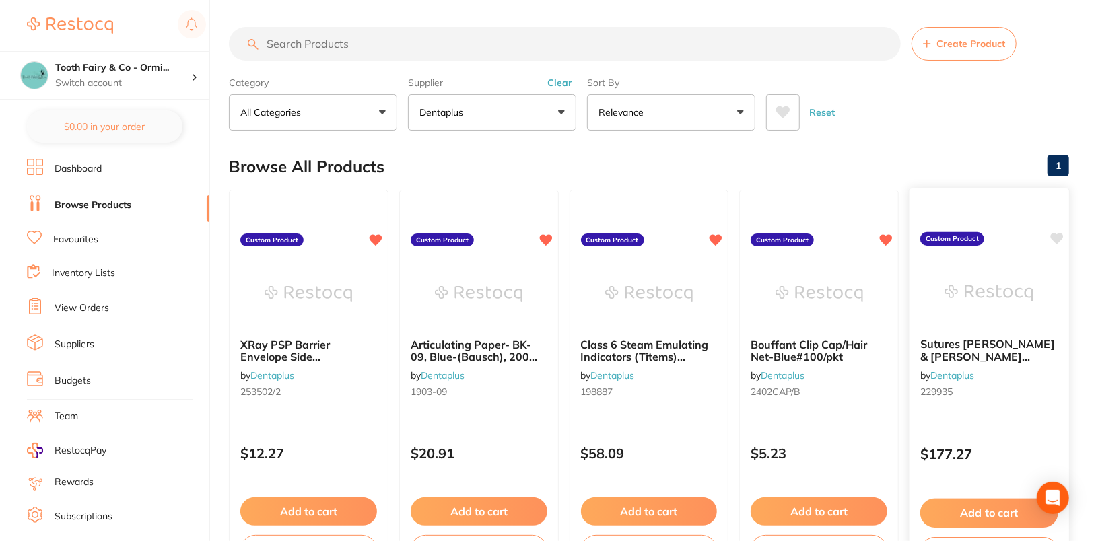
click at [1058, 238] on icon at bounding box center [1057, 238] width 13 height 11
click at [559, 86] on button "Clear" at bounding box center [559, 83] width 33 height 12
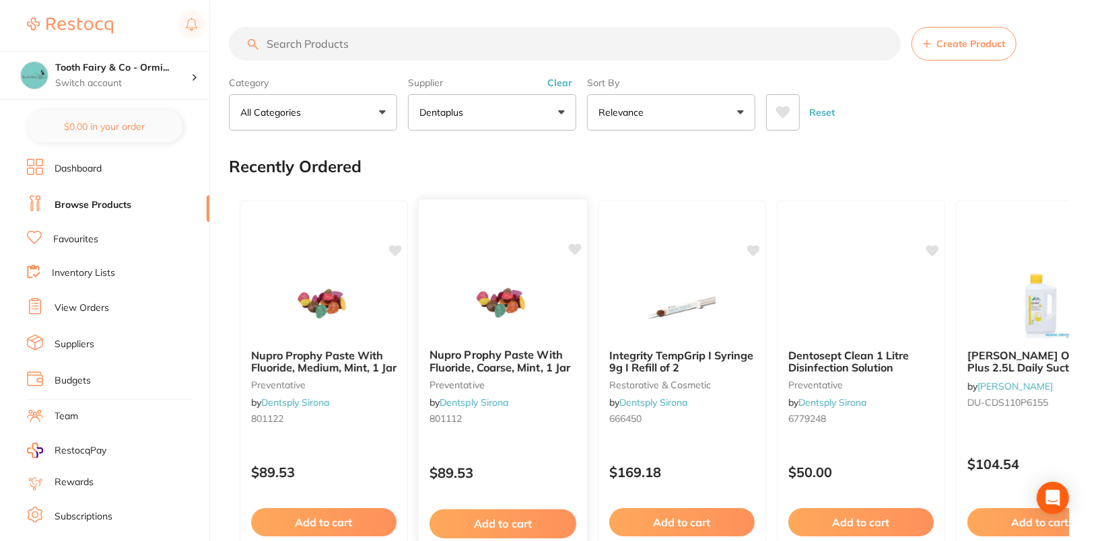
click at [519, 122] on button "All Suppliers" at bounding box center [492, 112] width 168 height 36
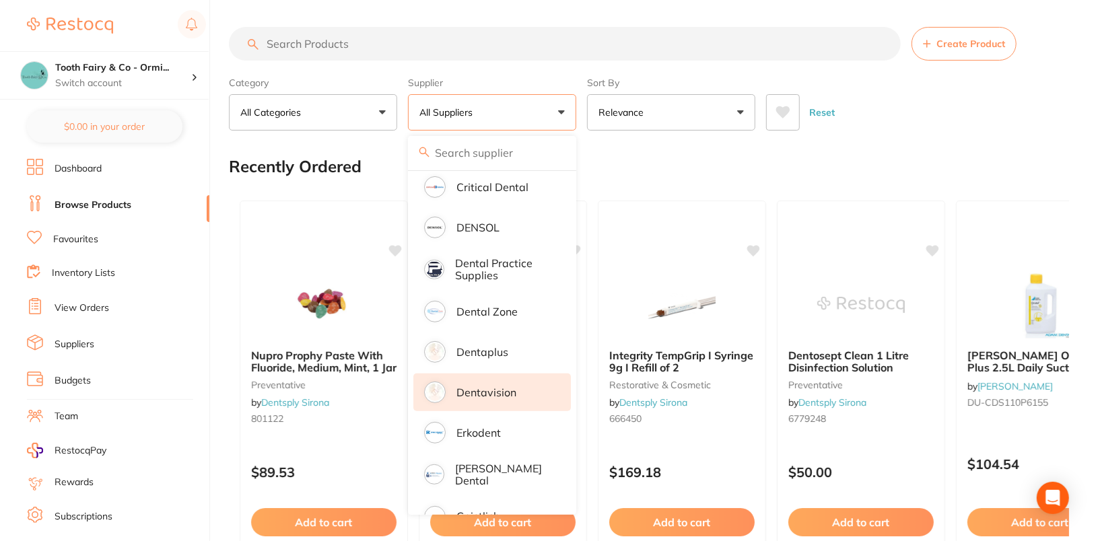
click at [495, 396] on p "Dentavision" at bounding box center [486, 392] width 60 height 12
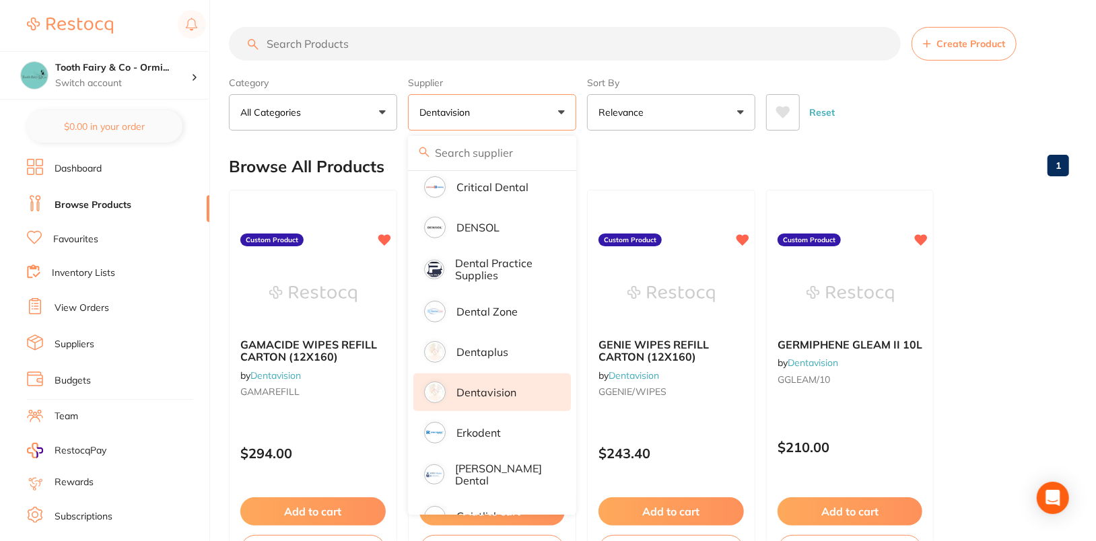
click at [1056, 94] on div "Reset" at bounding box center [912, 106] width 292 height 47
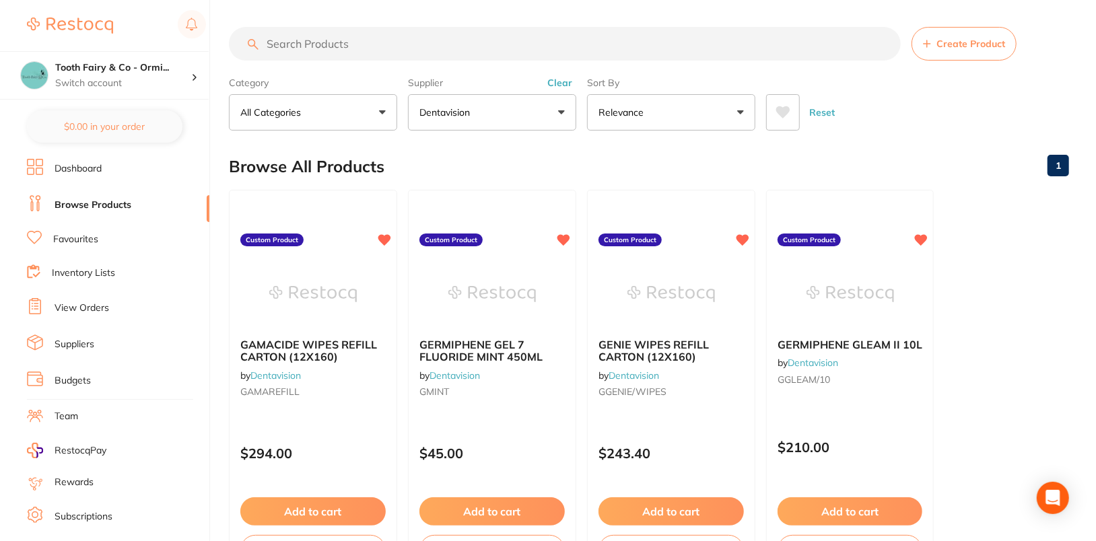
click at [1049, 353] on ul "GAMACIDE WIPES REFILL CARTON (12X160) by Dentavision GAMAREFILL Custom Product …" at bounding box center [649, 383] width 840 height 387
click at [102, 174] on link "Dashboard" at bounding box center [78, 168] width 47 height 13
